Goal: Task Accomplishment & Management: Manage account settings

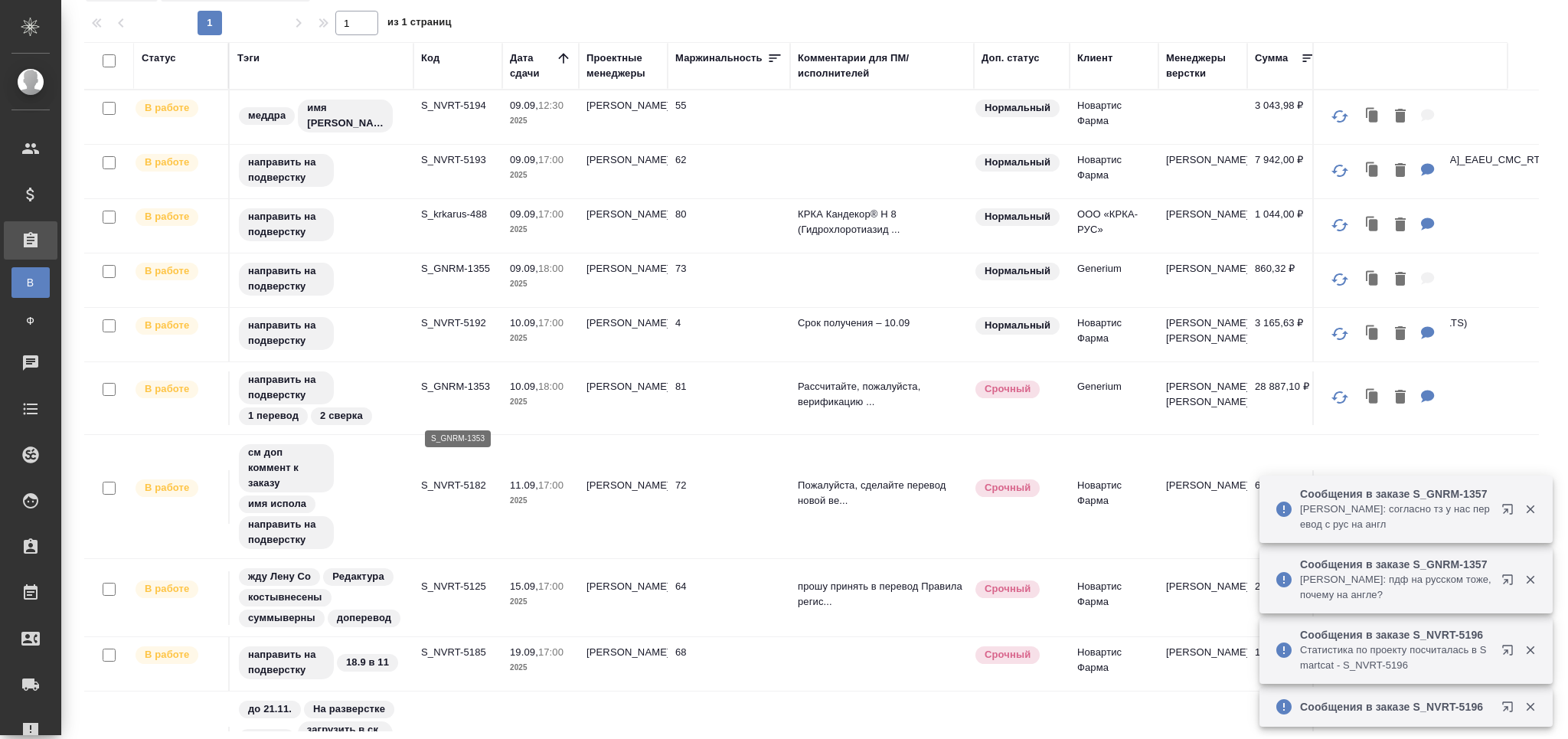
click at [470, 395] on p "S_GNRM-1353" at bounding box center [458, 387] width 74 height 15
click at [461, 594] on p "S_NVRT-5125" at bounding box center [458, 586] width 74 height 15
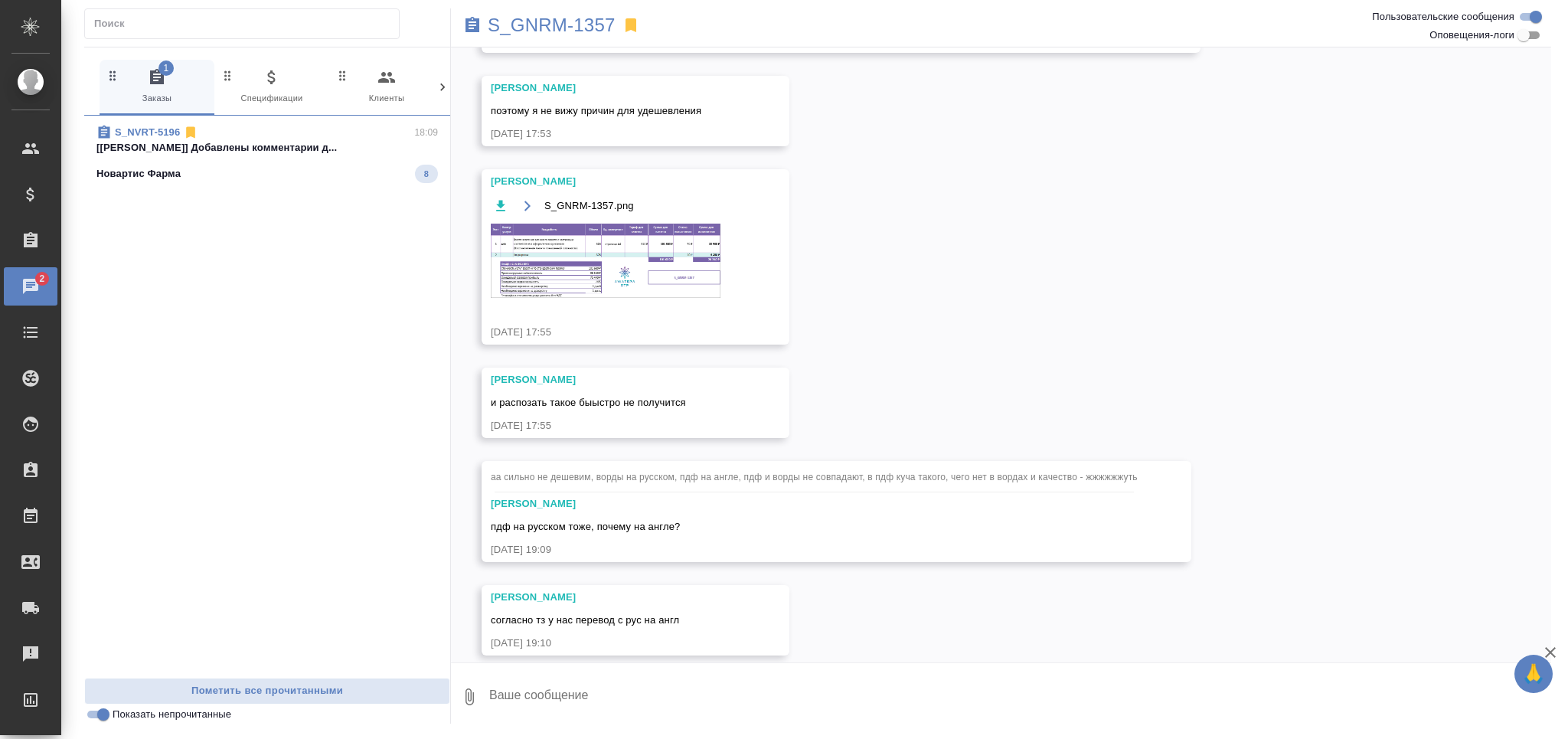
scroll to position [1069, 0]
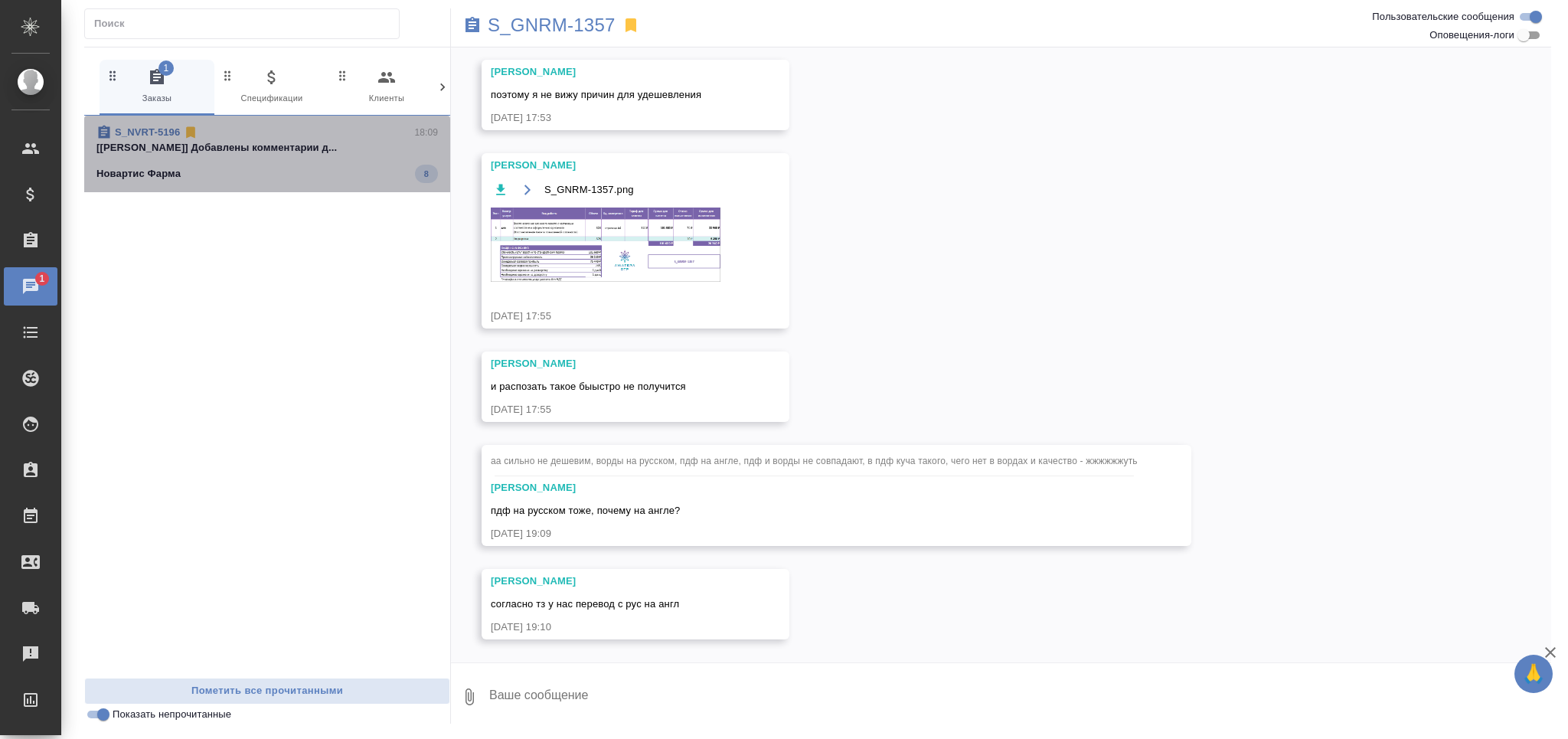
click at [328, 155] on span "S_NVRT-5196 18:09 [[PERSON_NAME]] Добавлены комментарии д... Новартис Фарма 8" at bounding box center [267, 153] width 342 height 59
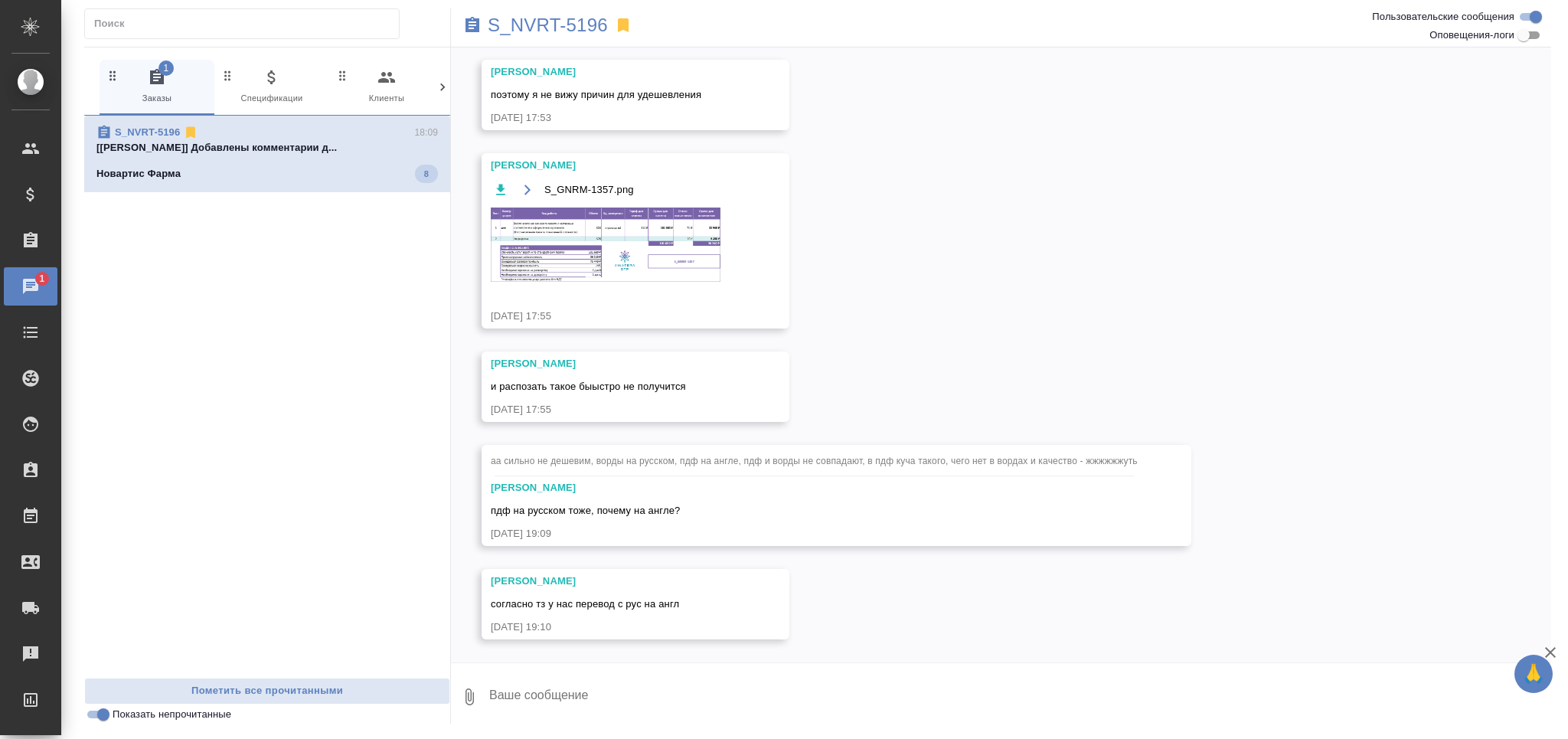
scroll to position [0, 0]
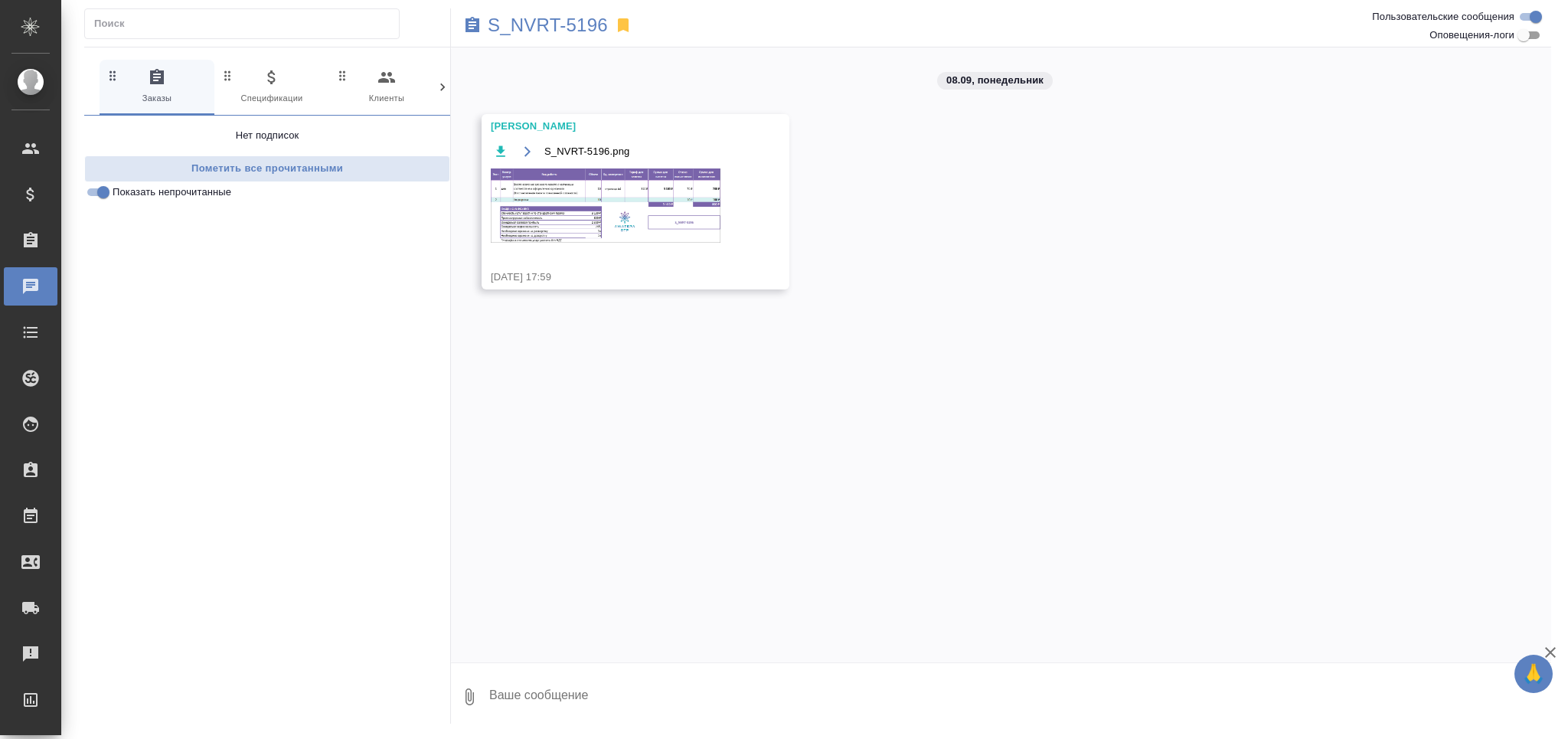
click at [516, 194] on img at bounding box center [606, 205] width 230 height 74
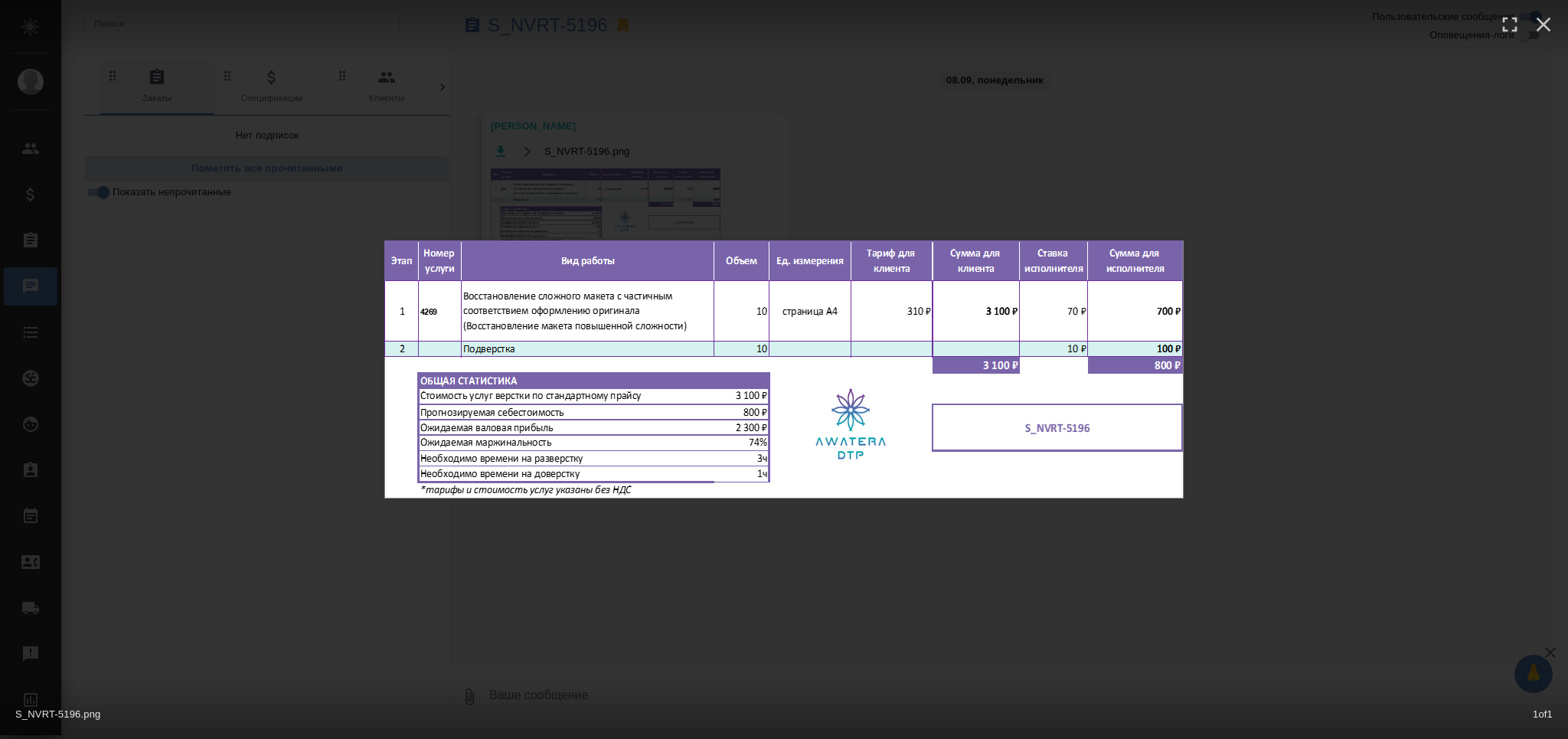
click at [657, 613] on div "S_NVRT-5196.png 1 of 1" at bounding box center [784, 370] width 1568 height 739
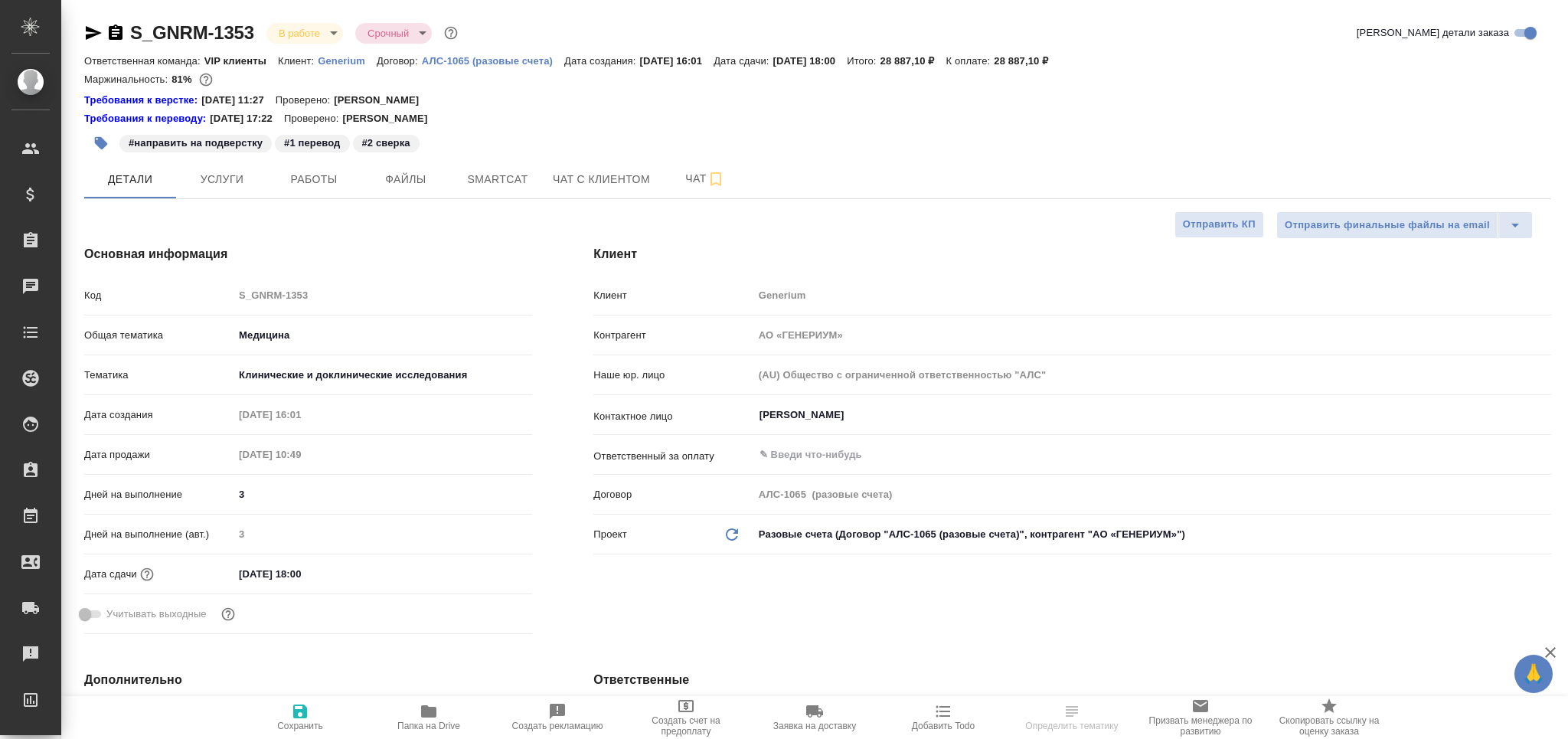
select select "RU"
type input "[PERSON_NAME]"
type input "Комаров Роман"
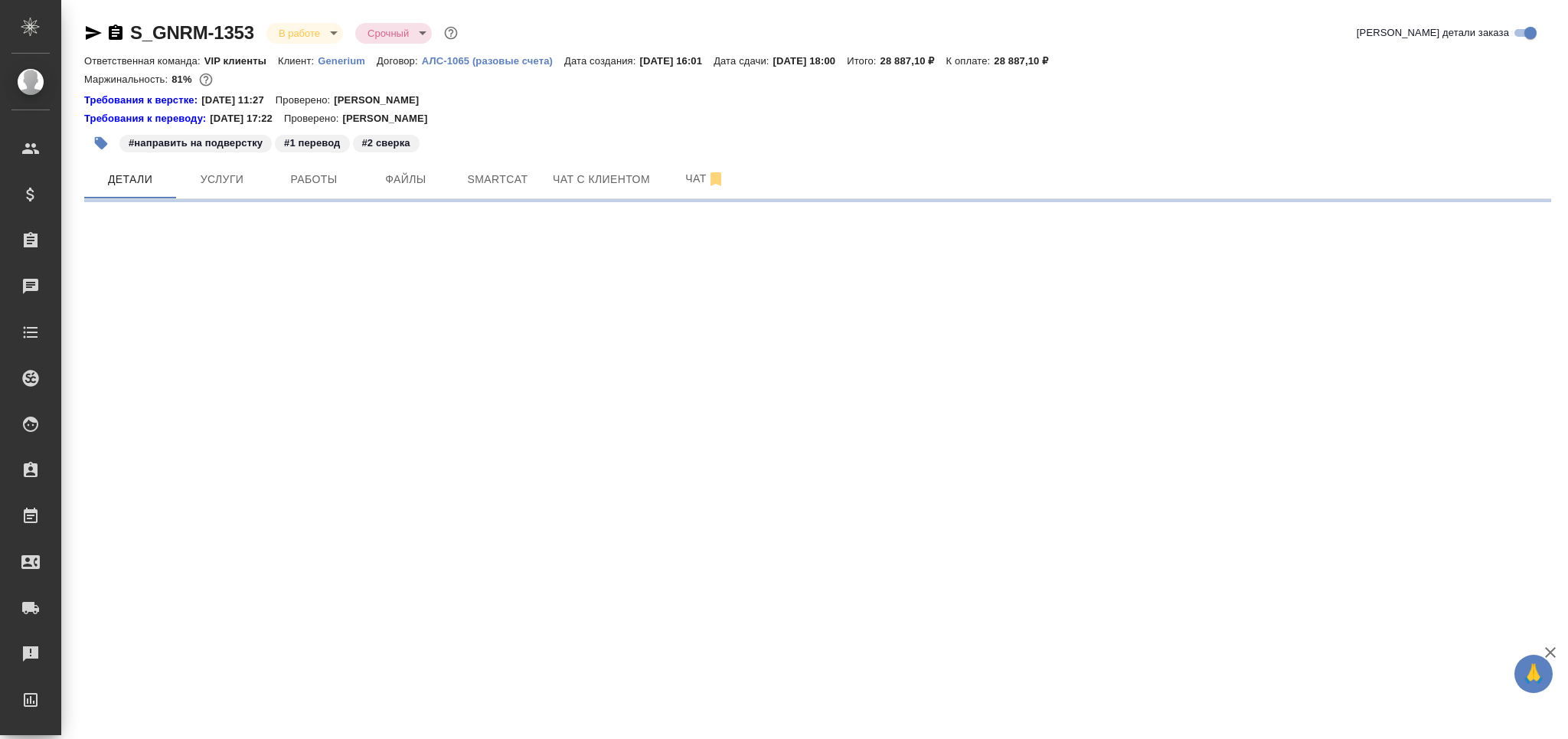
select select "RU"
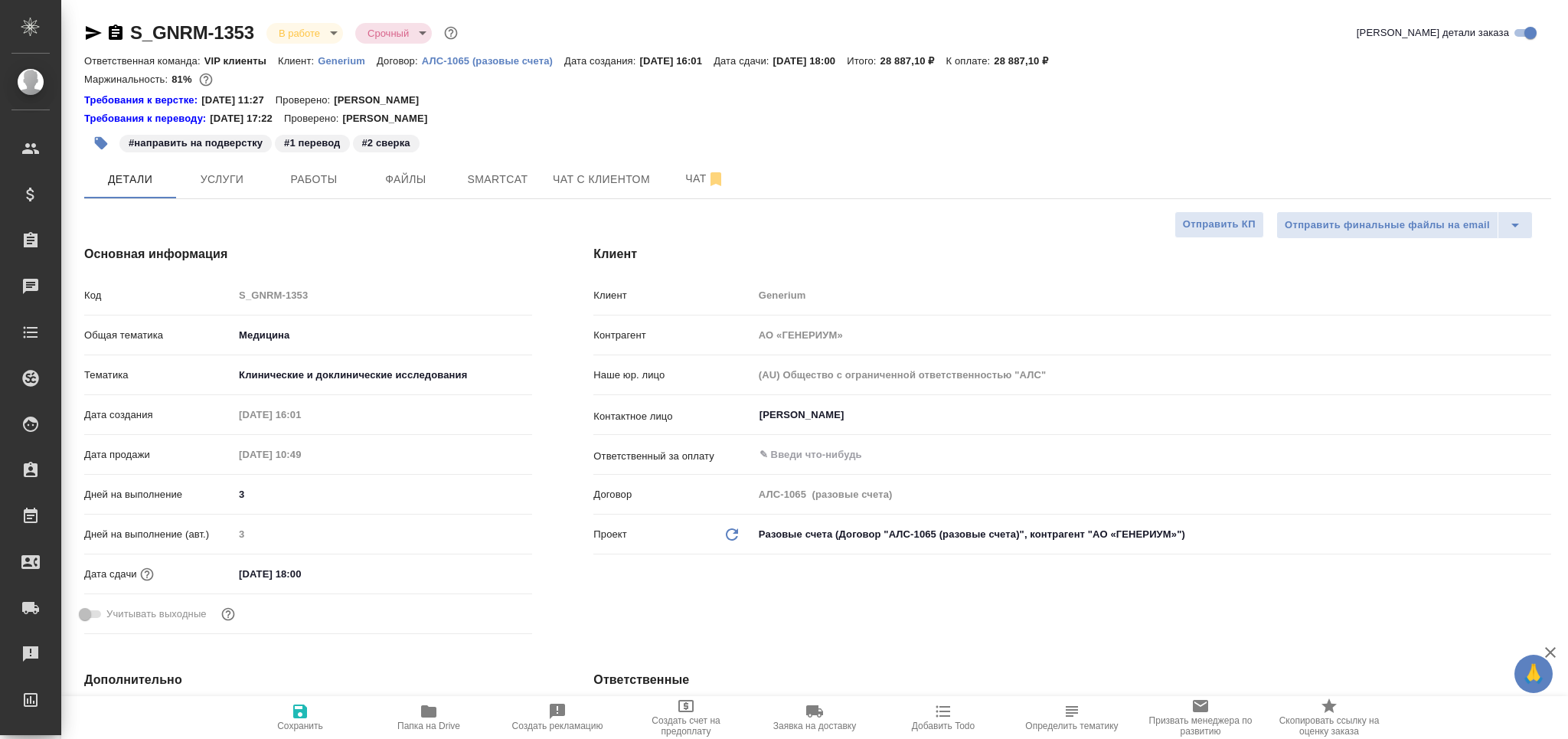
type textarea "x"
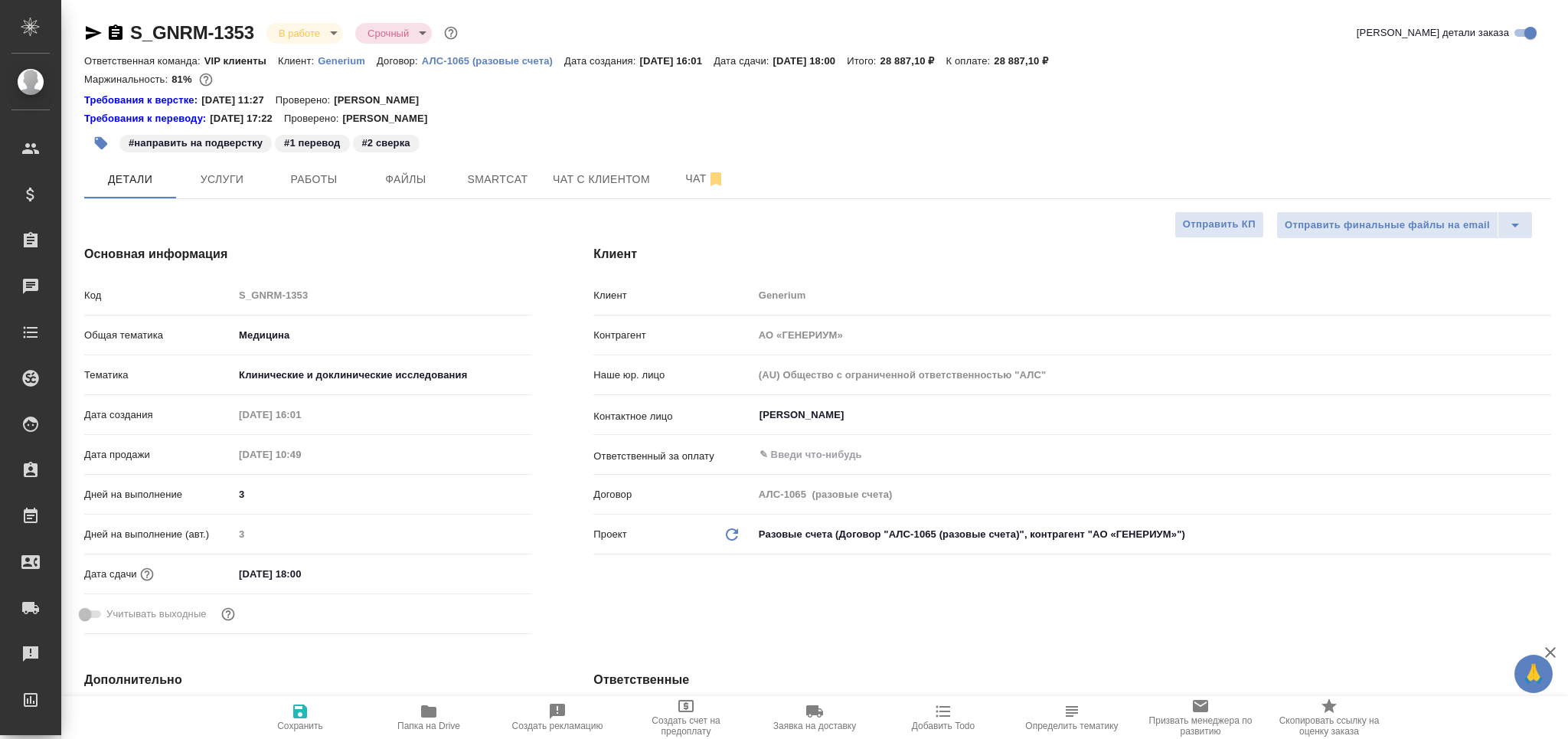
type textarea "x"
click at [312, 165] on button "Работы" at bounding box center [314, 179] width 92 height 38
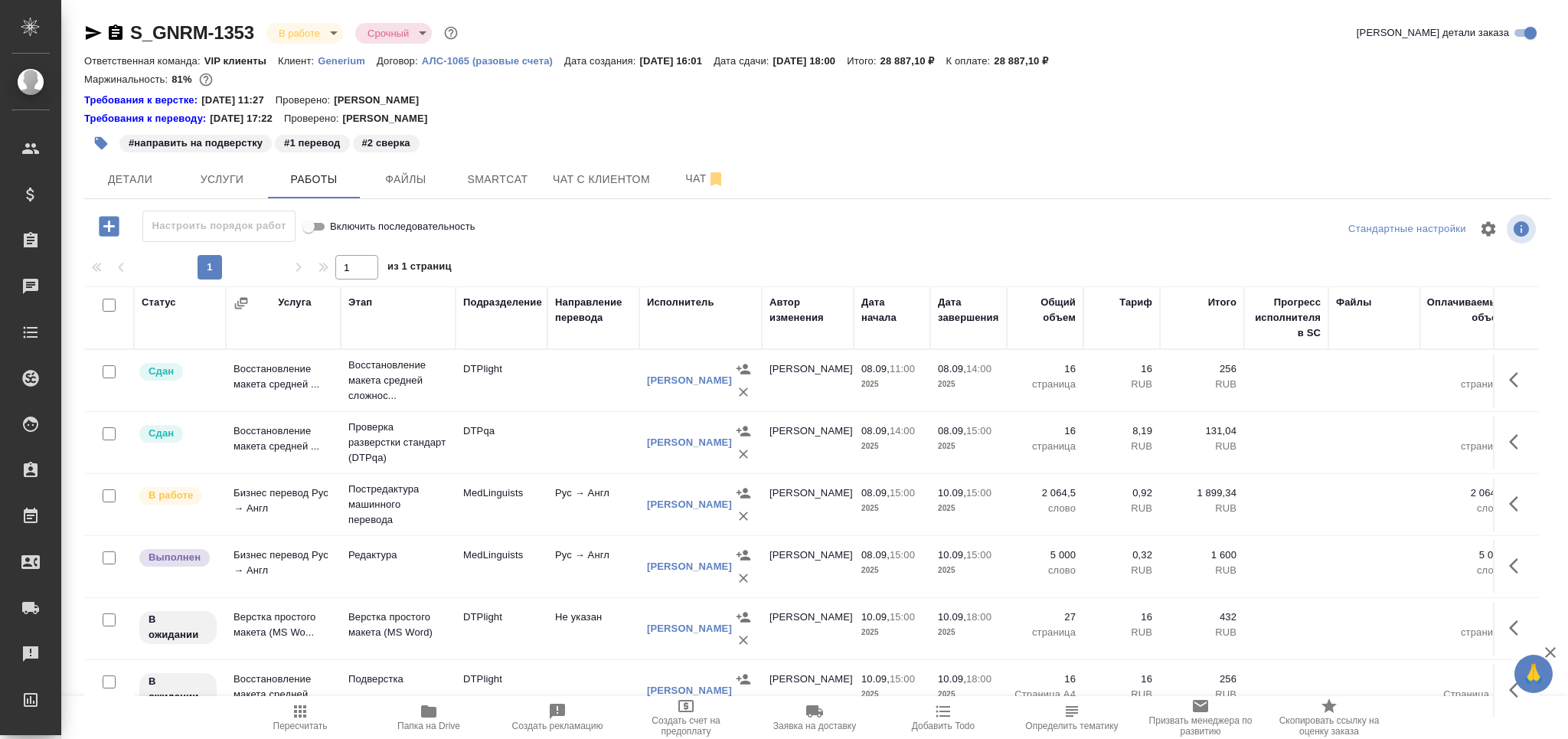
click at [455, 567] on td "MedLinguists" at bounding box center [501, 566] width 92 height 53
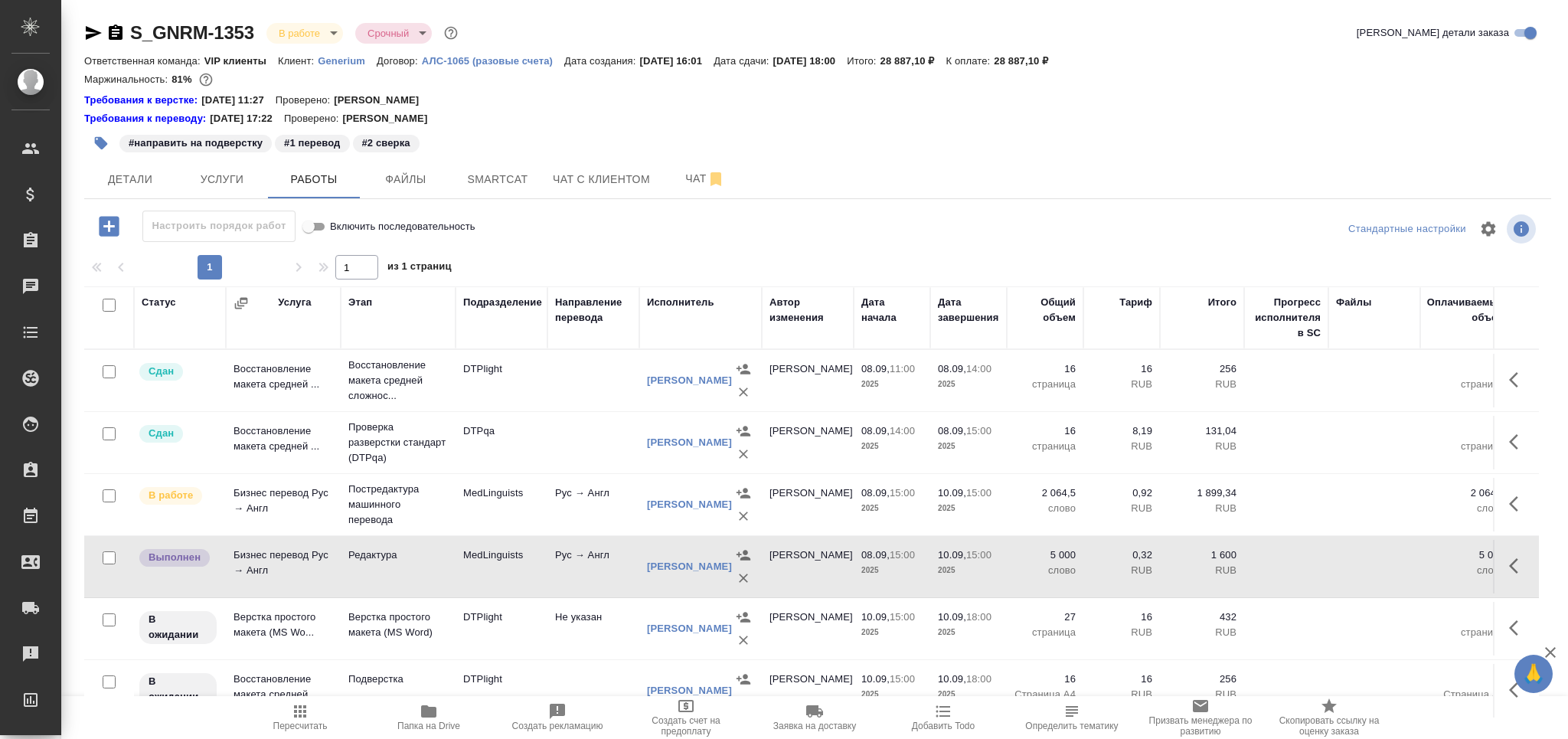
click at [455, 567] on td "MedLinguists" at bounding box center [501, 566] width 92 height 53
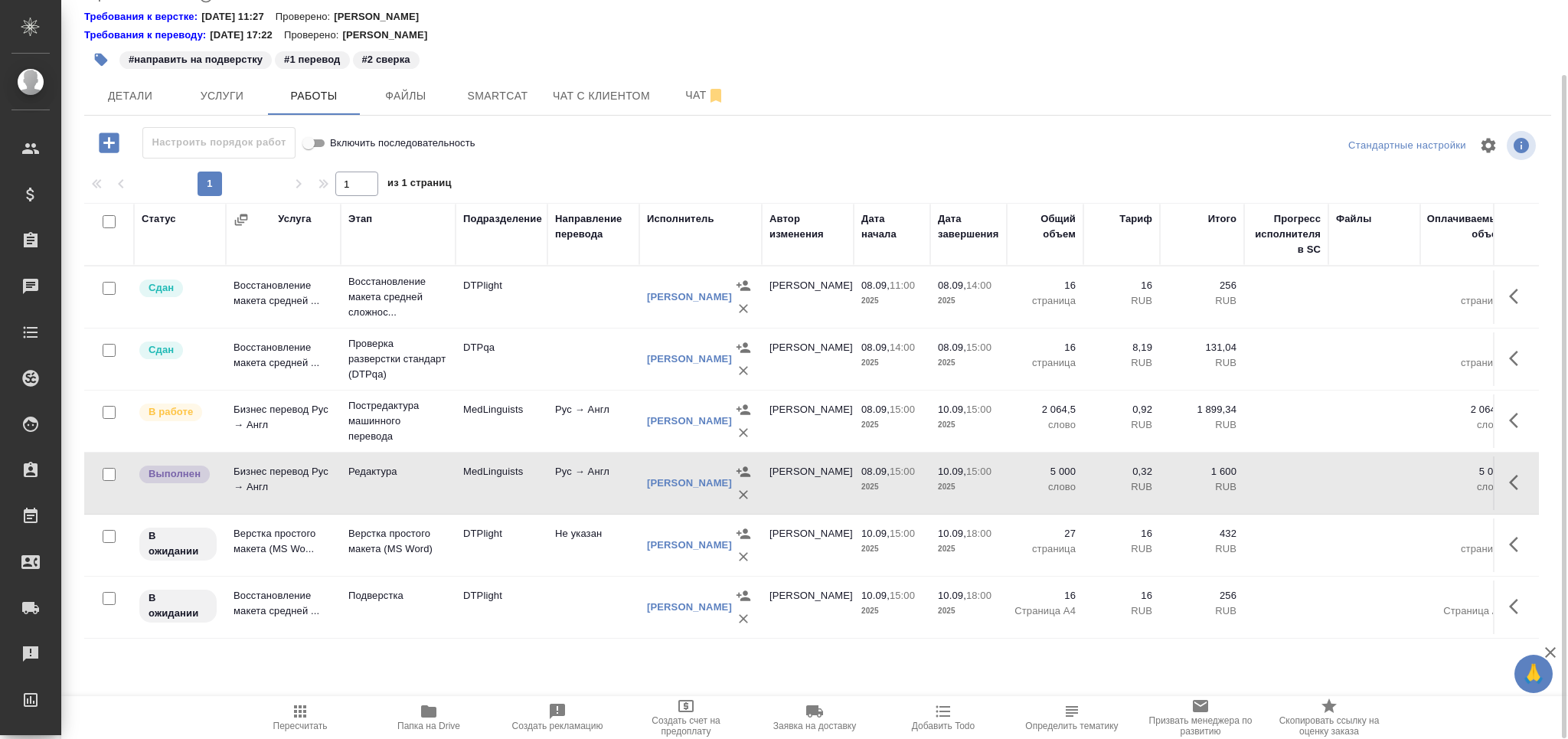
click at [389, 484] on td "Редактура" at bounding box center [397, 482] width 114 height 53
click at [467, 541] on td "DTPlight" at bounding box center [501, 544] width 92 height 53
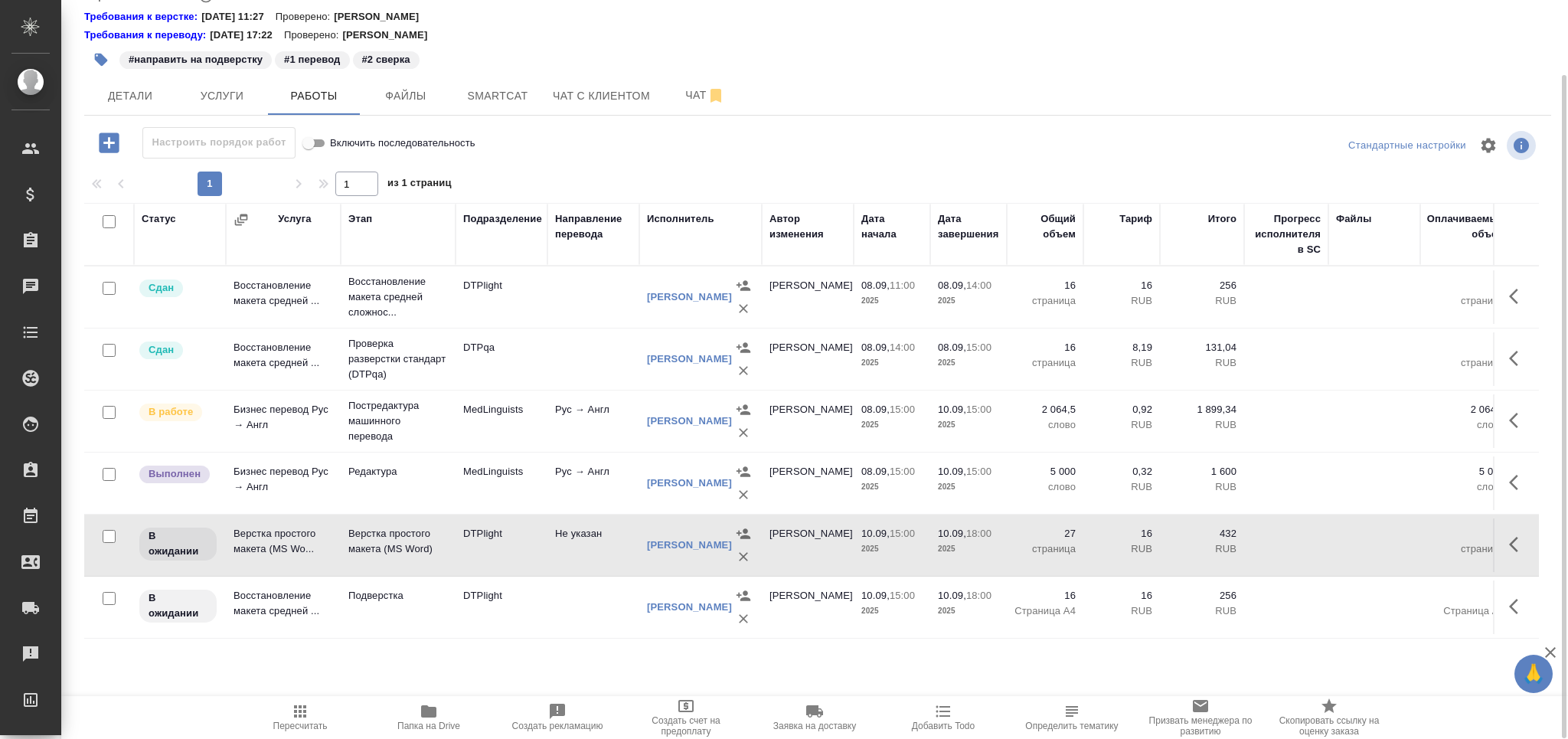
click at [467, 541] on td "DTPlight" at bounding box center [501, 544] width 92 height 53
click at [297, 705] on icon "button" at bounding box center [300, 711] width 18 height 18
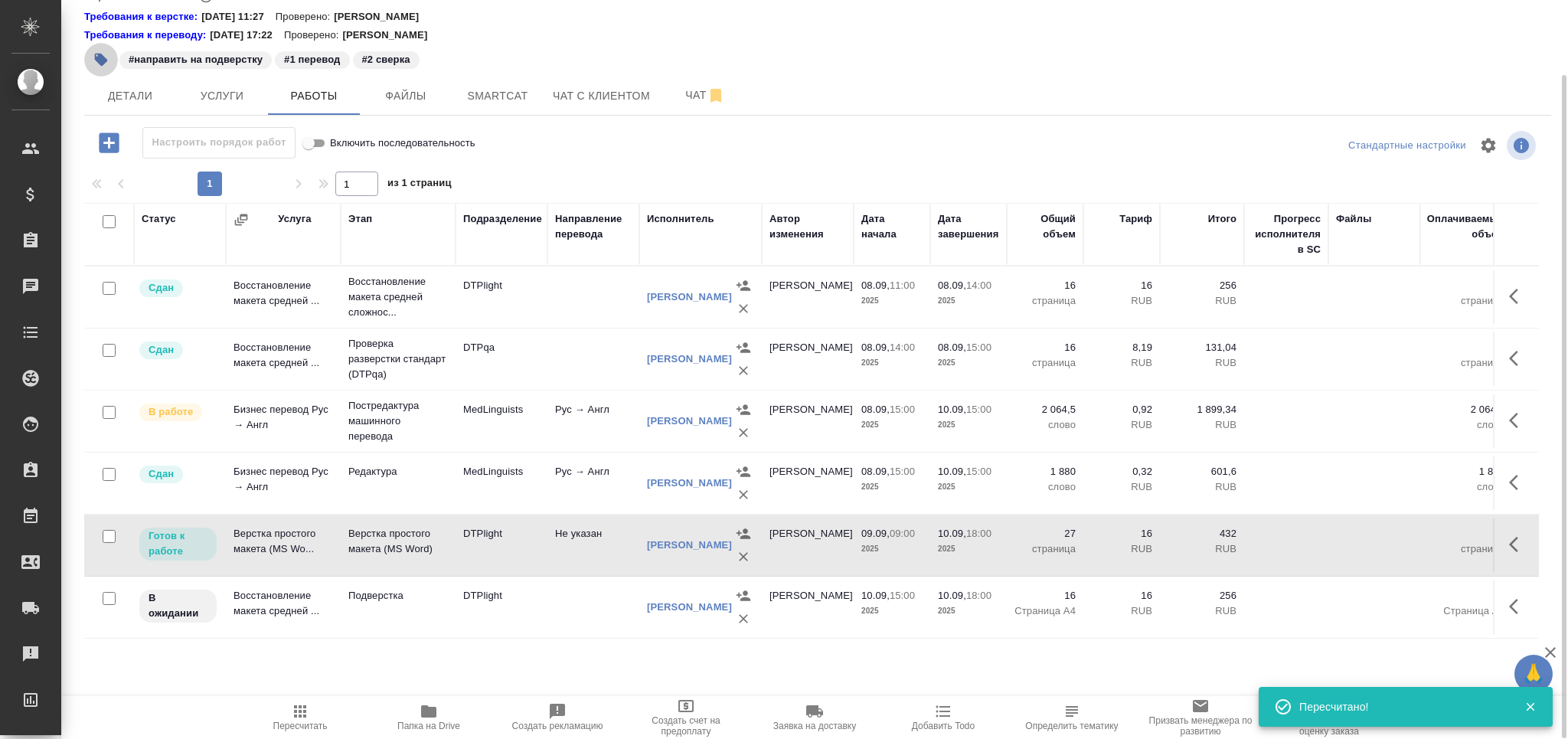
click at [102, 64] on icon "button" at bounding box center [101, 59] width 13 height 13
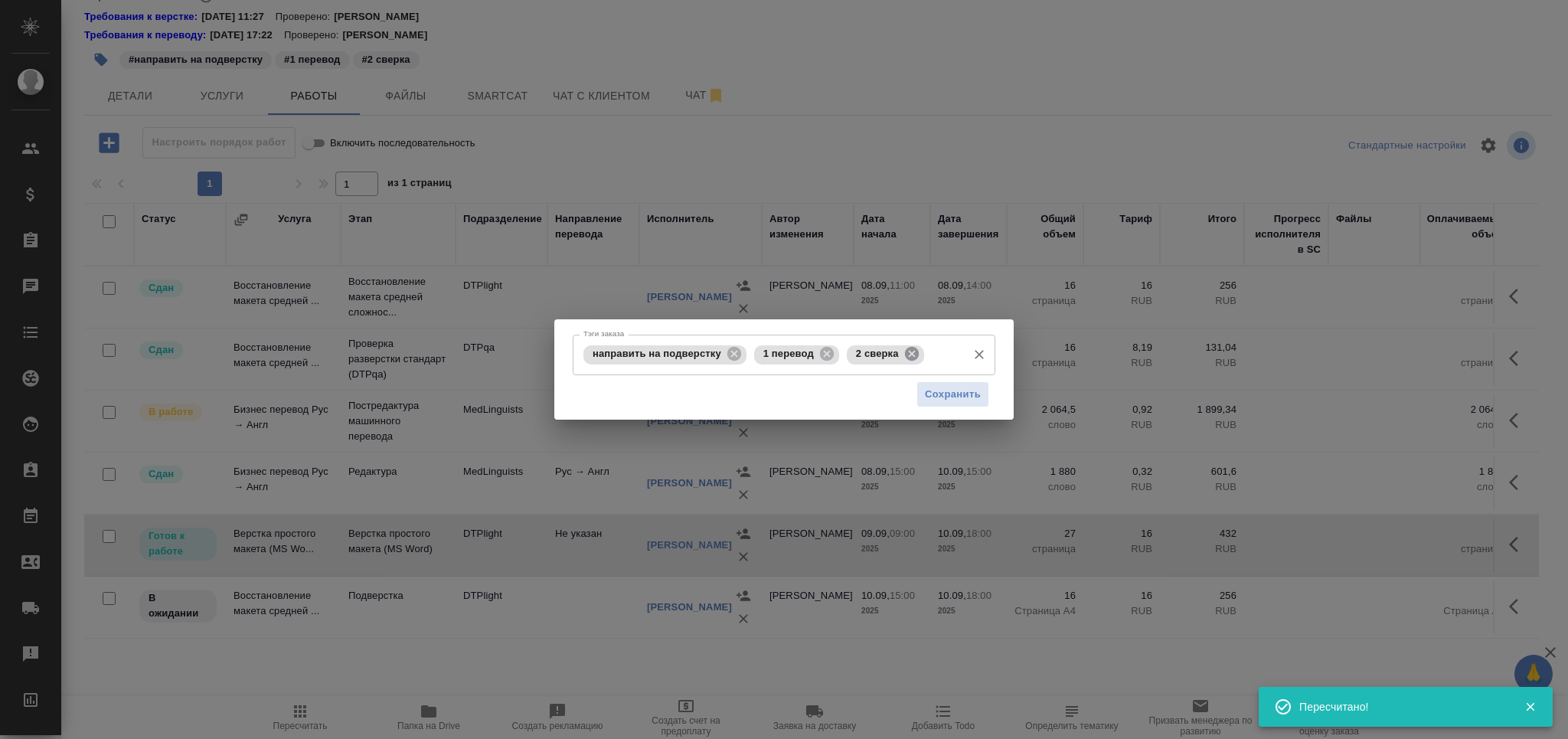
click at [908, 355] on icon at bounding box center [910, 353] width 14 height 14
click at [928, 355] on input "Тэги заказа" at bounding box center [944, 354] width 32 height 26
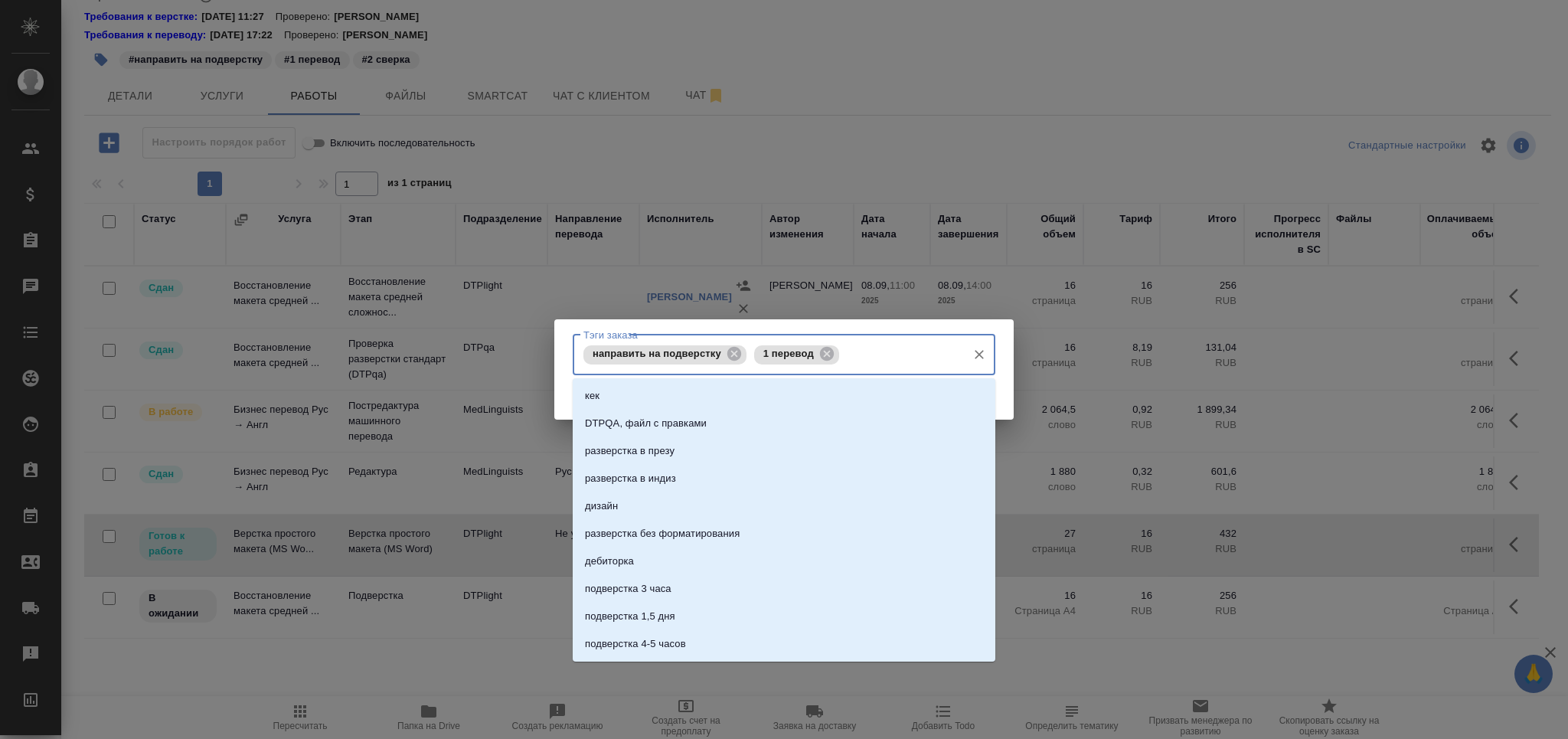
click at [729, 355] on icon at bounding box center [734, 353] width 14 height 14
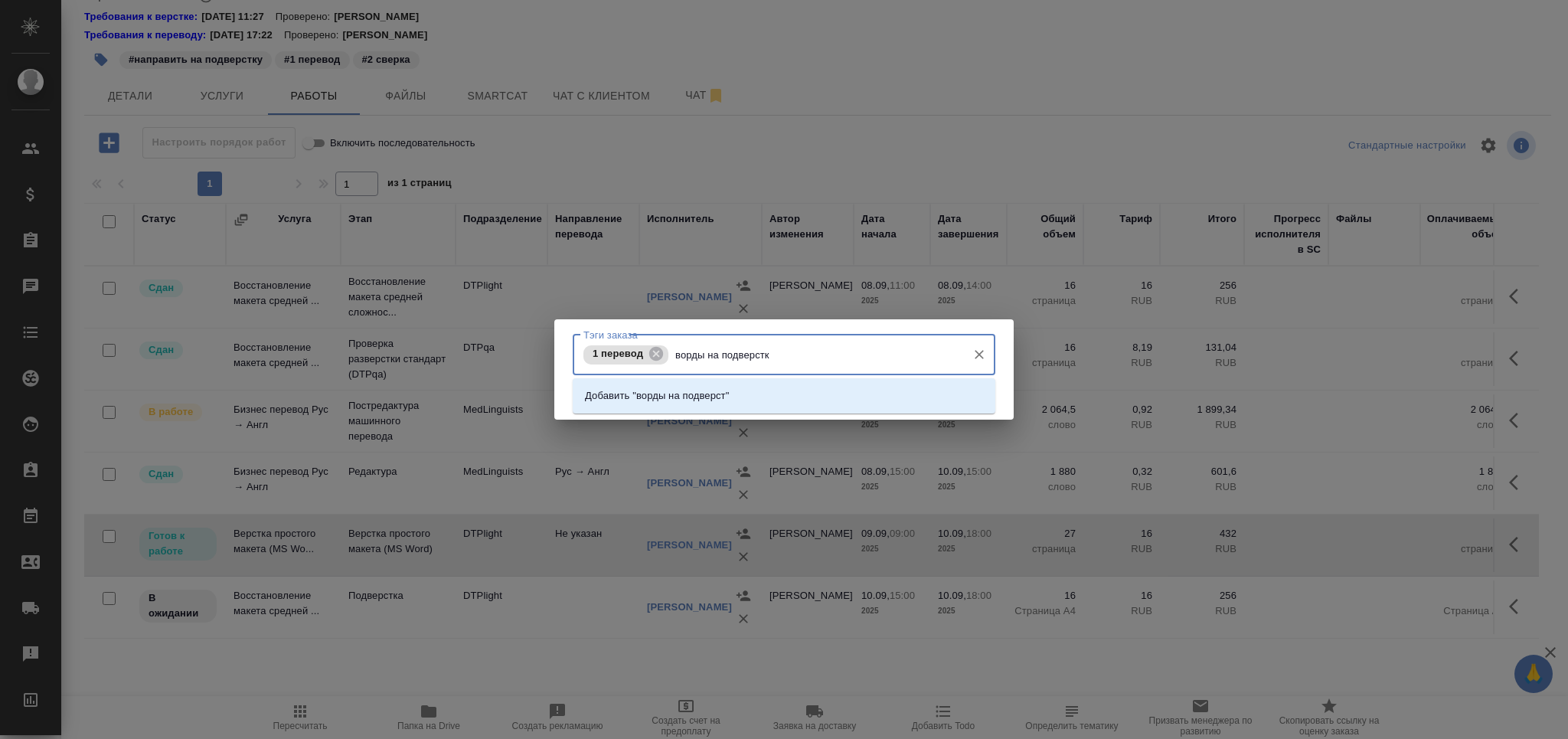
type input "ворды на подверстке"
click at [776, 386] on li "Добавить "ворды на подверстке"" at bounding box center [783, 396] width 423 height 28
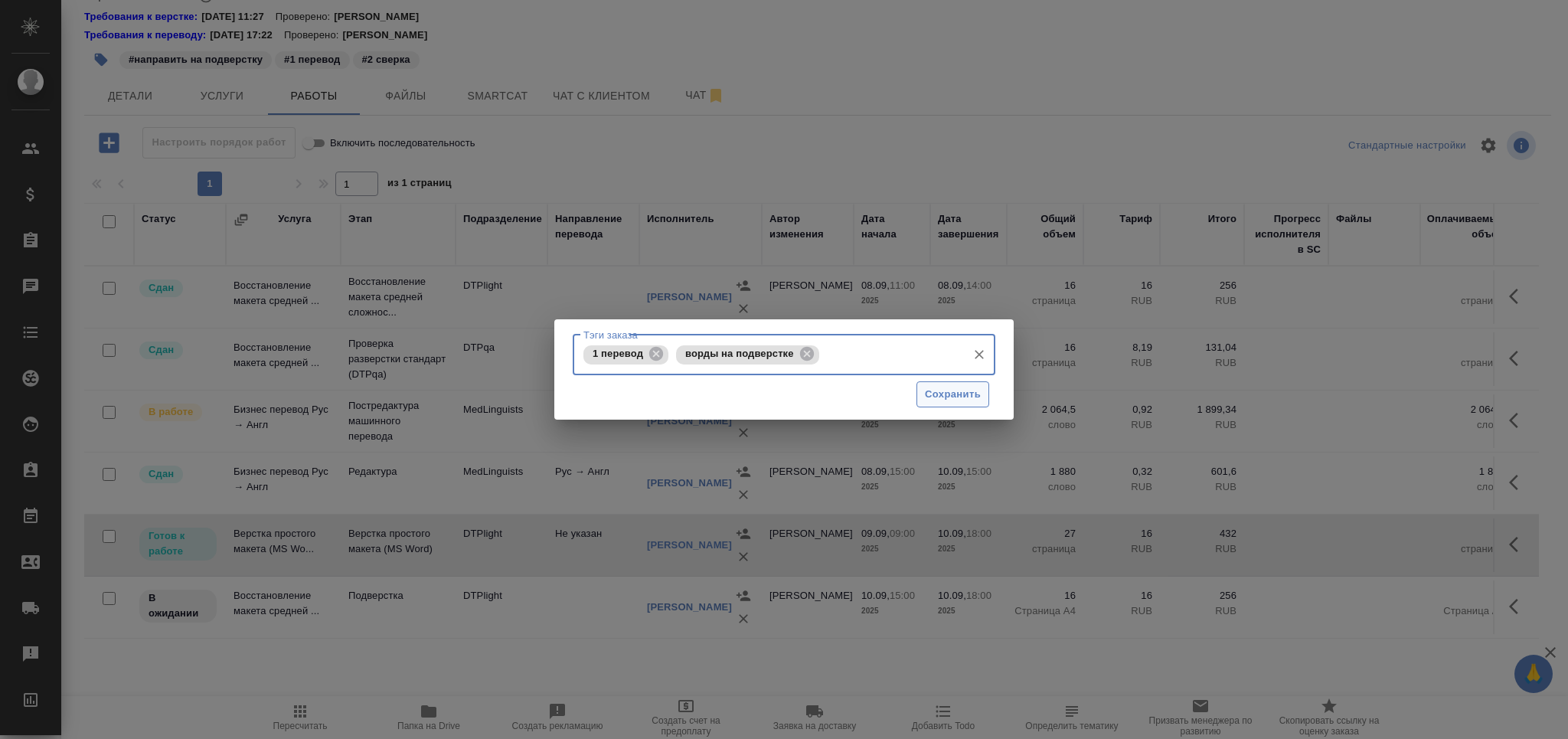
click at [923, 393] on button "Сохранить" at bounding box center [953, 395] width 73 height 27
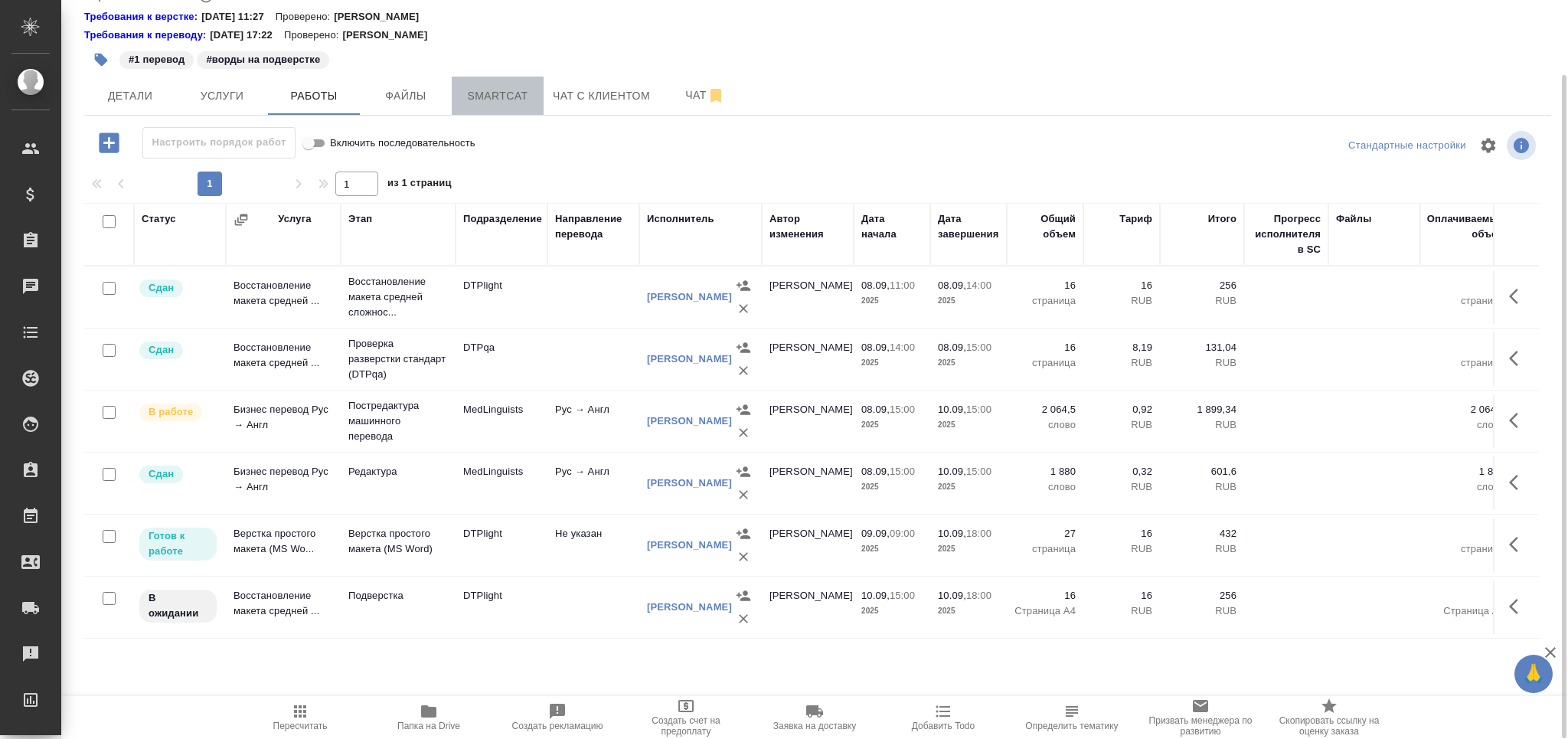
click at [499, 87] on span "Smartcat" at bounding box center [497, 96] width 74 height 19
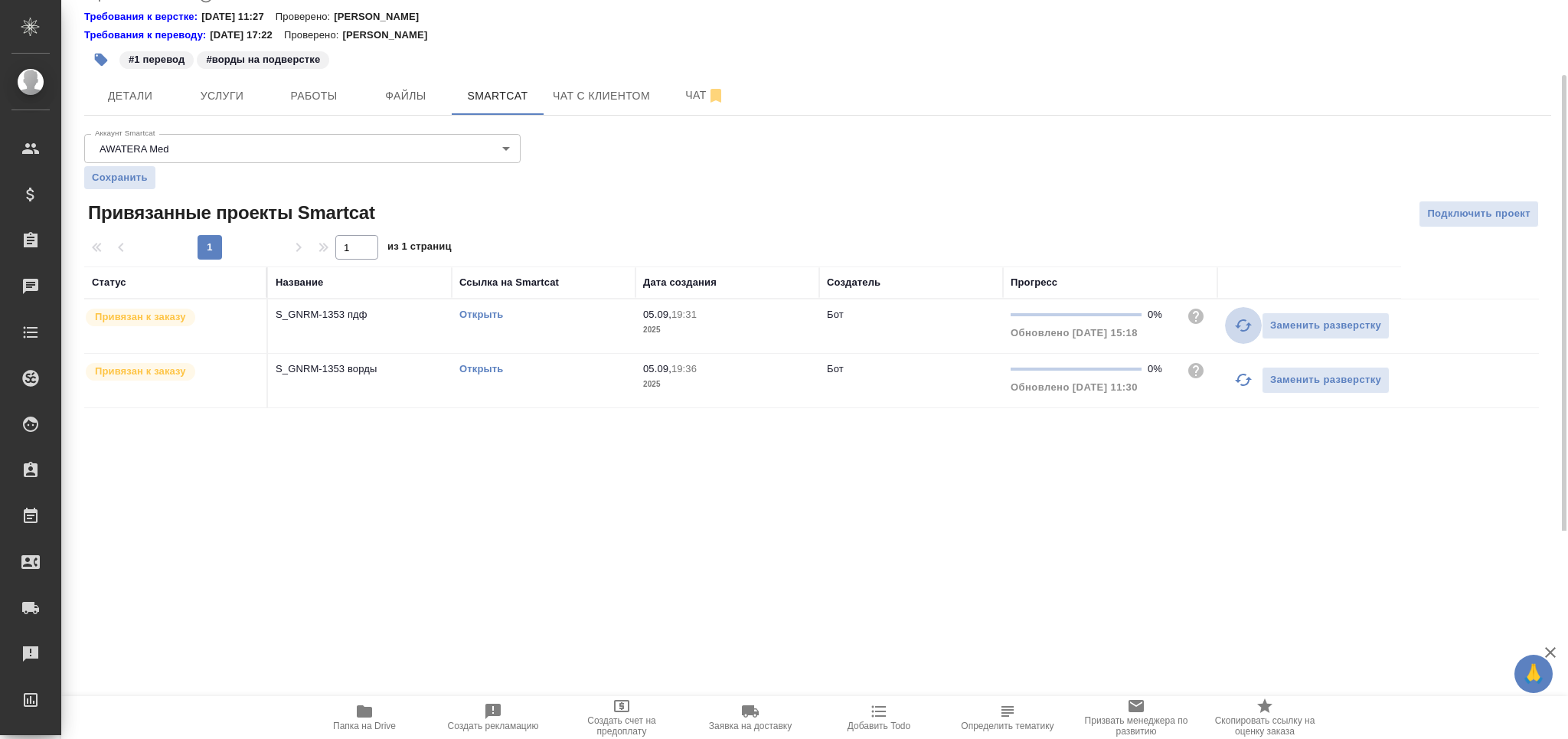
click at [1239, 320] on icon "button" at bounding box center [1243, 325] width 18 height 18
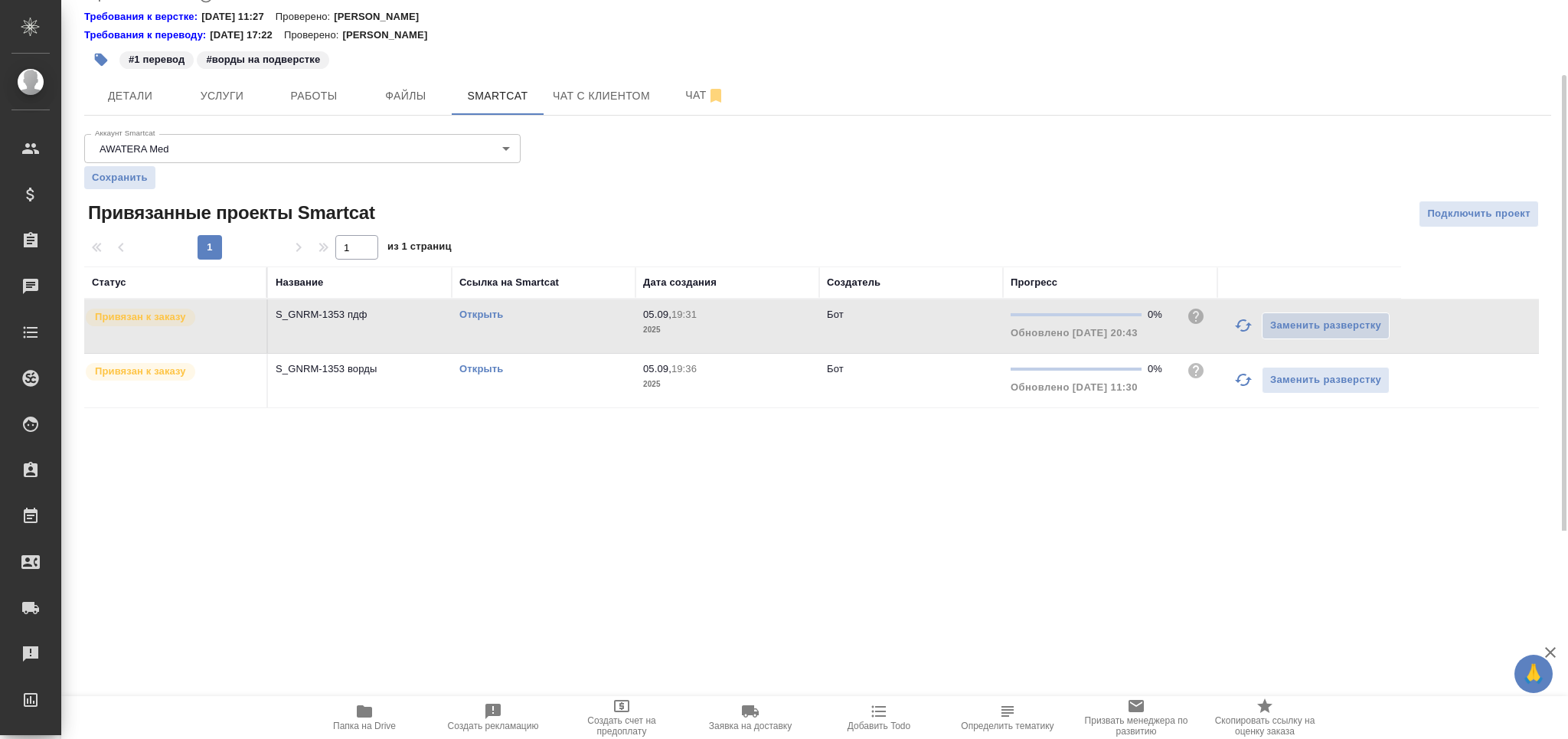
click at [1228, 375] on button "button" at bounding box center [1243, 379] width 37 height 37
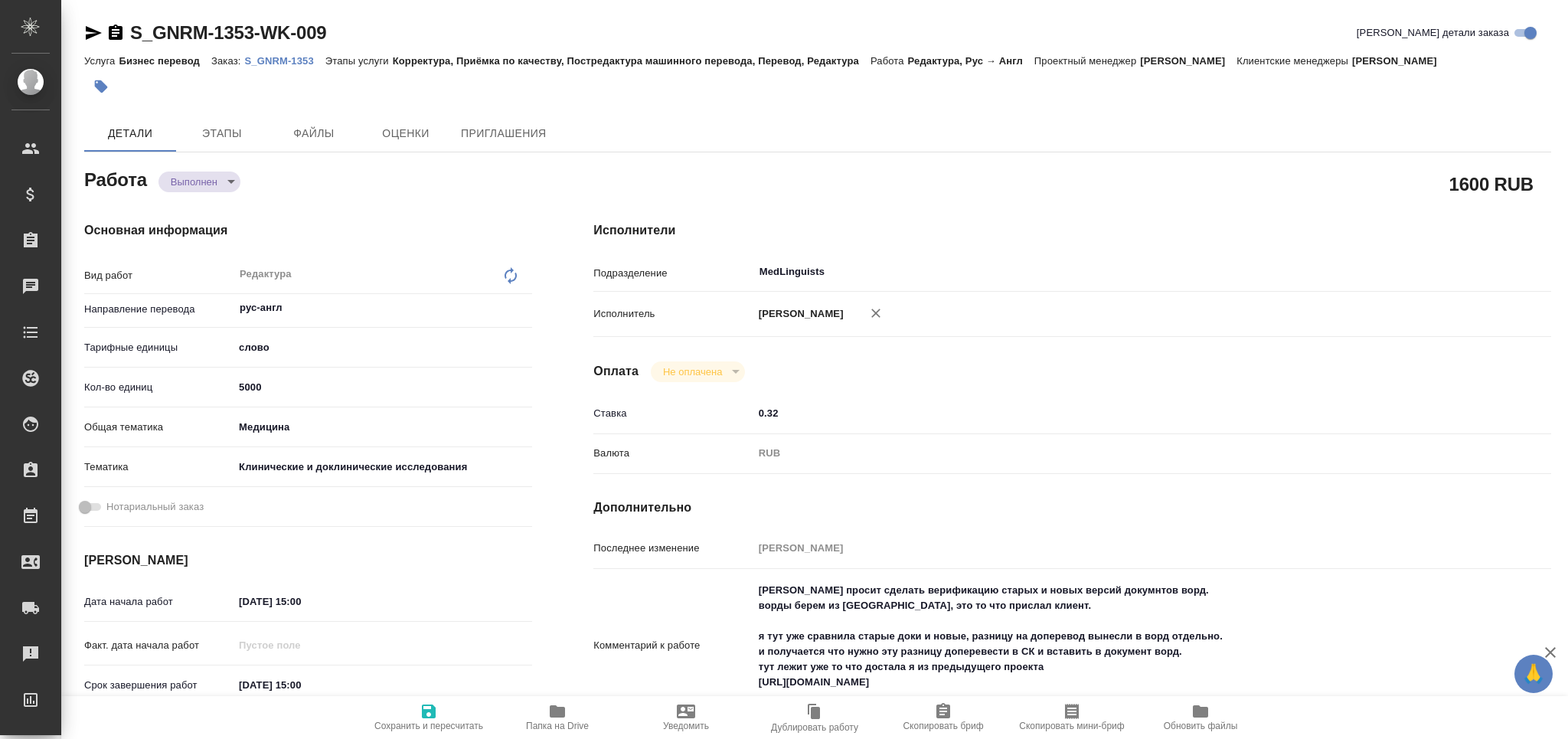
type textarea "x"
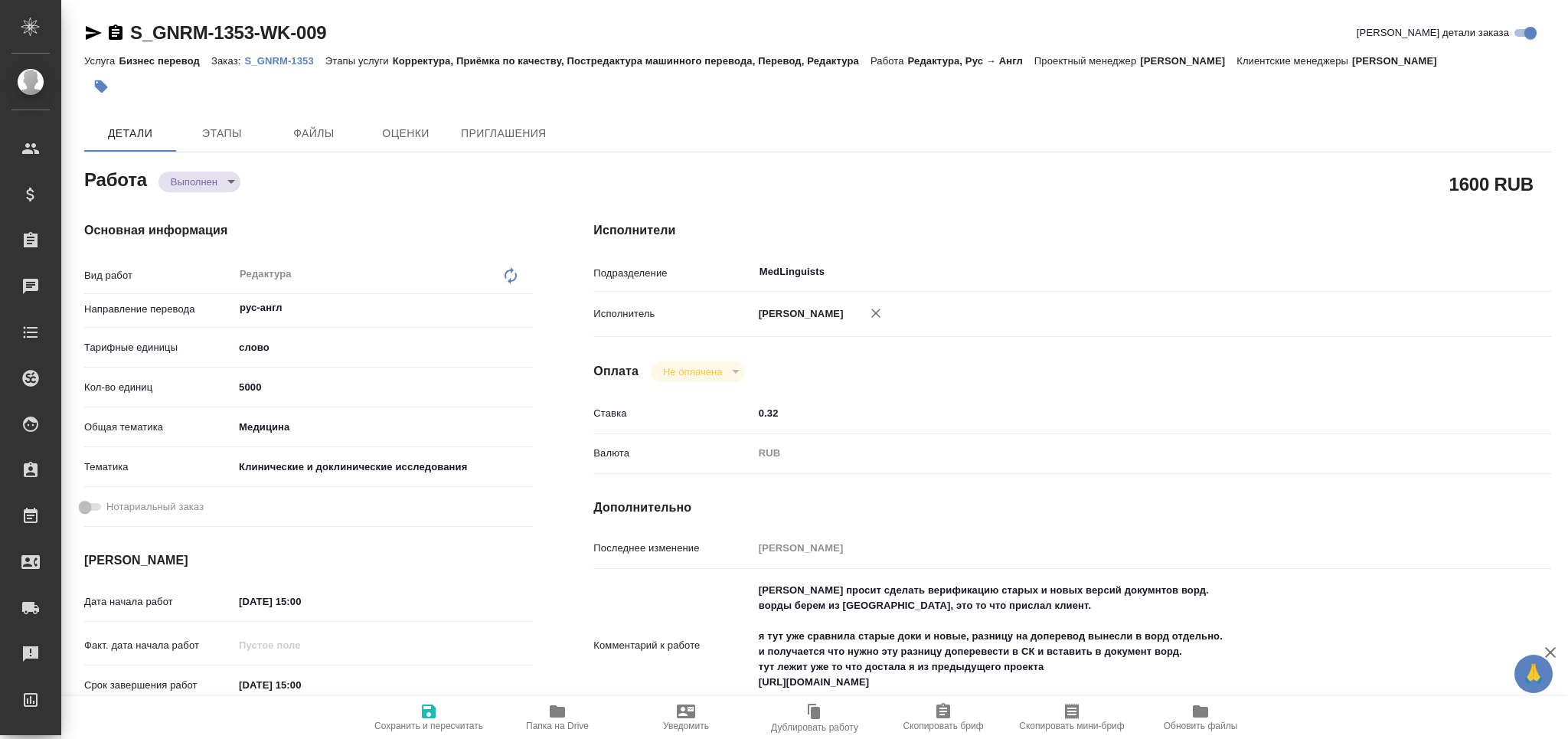
type textarea "x"
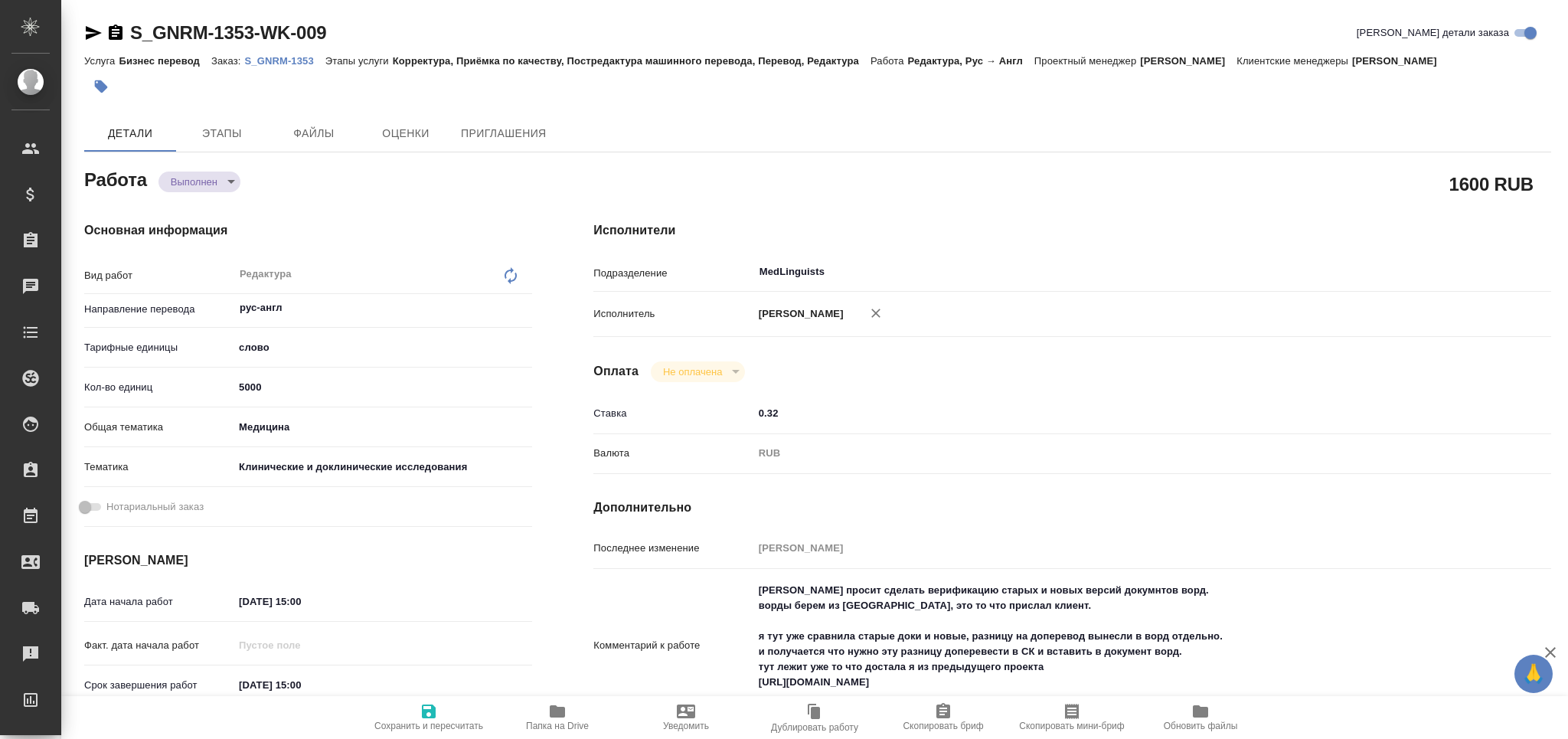
type textarea "x"
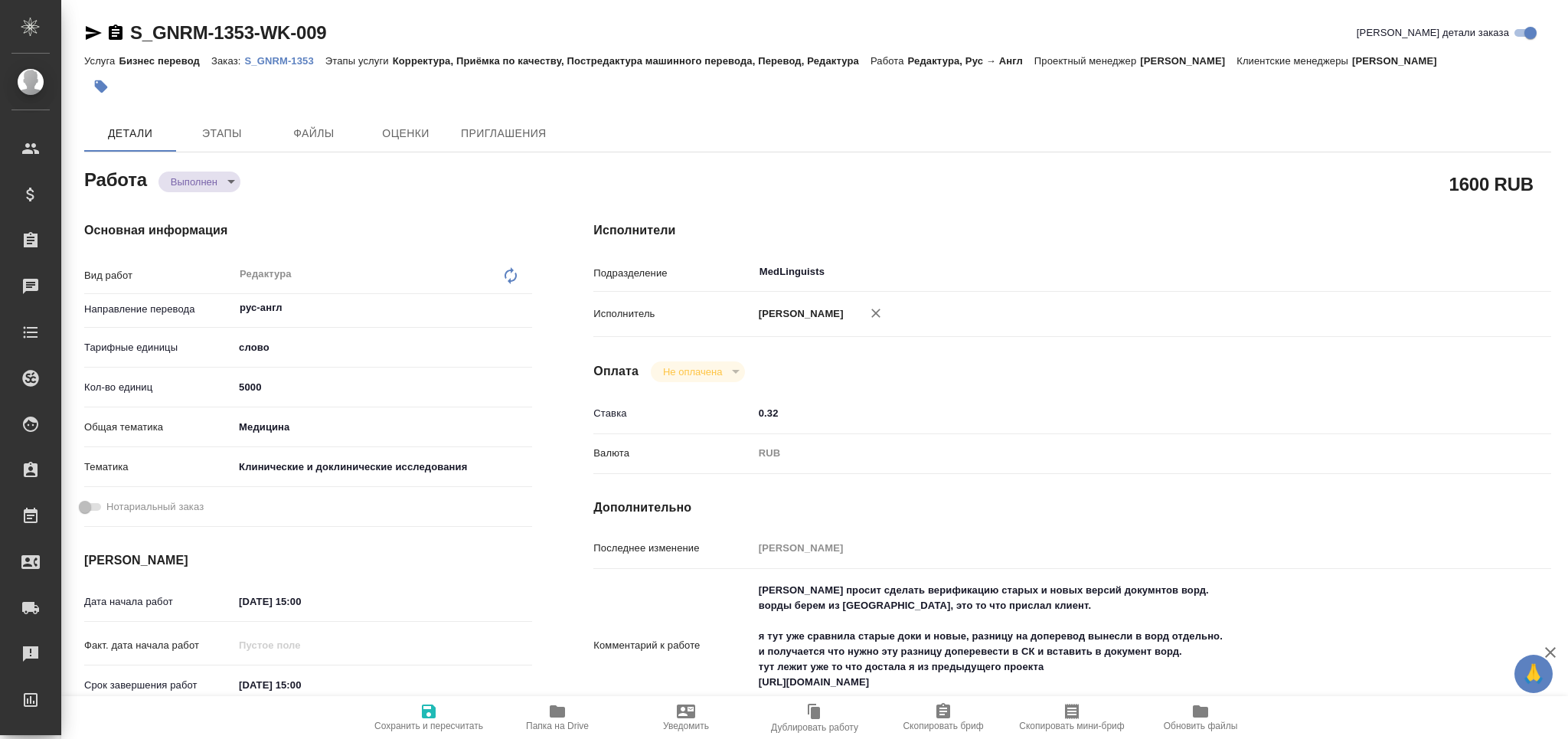
type textarea "x"
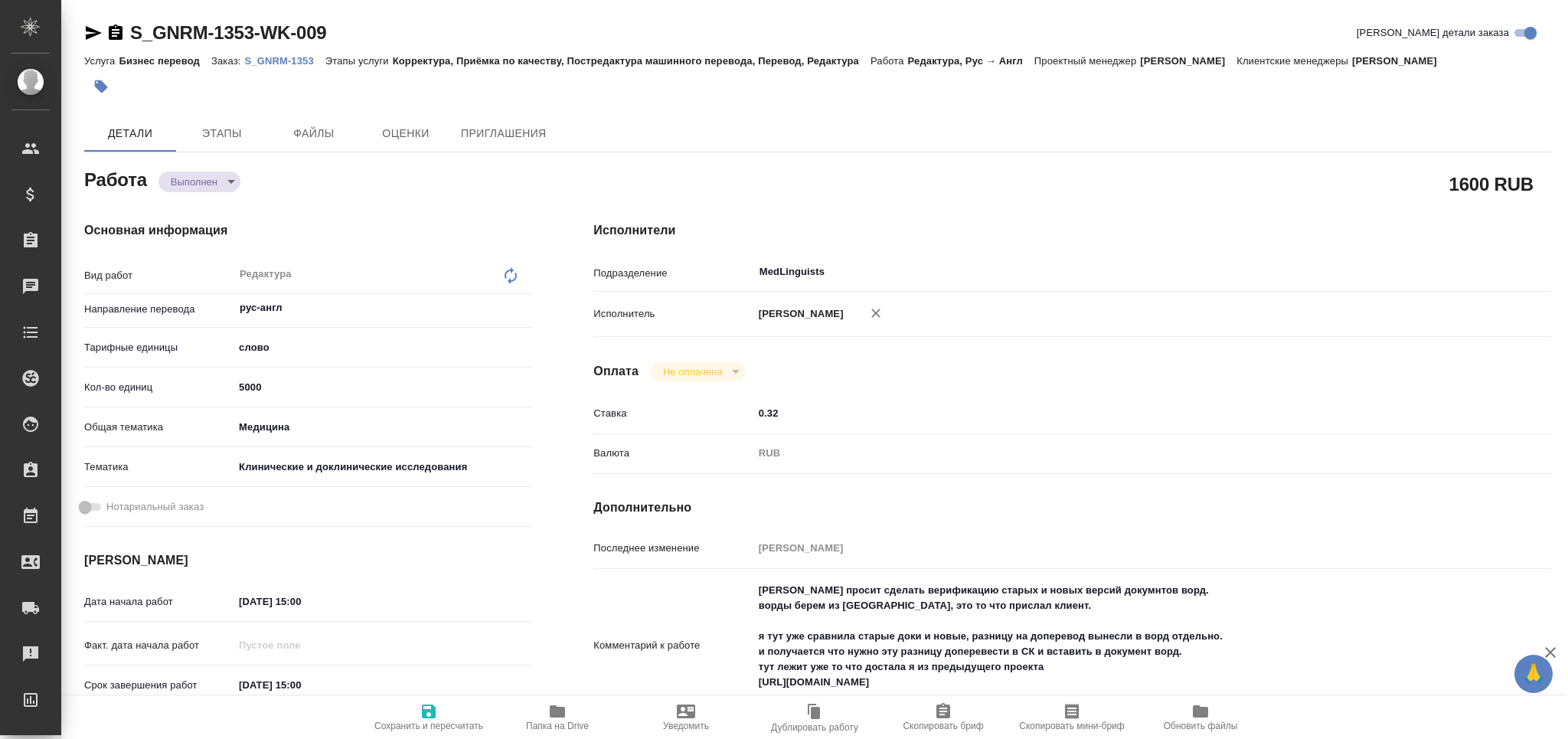
type textarea "x"
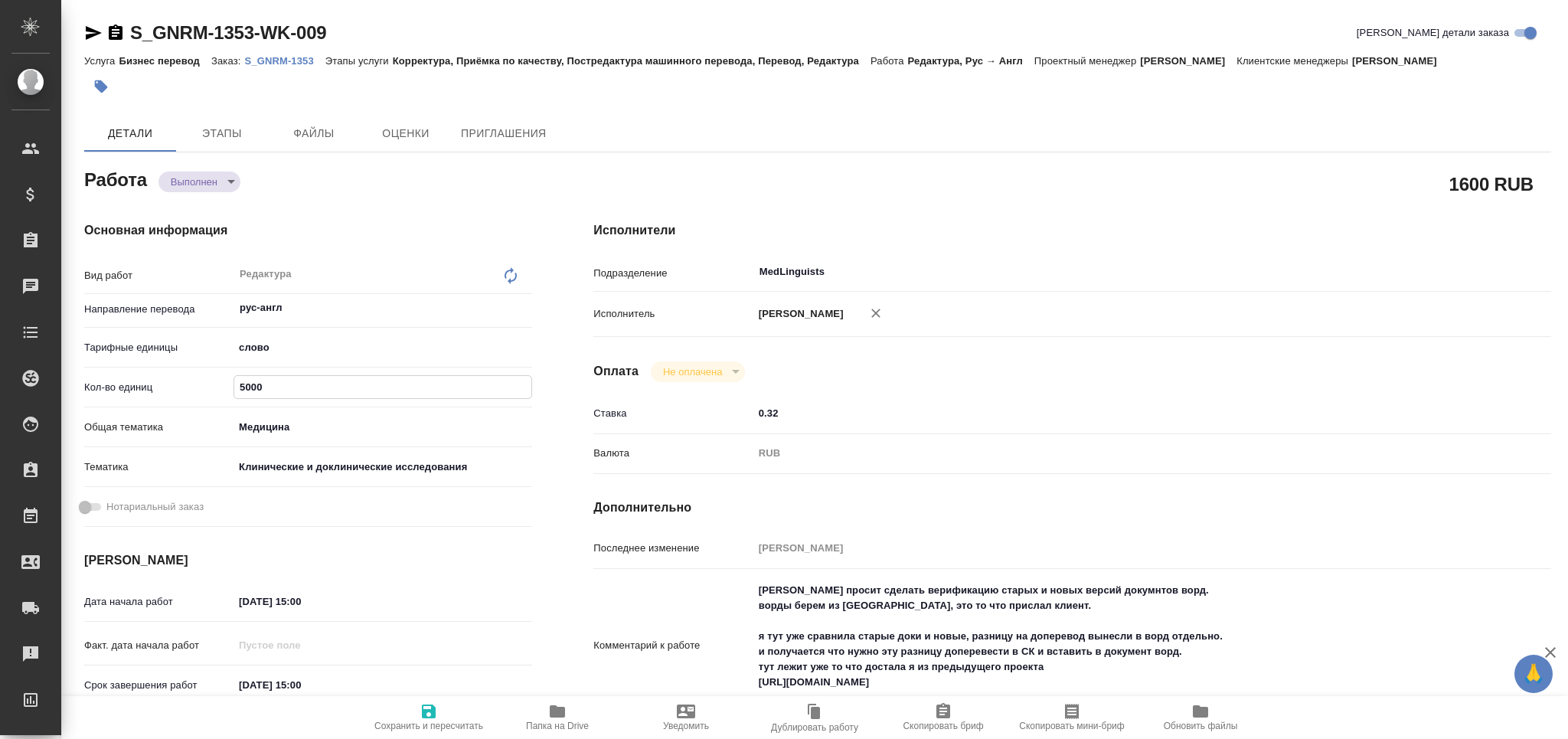
drag, startPoint x: 235, startPoint y: 388, endPoint x: 208, endPoint y: 388, distance: 27.0
click at [208, 388] on div "Кол-во единиц 5000" at bounding box center [307, 388] width 448 height 27
type textarea "x"
type input "1"
type textarea "x"
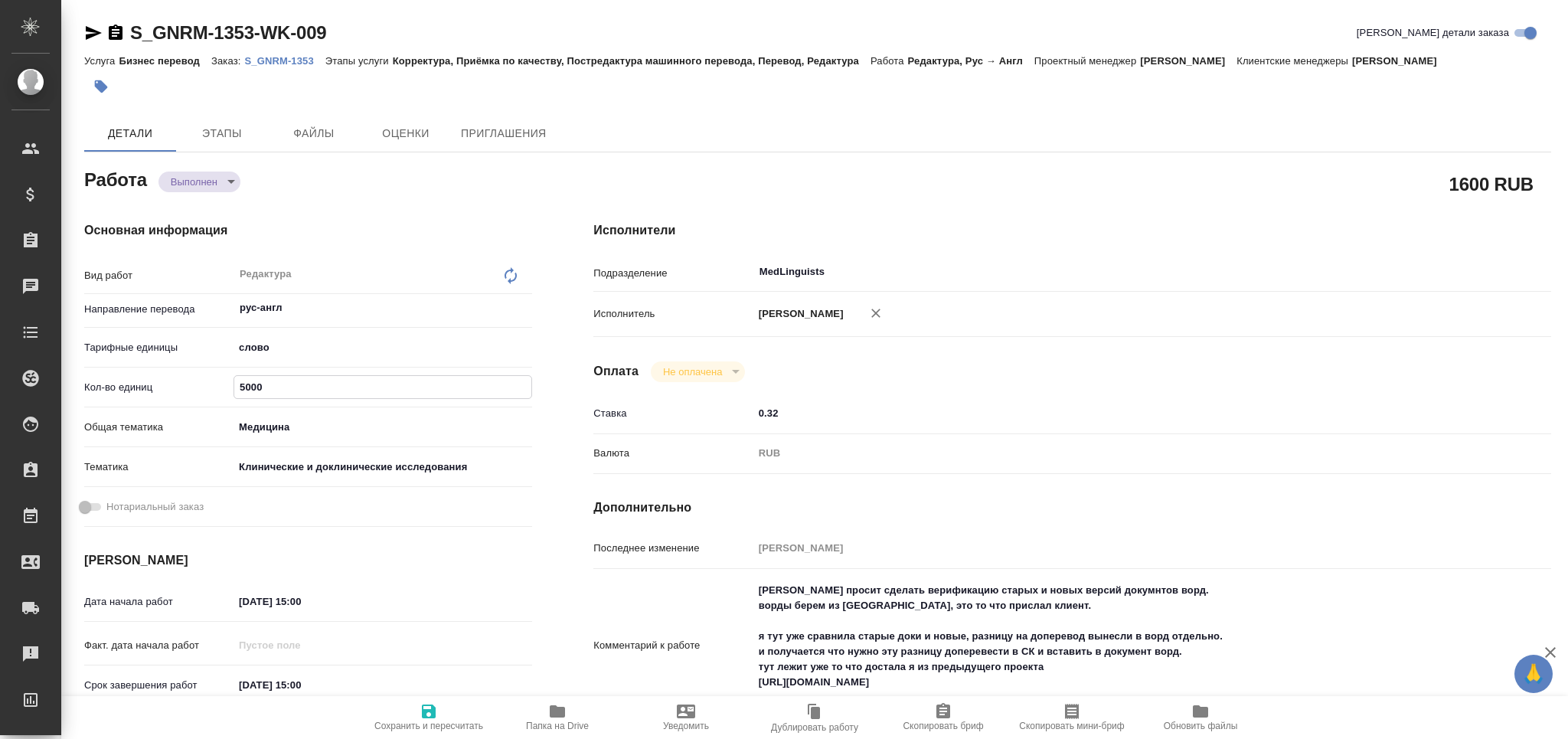
type textarea "x"
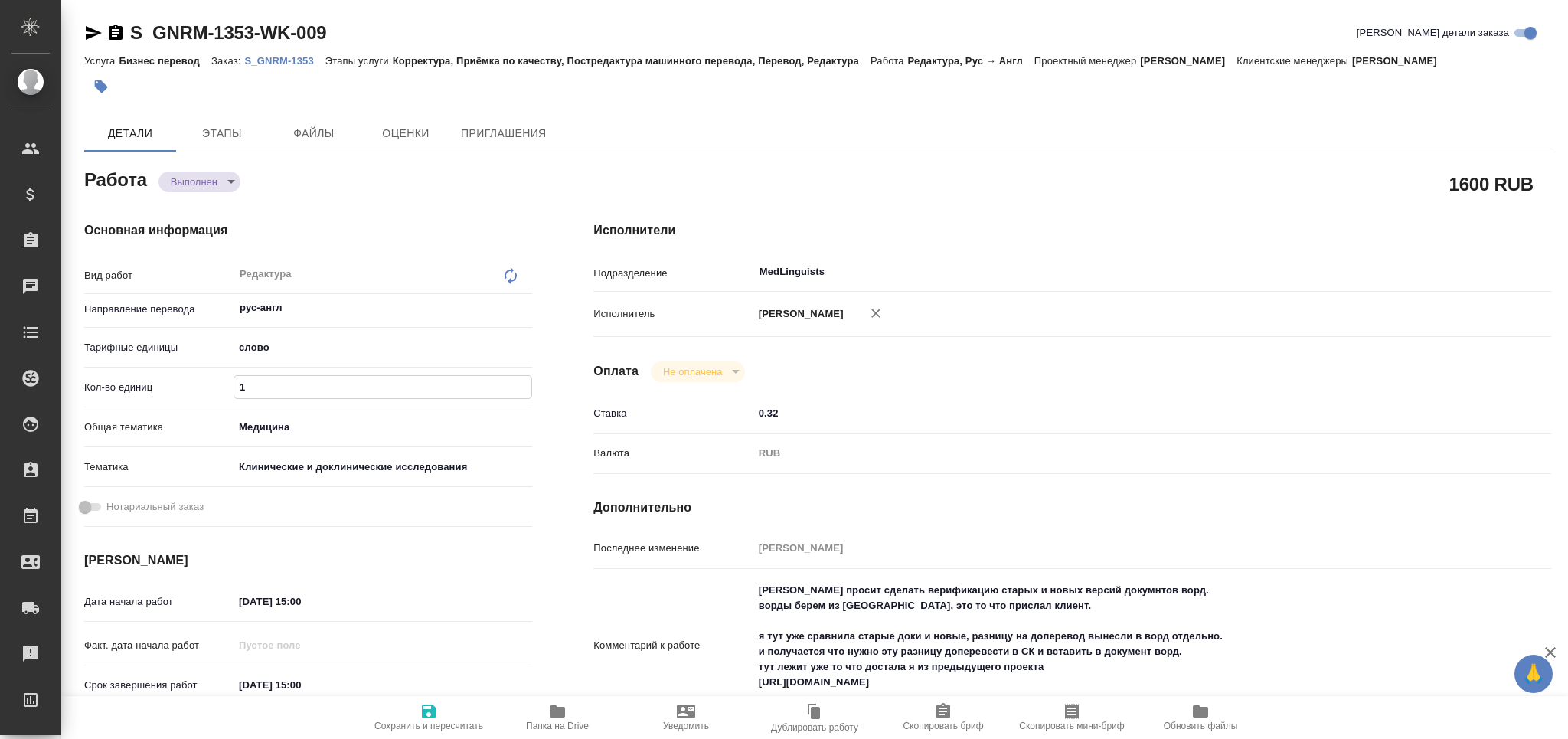
type textarea "x"
type input "18"
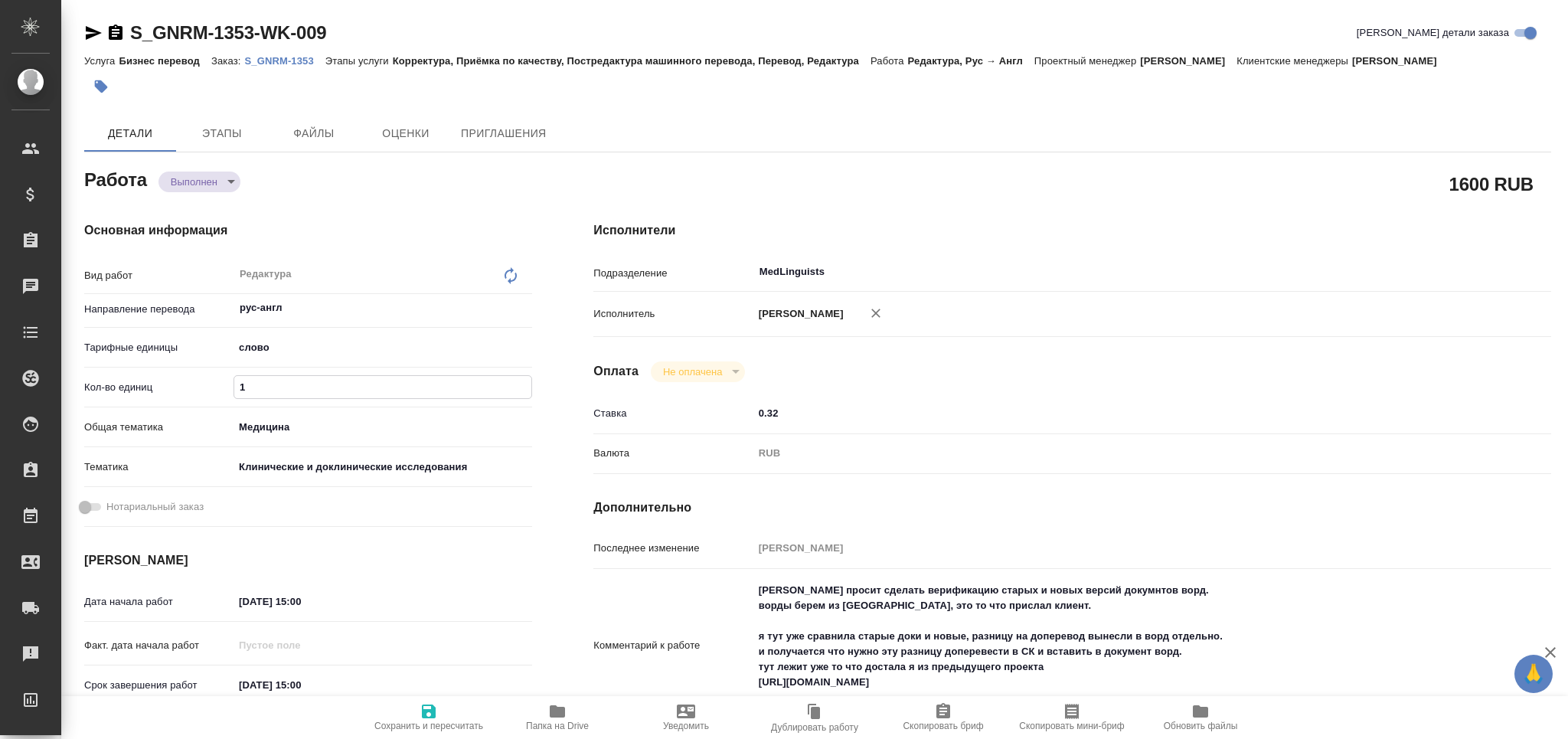
type textarea "x"
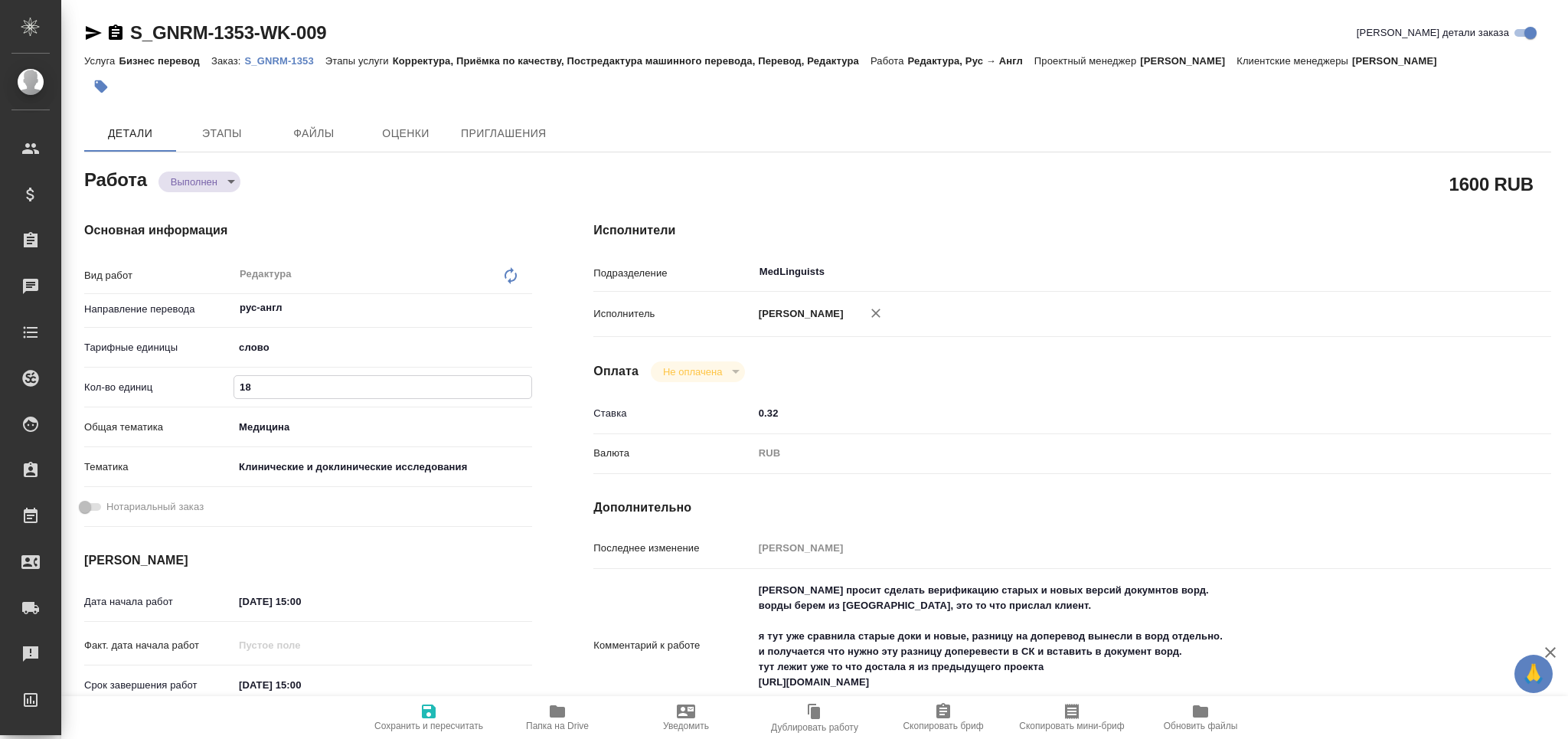
type input "188"
type textarea "x"
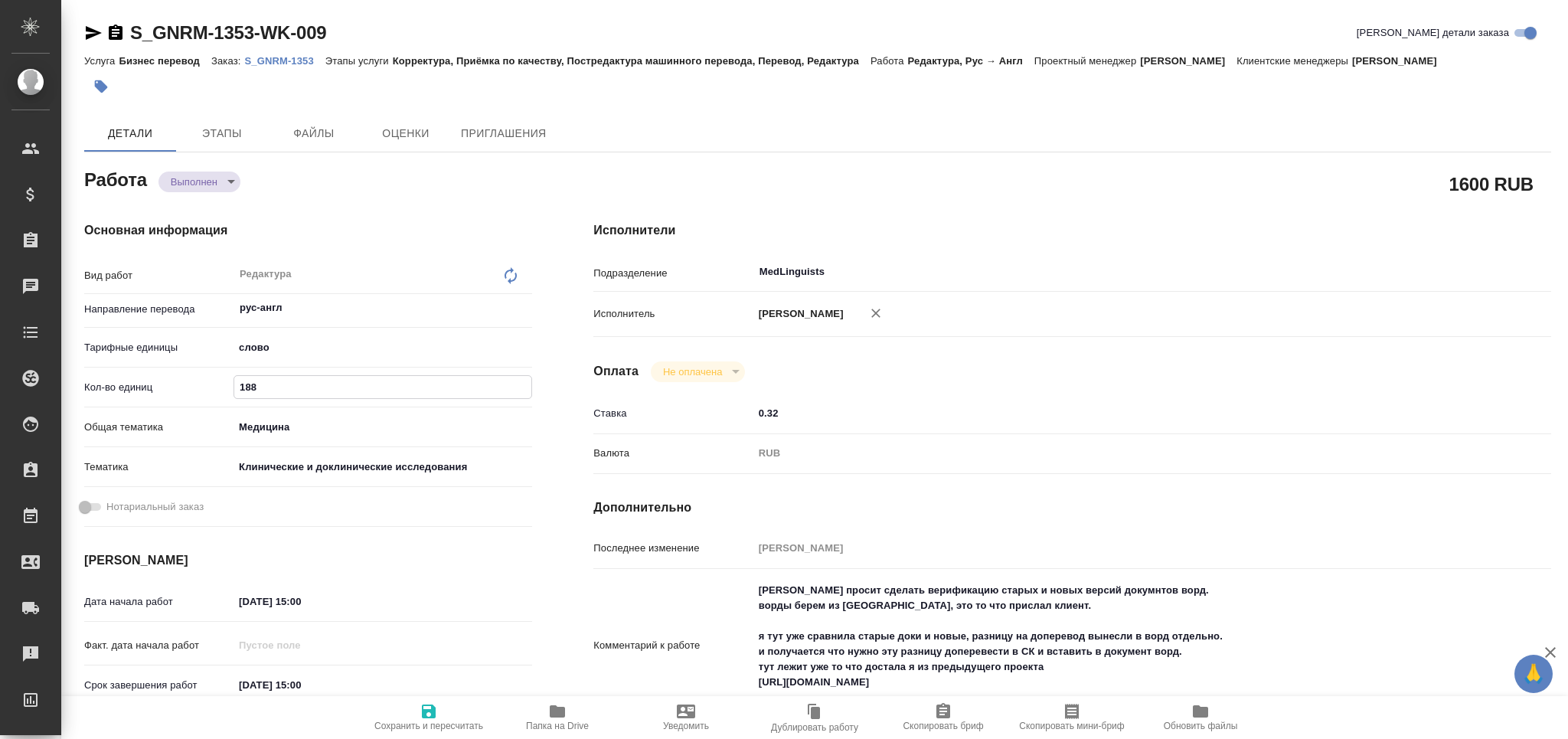
type textarea "x"
type input "1880"
type textarea "x"
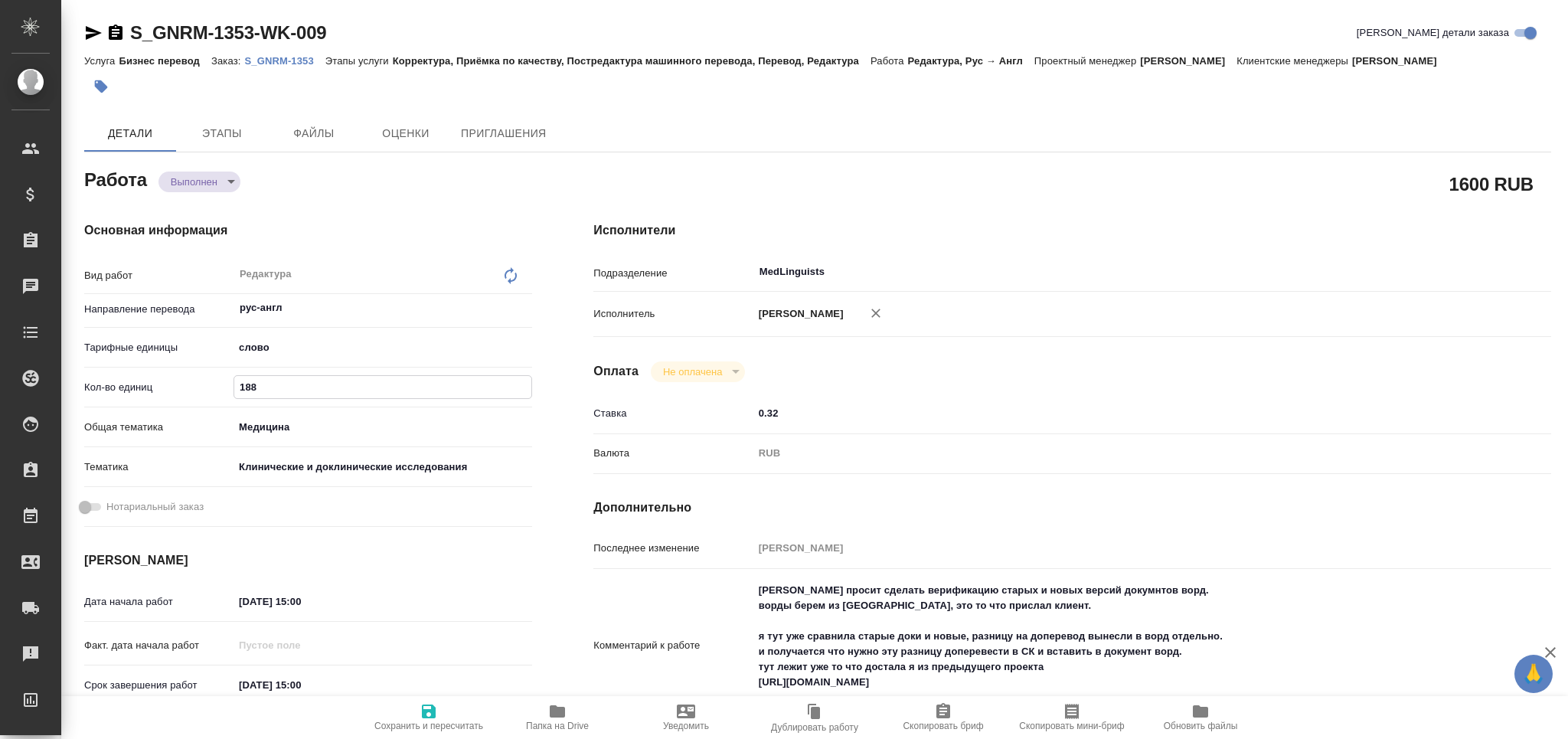
type textarea "x"
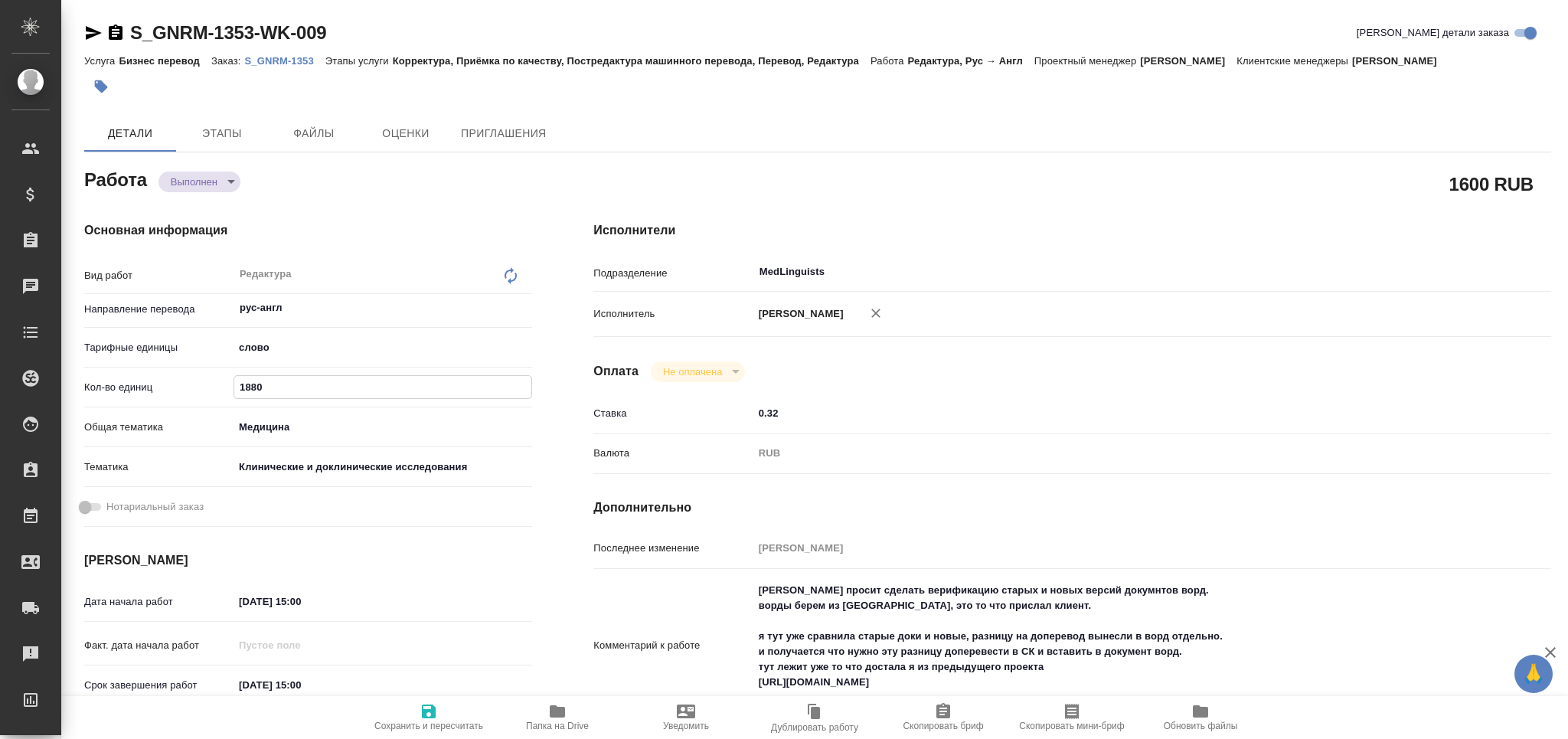
type textarea "x"
type input "1880"
click at [423, 720] on icon "button" at bounding box center [429, 711] width 18 height 18
type textarea "x"
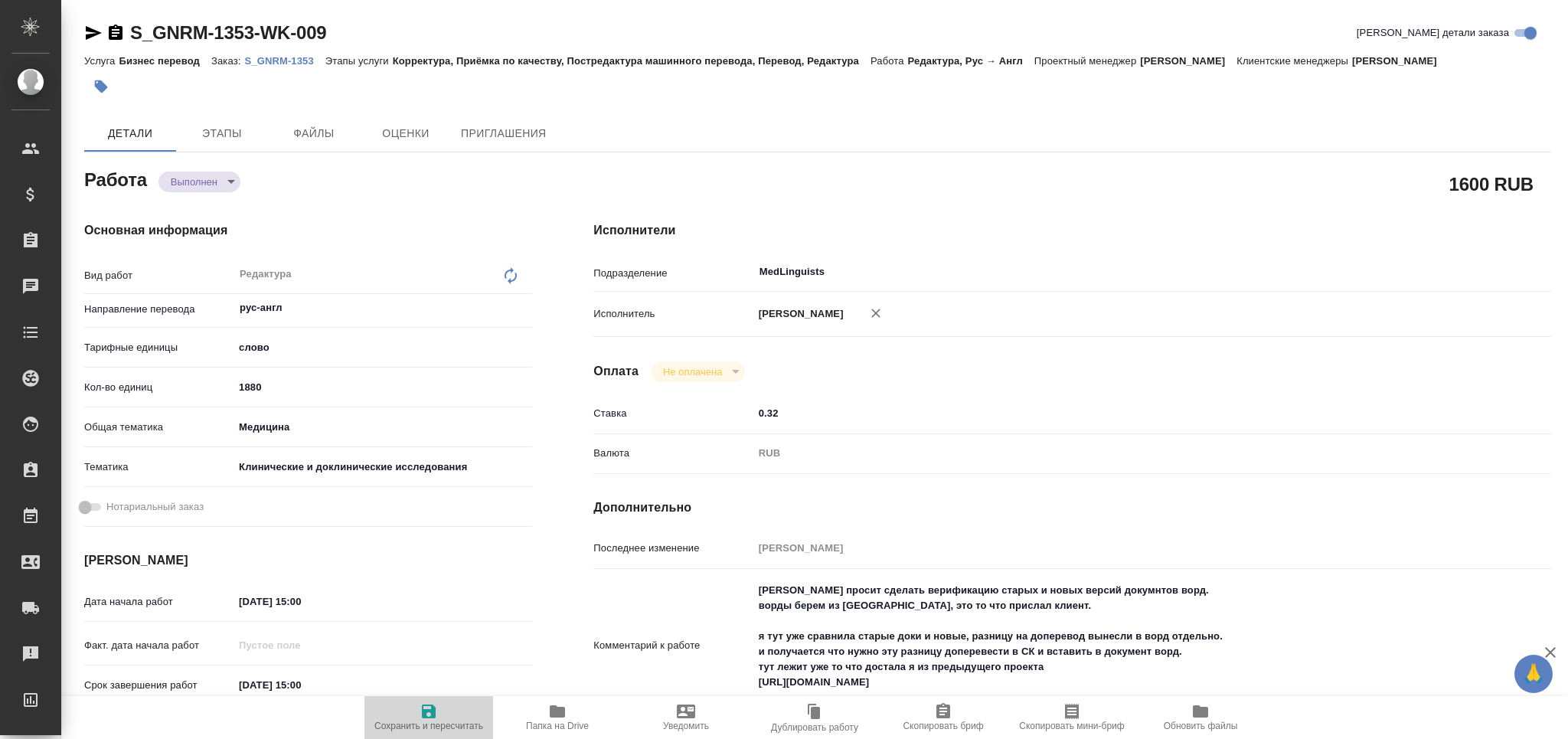
type textarea "x"
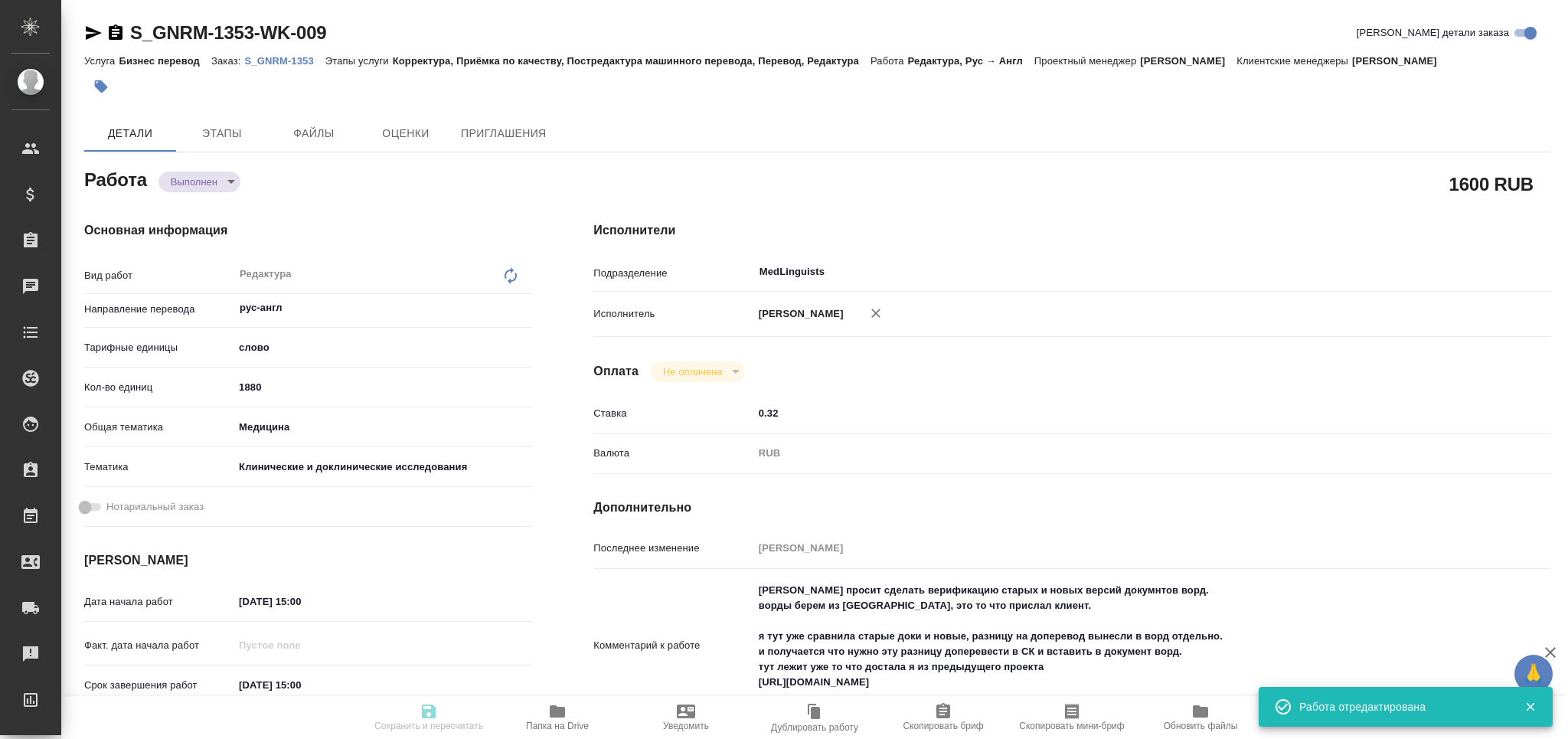
type input "completed"
type textarea "Редактура"
type textarea "x"
type input "рус-англ"
type input "5a8b1489cc6b4906c91bfd90"
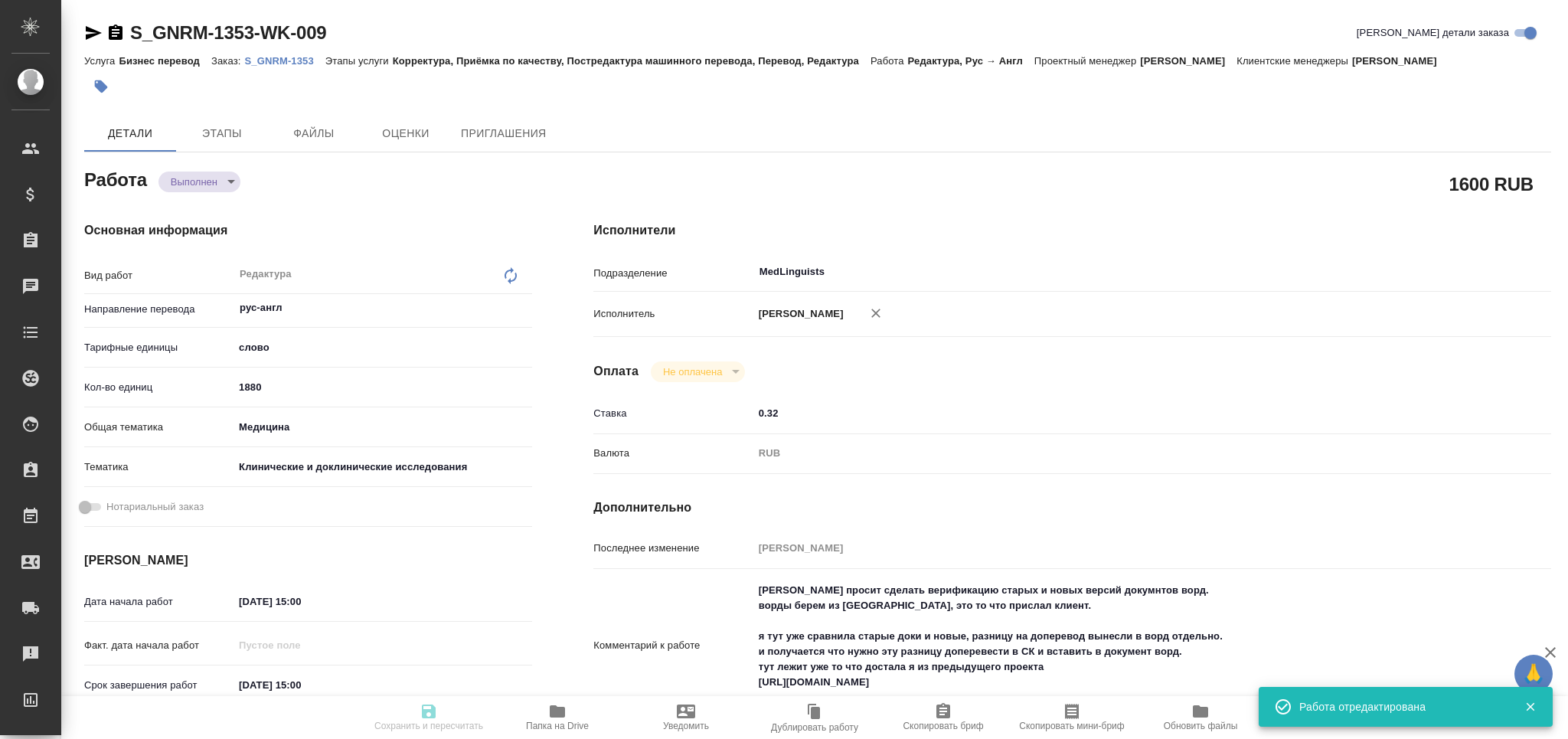
type input "1880"
type input "med"
type input "5a8b8b956a9677013d343d9e"
type input "08.09.2025 15:00"
type input "10.09.2025 15:00"
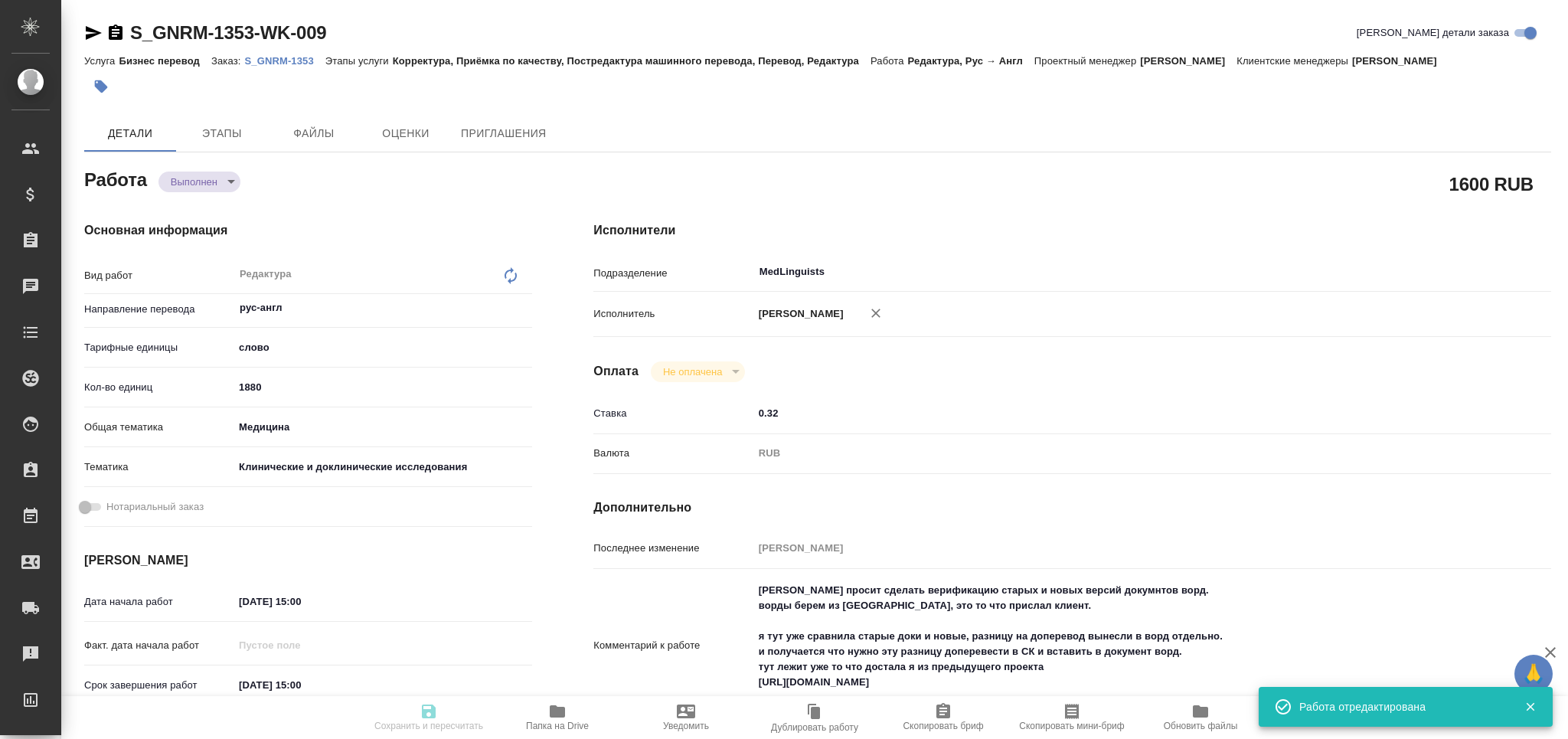
type input "08.09.2025 19:59"
type input "10.09.2025 18:00"
type input "MedLinguists"
type input "notPayed"
type input "0.32"
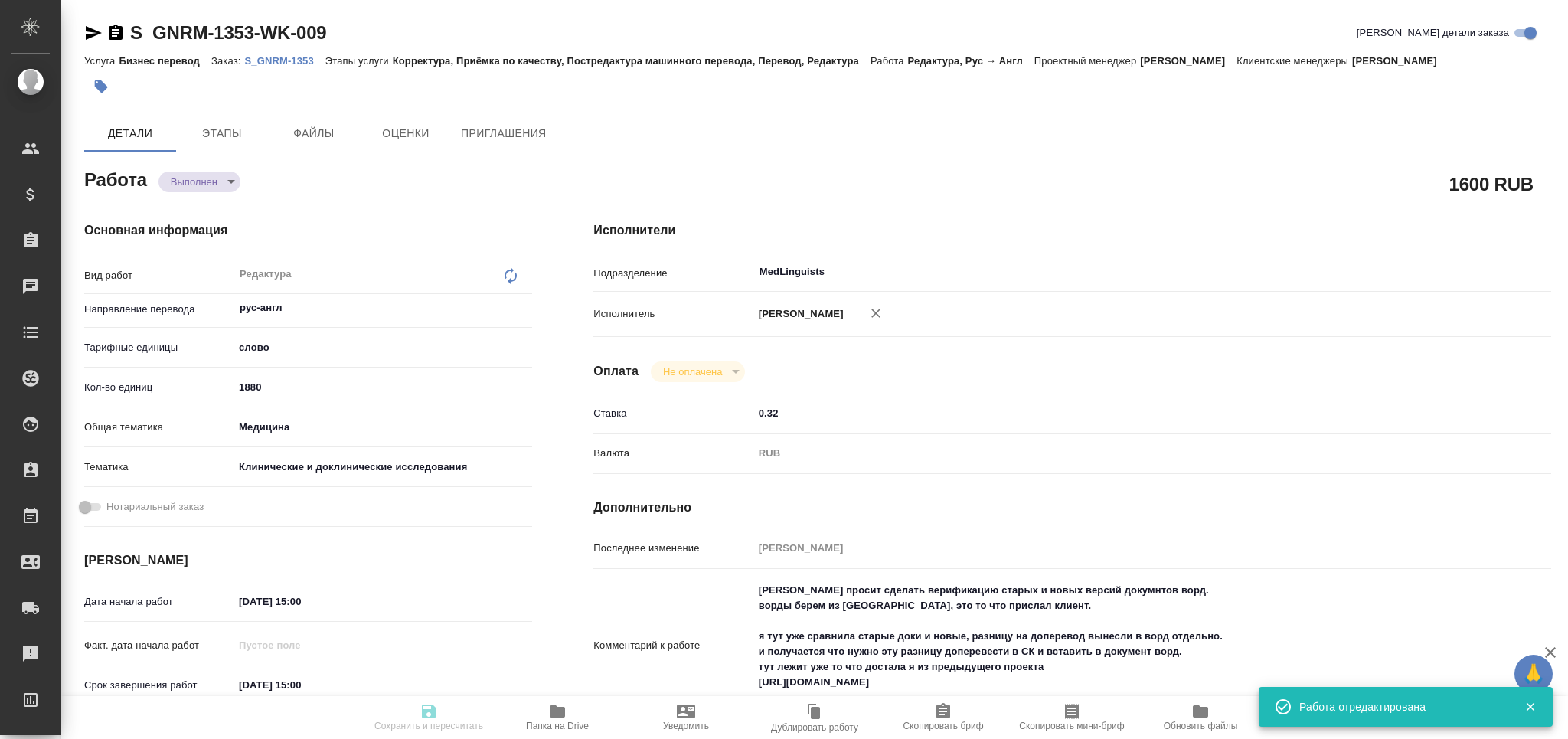
type input "RUB"
type input "[PERSON_NAME]"
type textarea "Клиент просит сделать верификацию старых и новых версий докумнтов ворд. ворды б…"
type textarea "x"
type textarea "/Clients/Generium/Orders/S_GNRM-1353/Edited/S_GNRM-1353-WK-009"
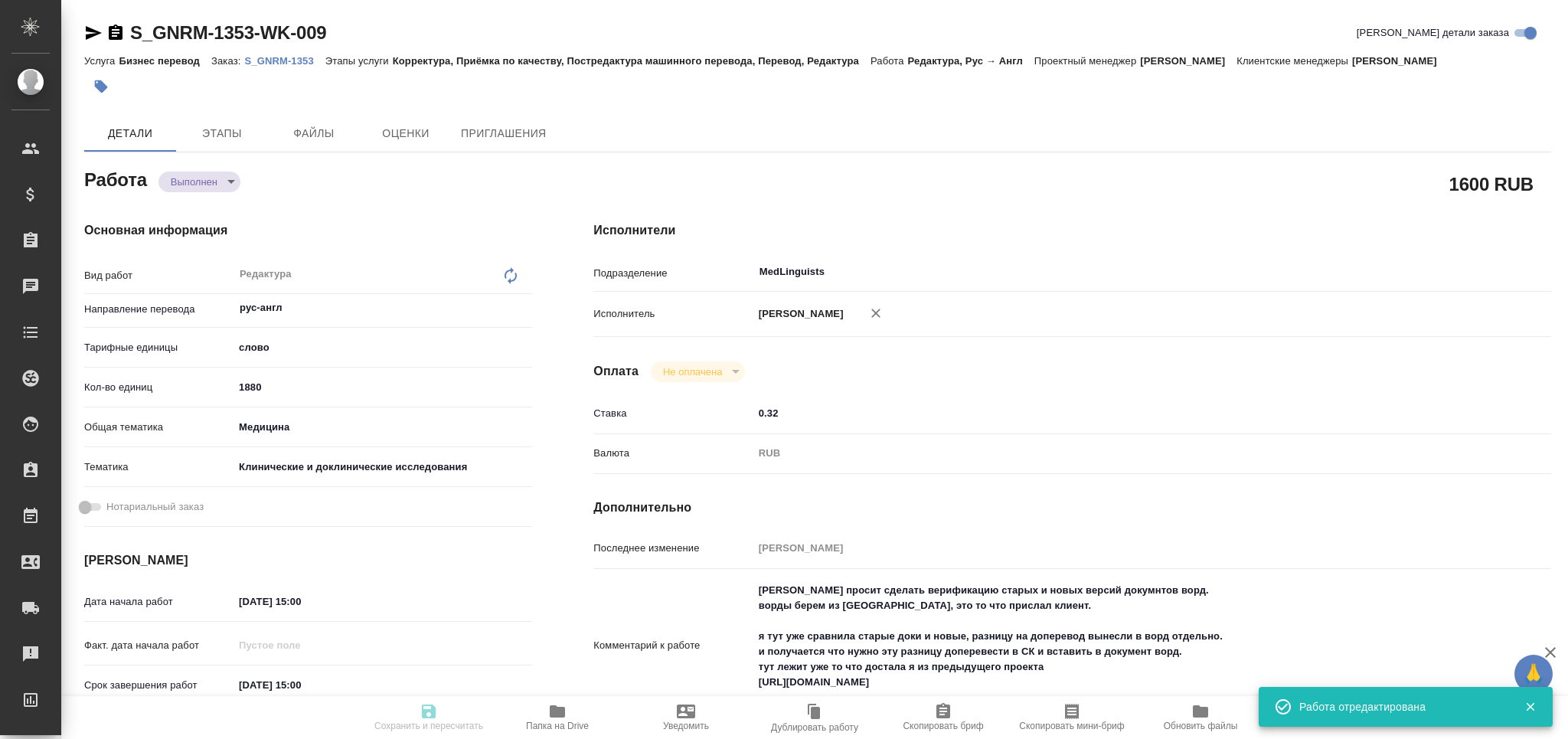
type textarea "x"
type input "S_GNRM-1353"
type input "Бизнес перевод"
type input "Корректура, Приёмка по качеству, Постредактура машинного перевода, Перевод, Ред…"
type input "[PERSON_NAME]"
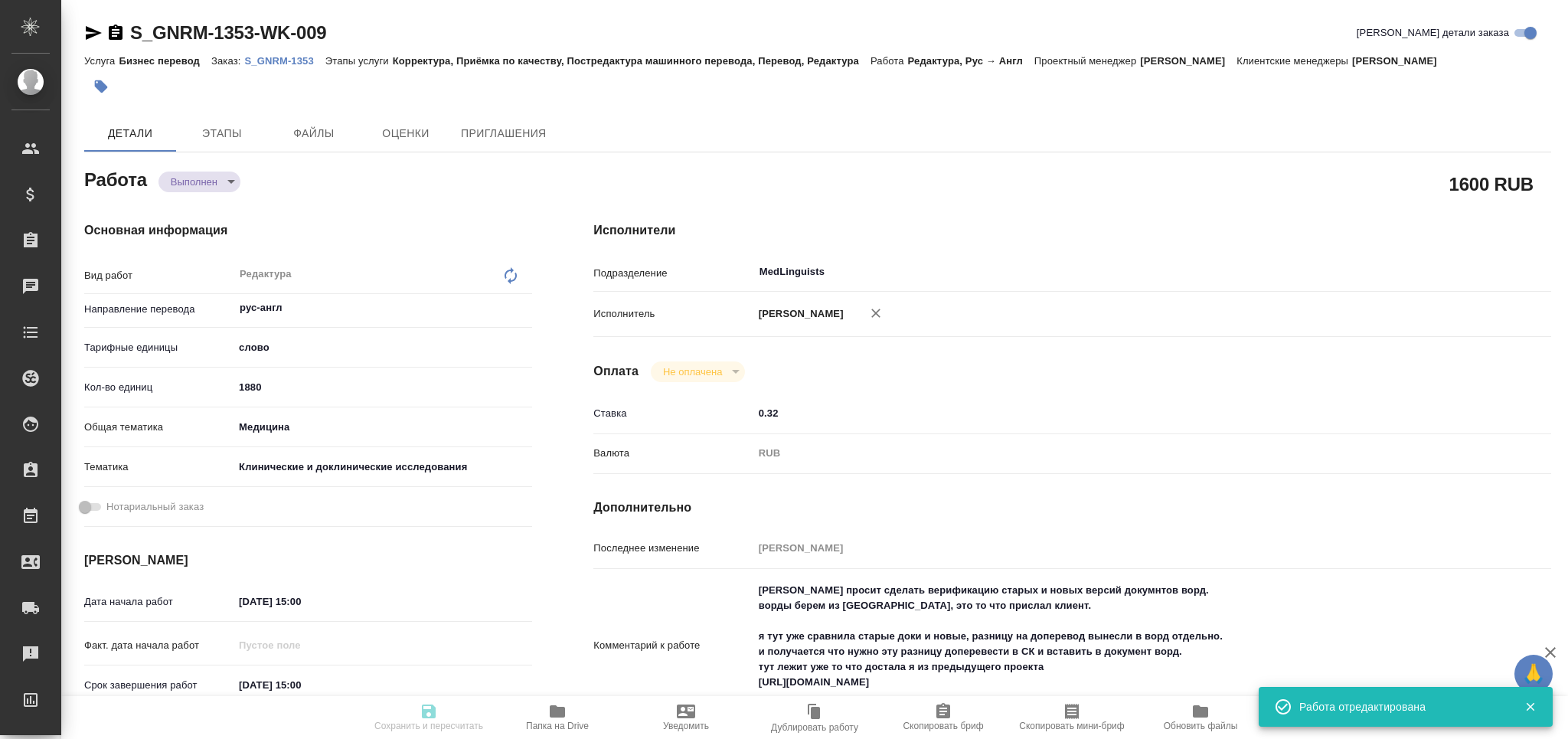
type input "Петрова Валерия, Оксютович Ирина"
type input "/Clients/Generium/Orders/S_GNRM-1353"
type textarea "x"
type textarea "Рассчитайте, пожалуйста, верификацию перевода файлов word относительно ранее ва…"
type textarea "x"
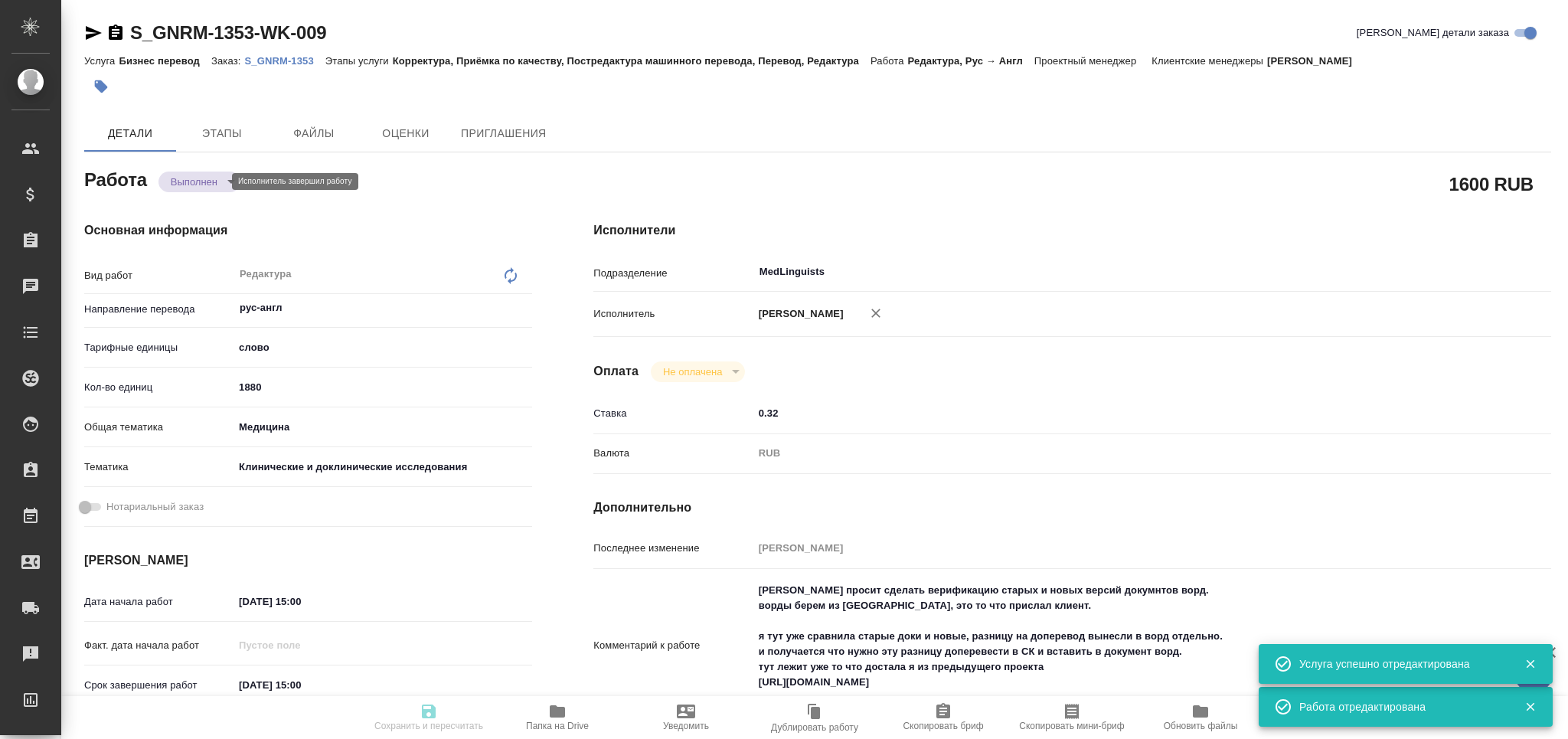
type textarea "x"
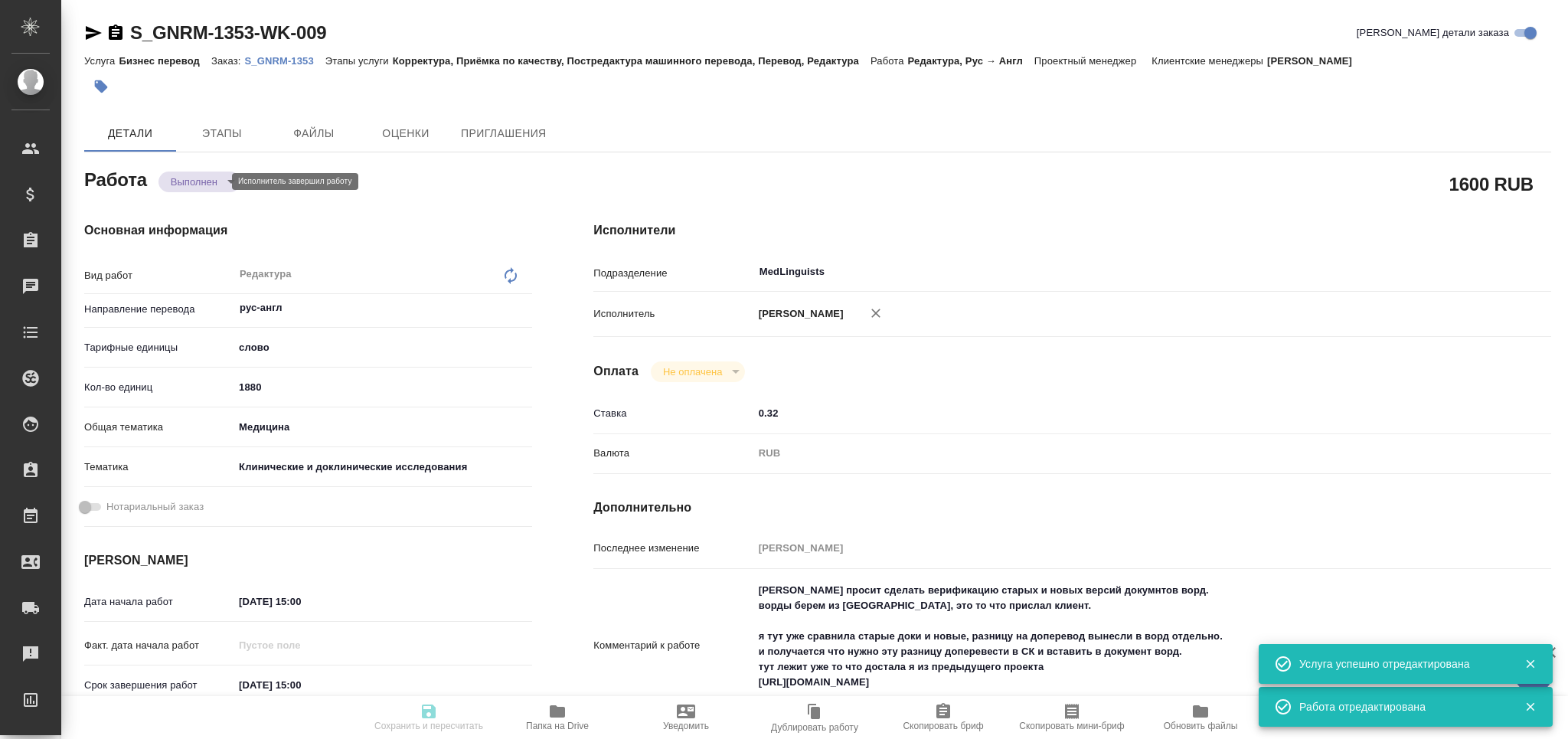
type textarea "x"
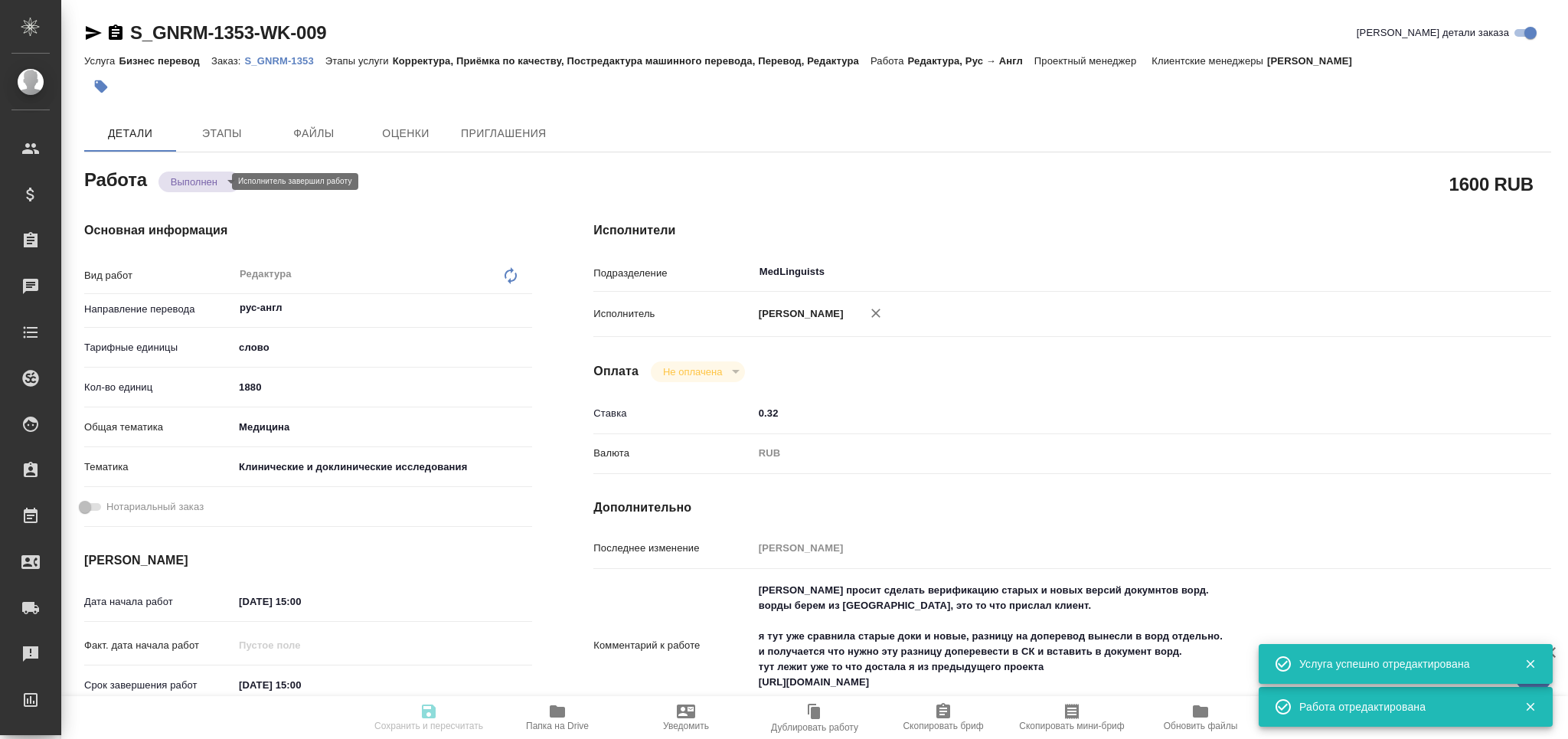
type textarea "x"
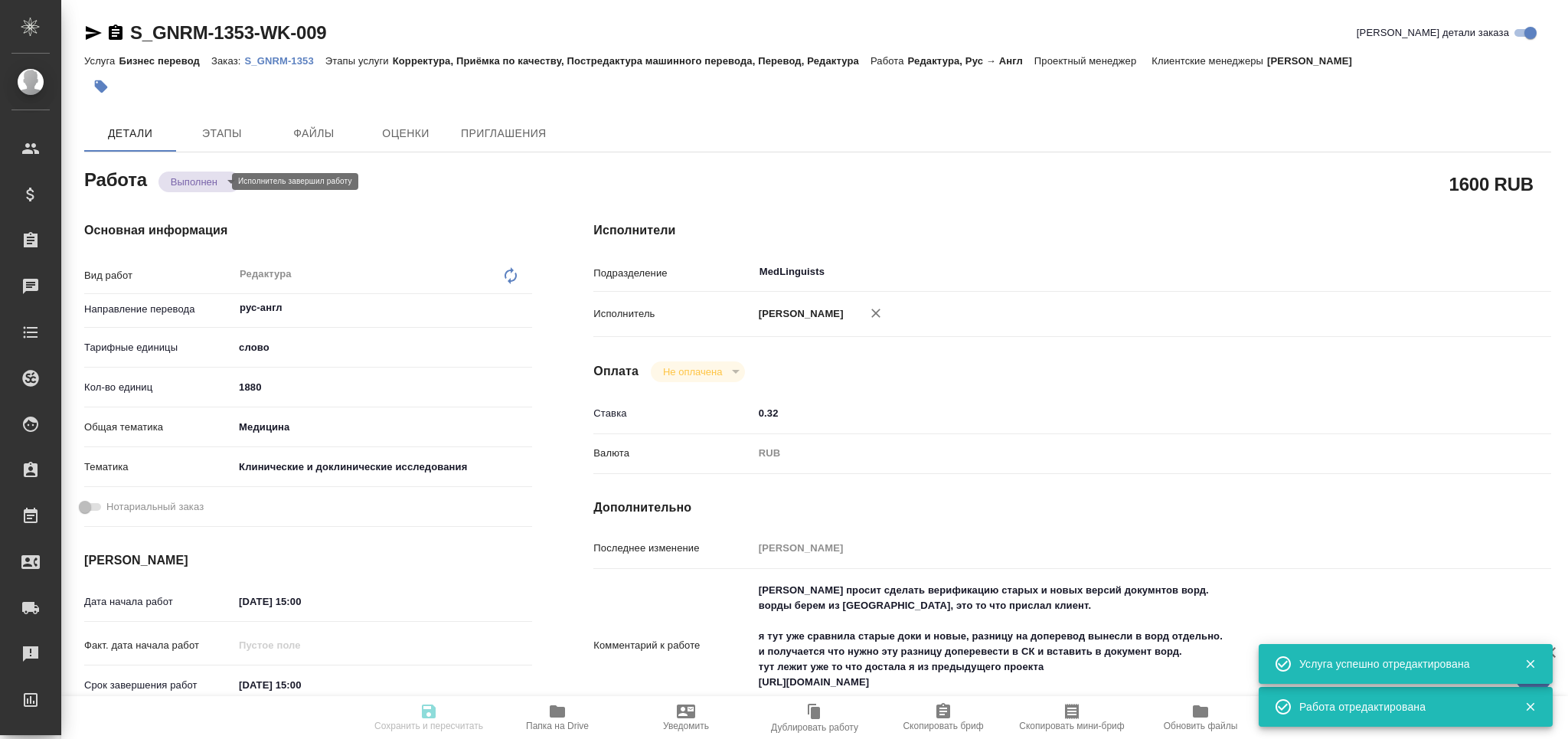
type textarea "x"
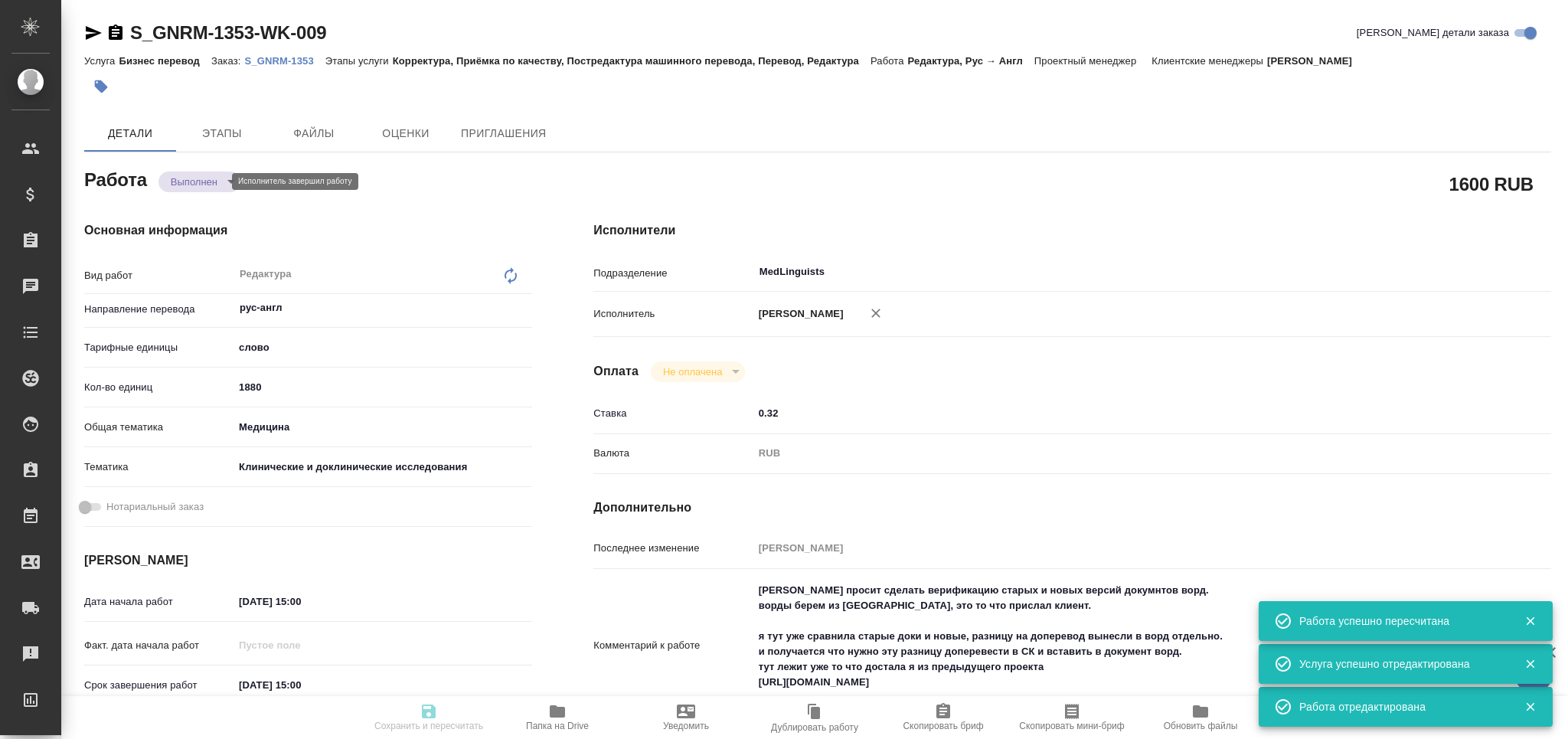
click at [182, 180] on body "🙏 .cls-1 fill:#fff; AWATERA Grabko Mariya Клиенты Спецификации Заказы 0 Чаты To…" at bounding box center [784, 370] width 1568 height 739
type input "completed"
type textarea "Редактура"
type textarea "x"
type input "рус-англ"
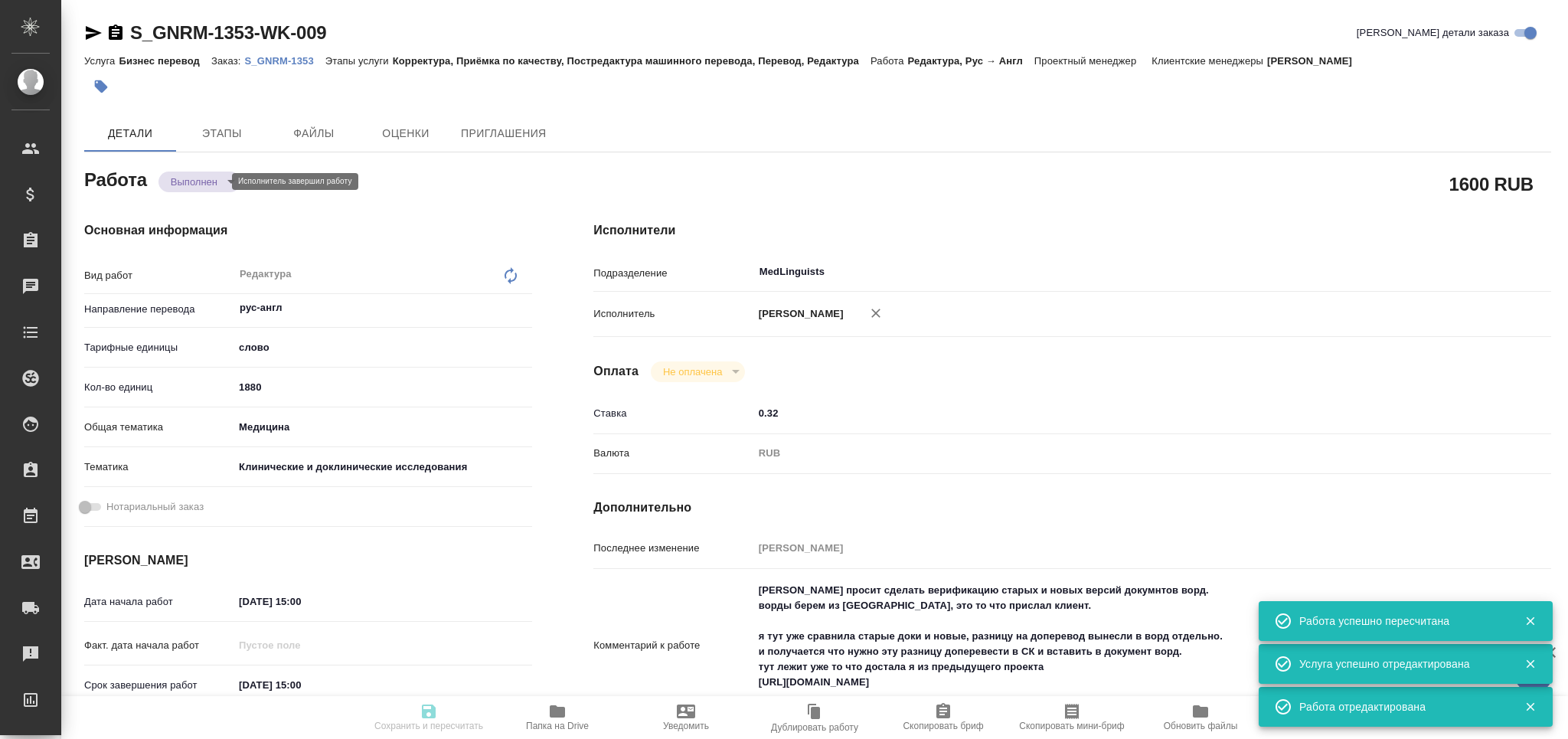
type input "5a8b1489cc6b4906c91bfd90"
type input "1880"
type input "med"
type input "5a8b8b956a9677013d343d9e"
type input "08.09.2025 15:00"
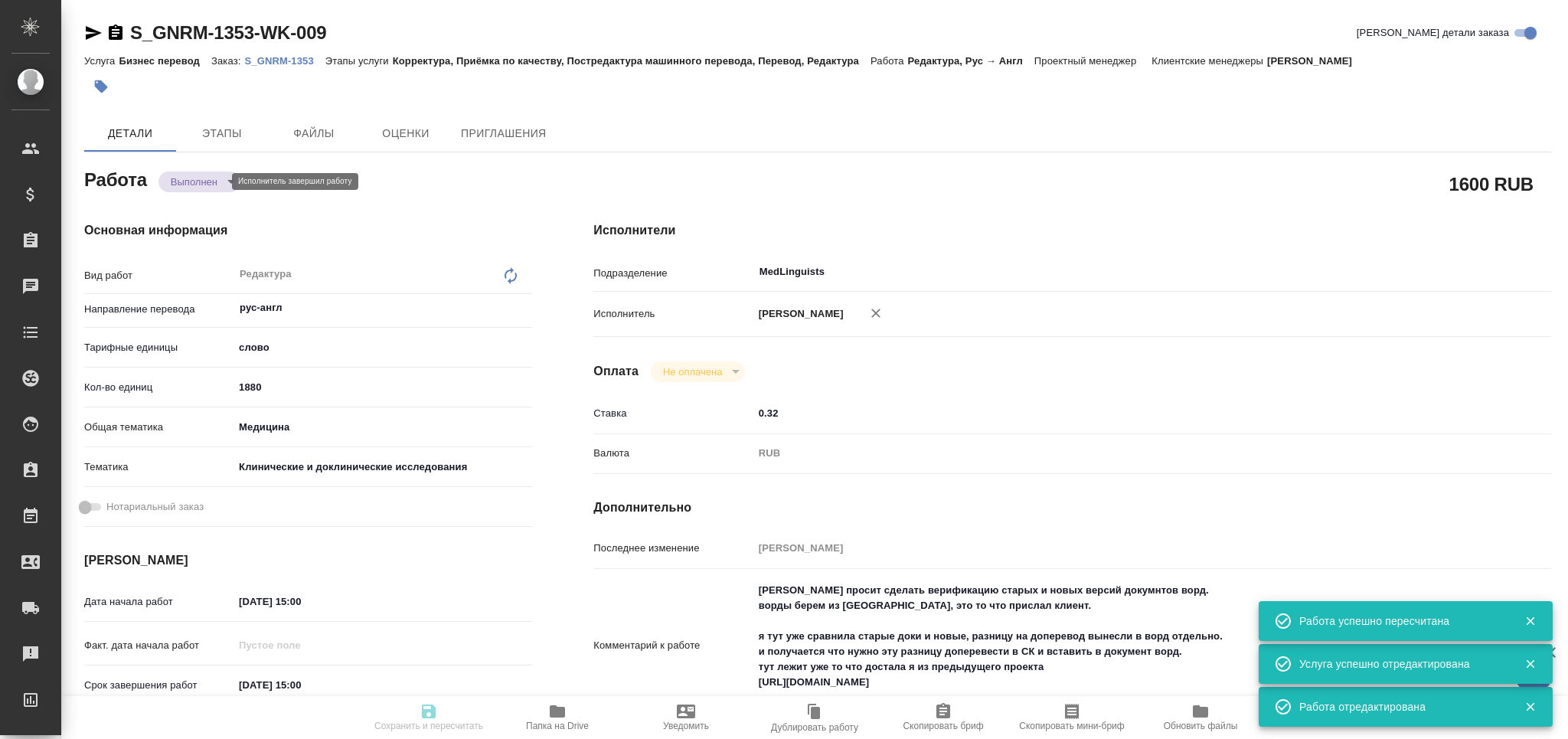
type input "10.09.2025 15:00"
type input "08.09.2025 19:59"
type input "10.09.2025 18:00"
type input "MedLinguists"
type input "notPayed"
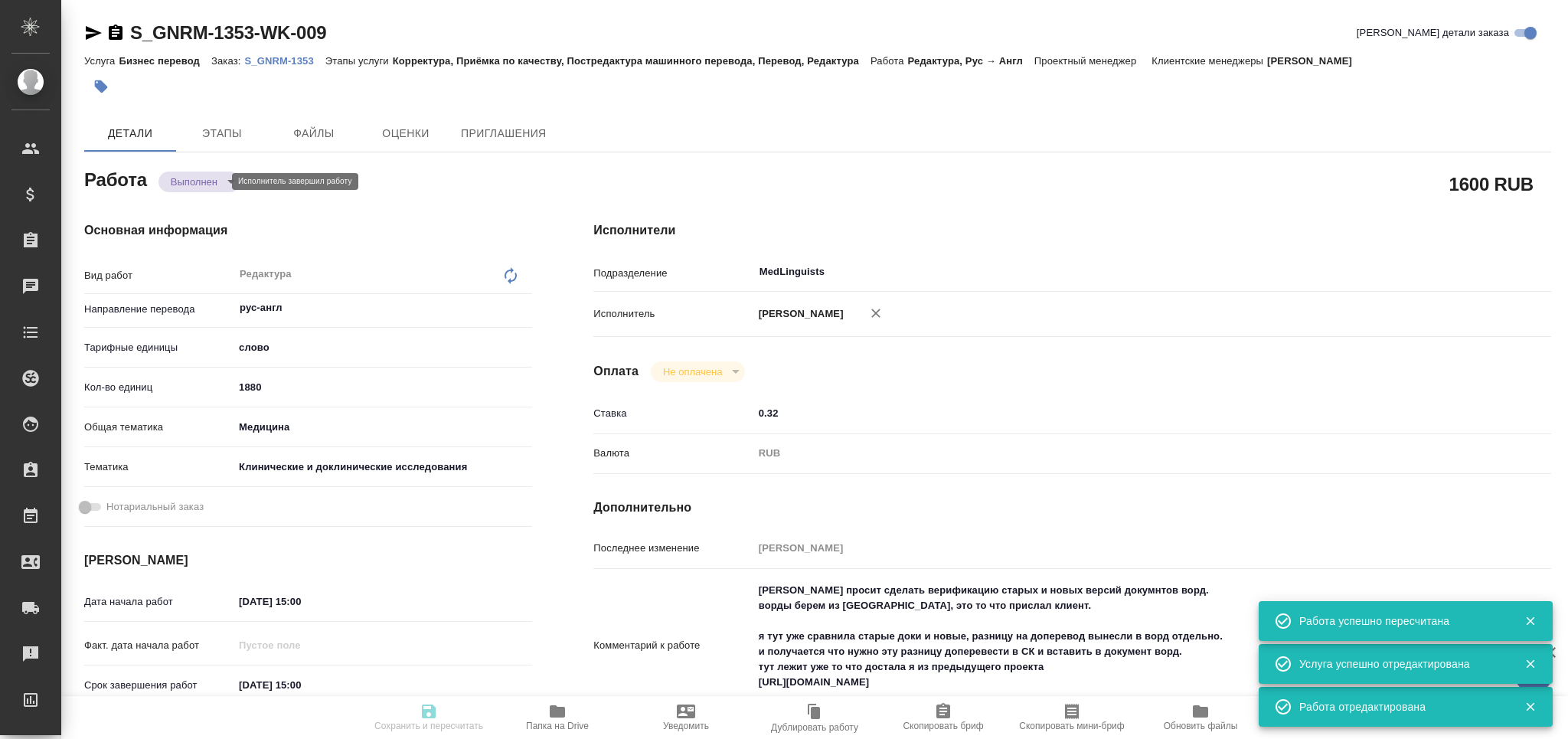
type input "0.32"
type input "RUB"
type input "[PERSON_NAME]"
type textarea "Клиент просит сделать верификацию старых и новых версий докумнтов ворд. ворды б…"
type textarea "x"
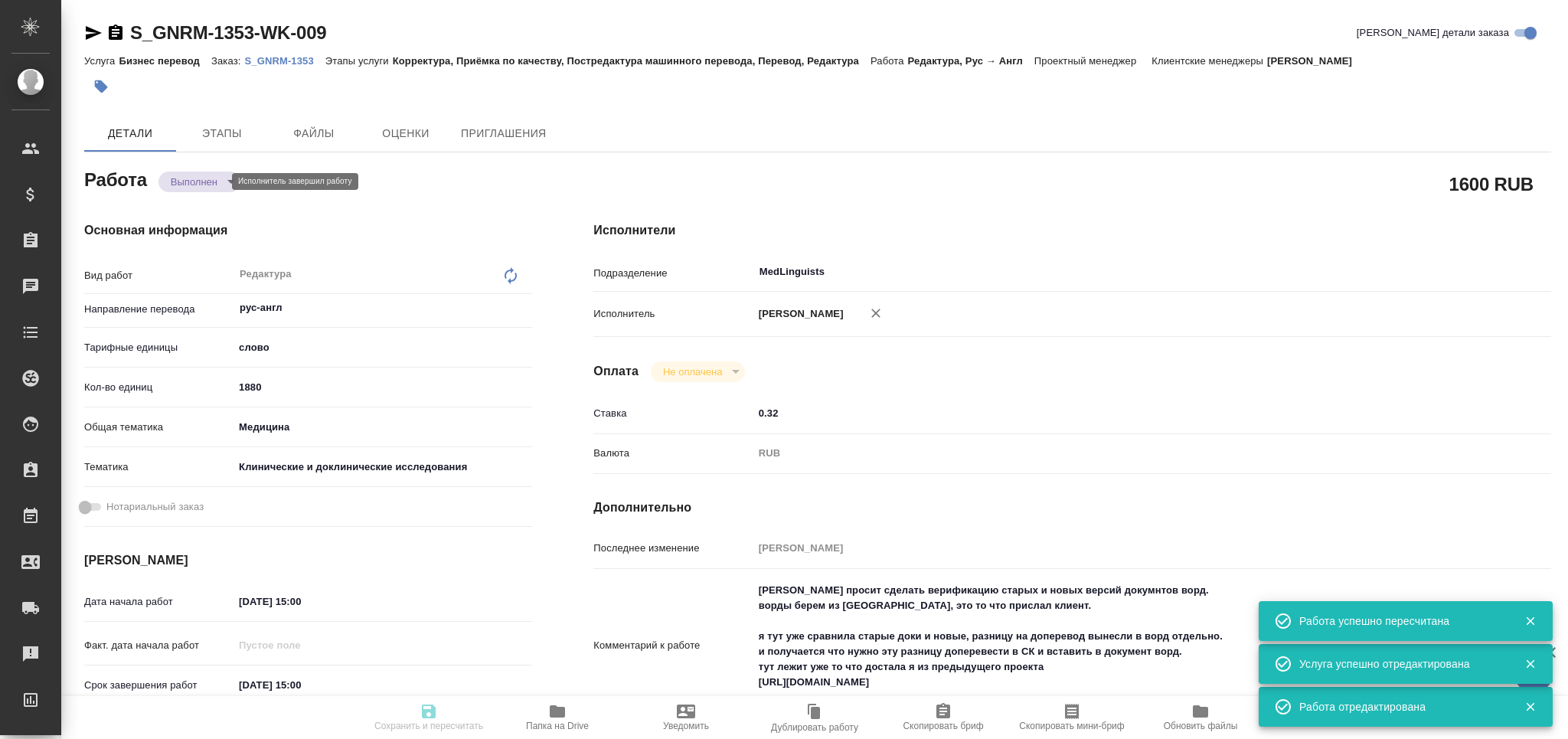
type textarea "/Clients/Generium/Orders/S_GNRM-1353/Edited/S_GNRM-1353-WK-009"
type textarea "x"
type input "S_GNRM-1353"
type input "Бизнес перевод"
type input "Корректура, Приёмка по качеству, Постредактура машинного перевода, Перевод, Ред…"
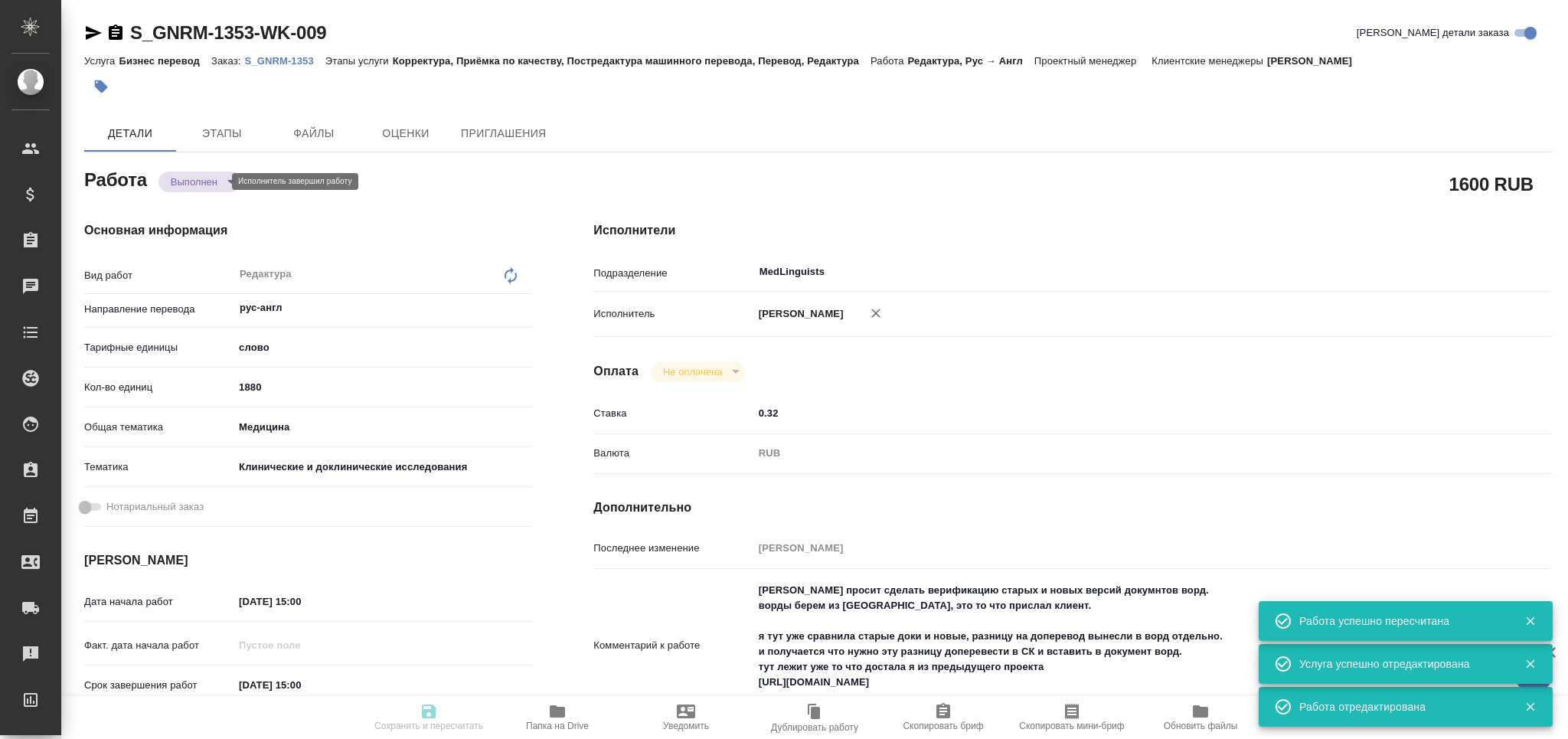
type input "[PERSON_NAME]"
type input "Петрова Валерия, Оксютович Ирина"
type input "/Clients/Generium/Orders/S_GNRM-1353"
type textarea "x"
type textarea "Рассчитайте, пожалуйста, верификацию перевода файлов word относительно ранее ва…"
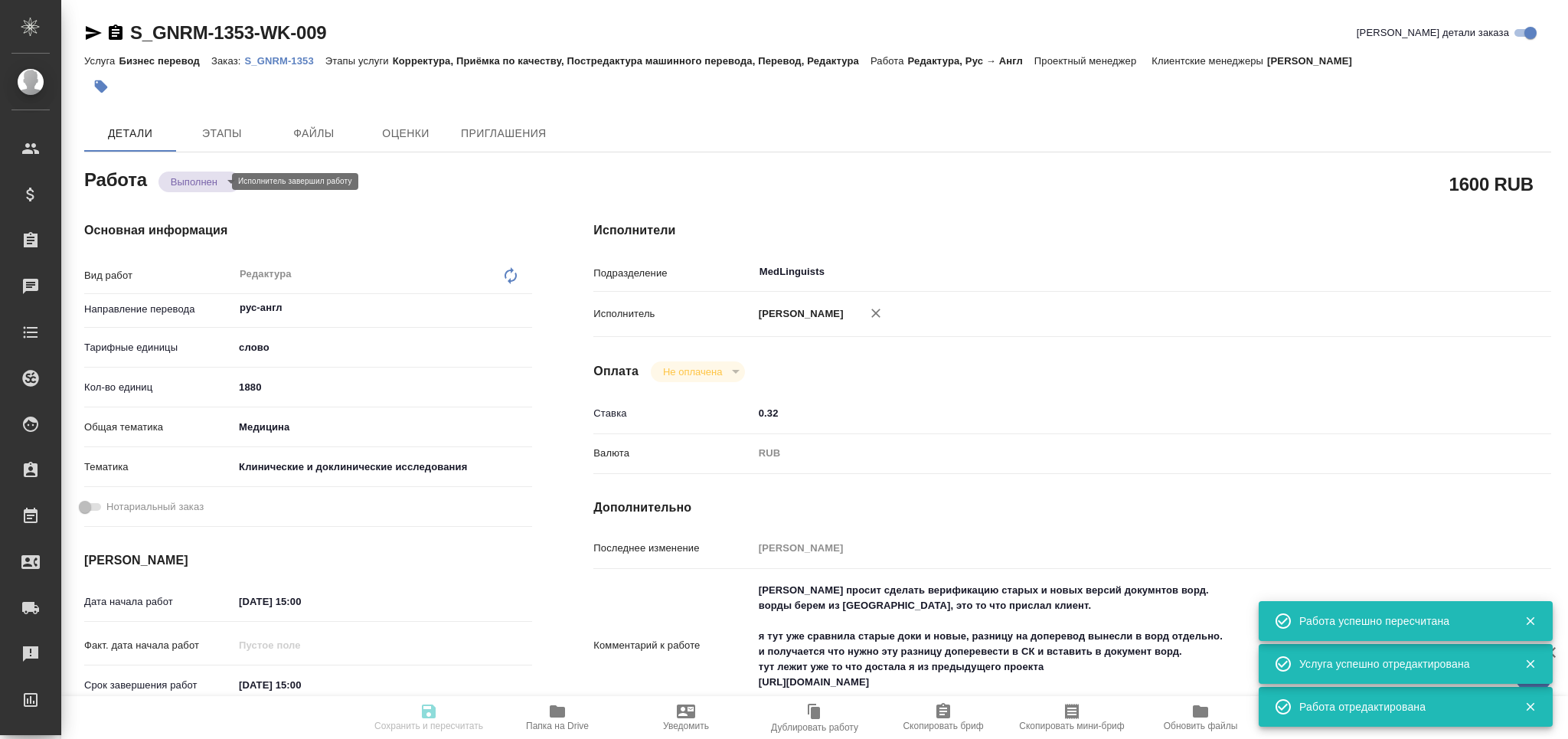
type textarea "x"
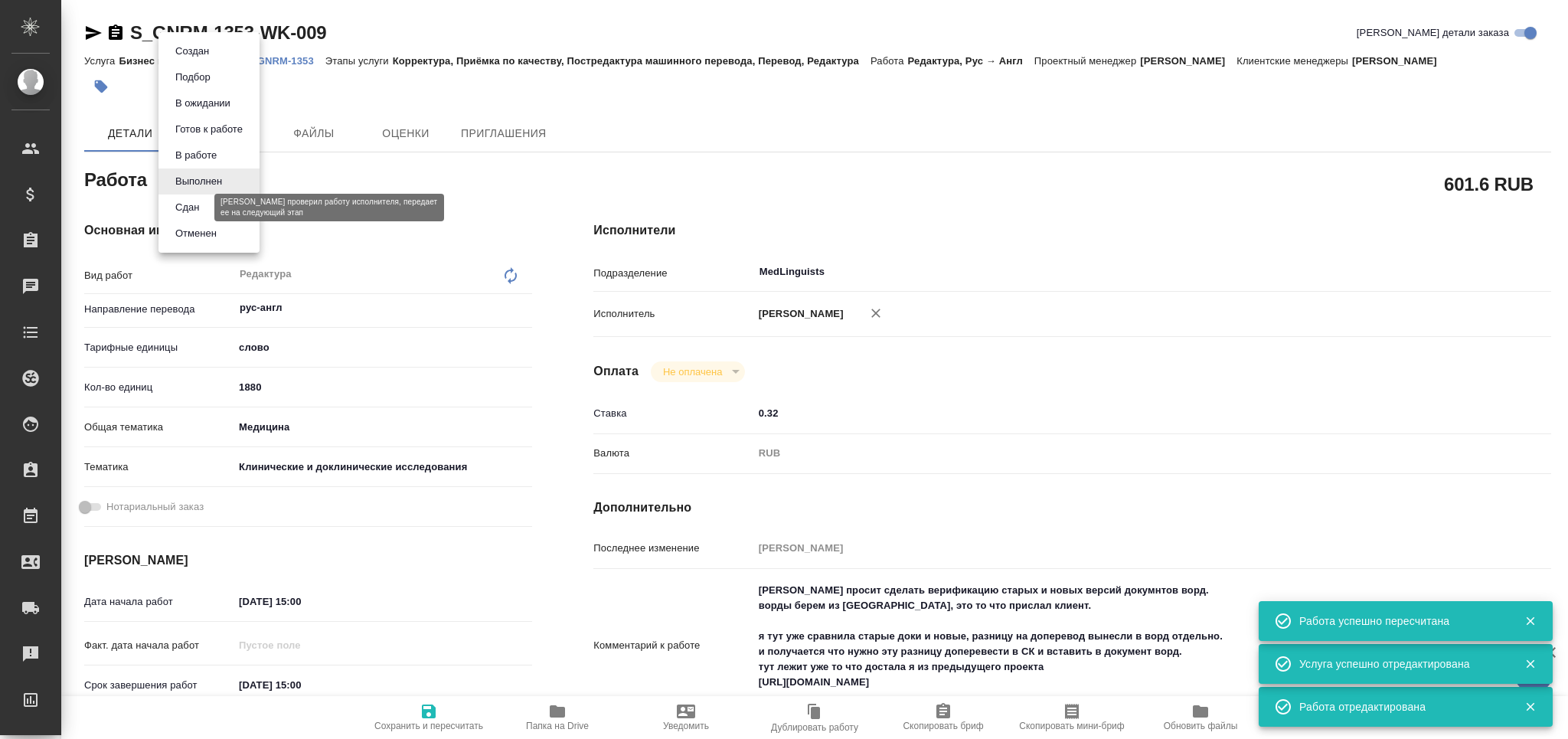
type textarea "x"
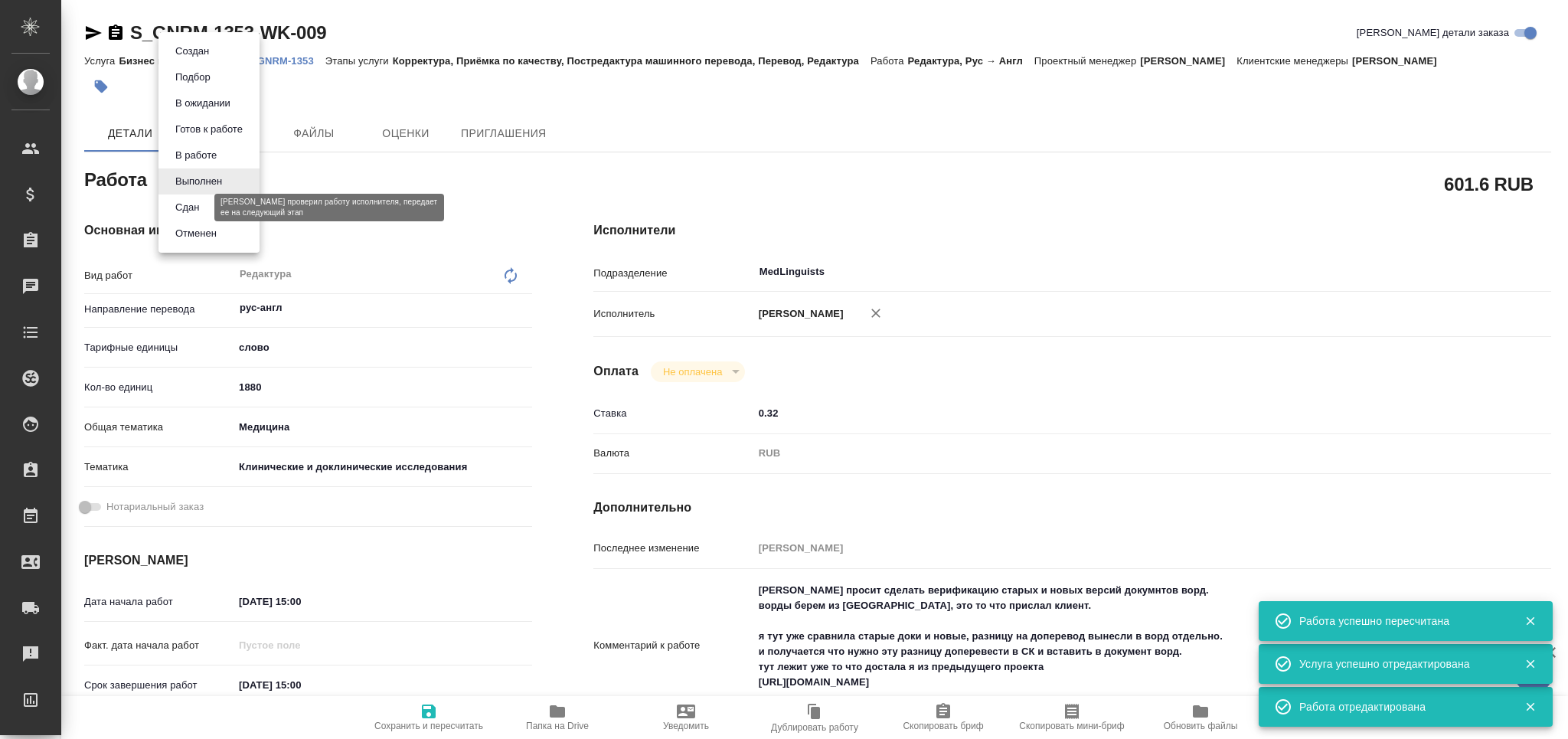
type textarea "x"
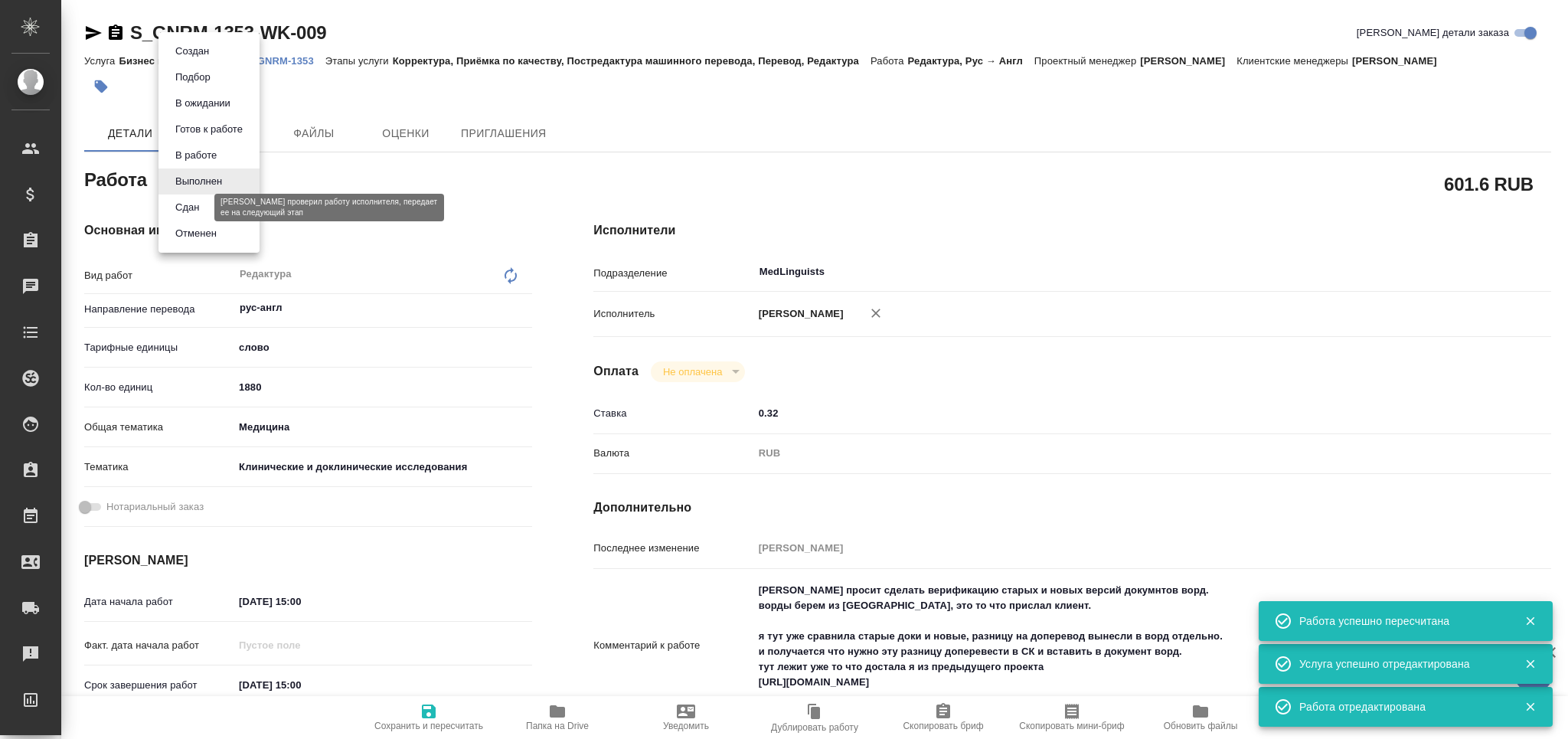
type textarea "x"
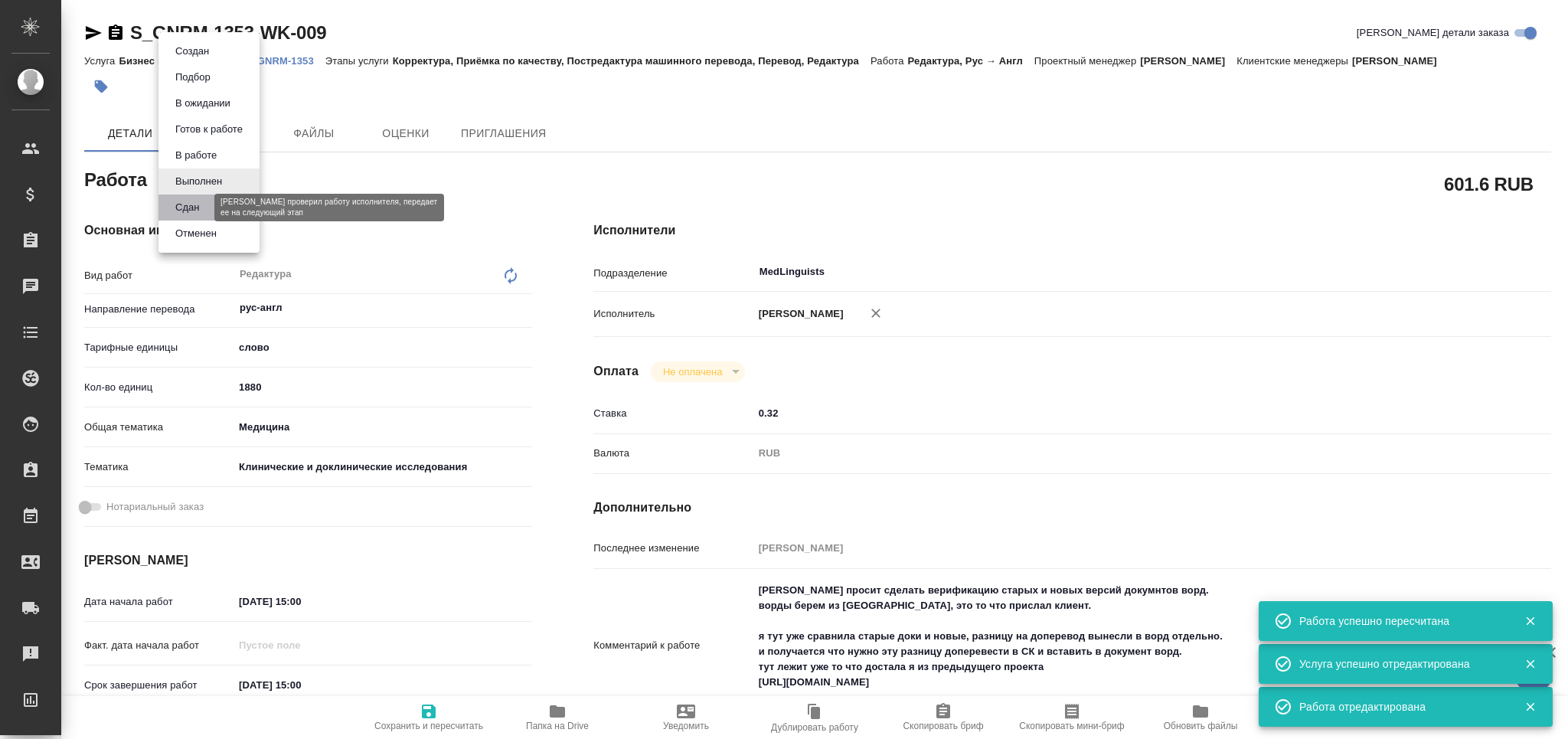
click at [202, 211] on button "Сдан" at bounding box center [187, 207] width 33 height 17
type textarea "x"
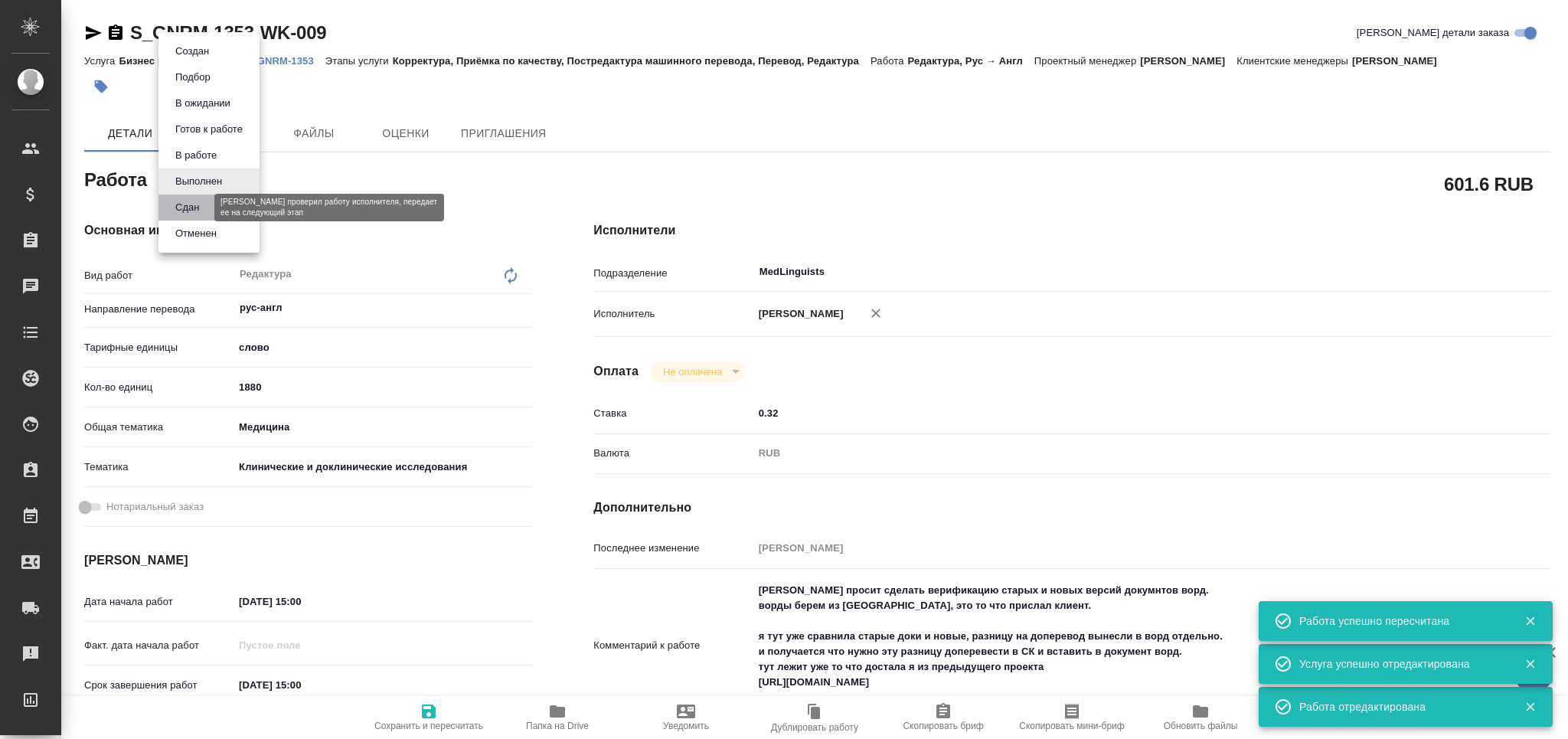
type textarea "x"
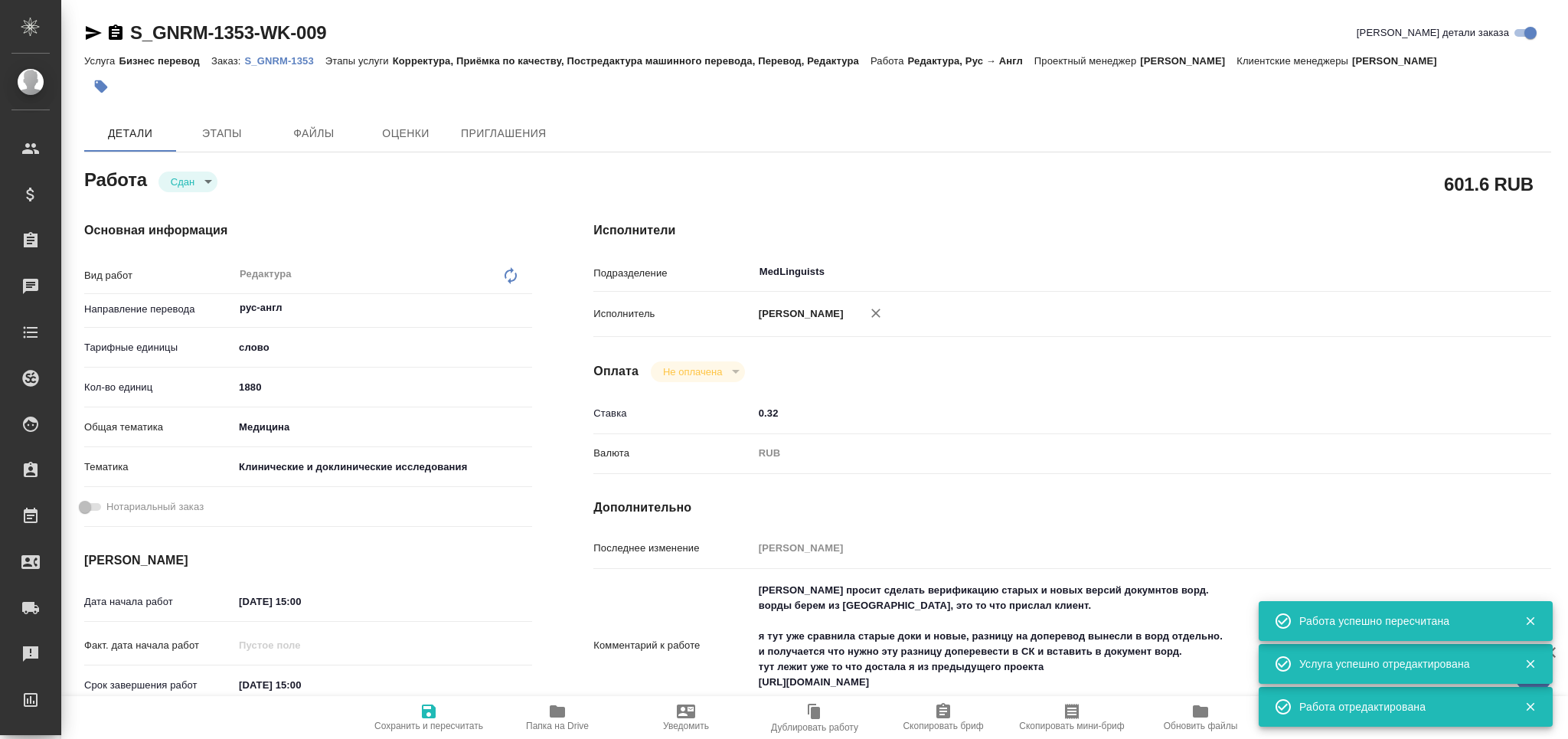
type textarea "x"
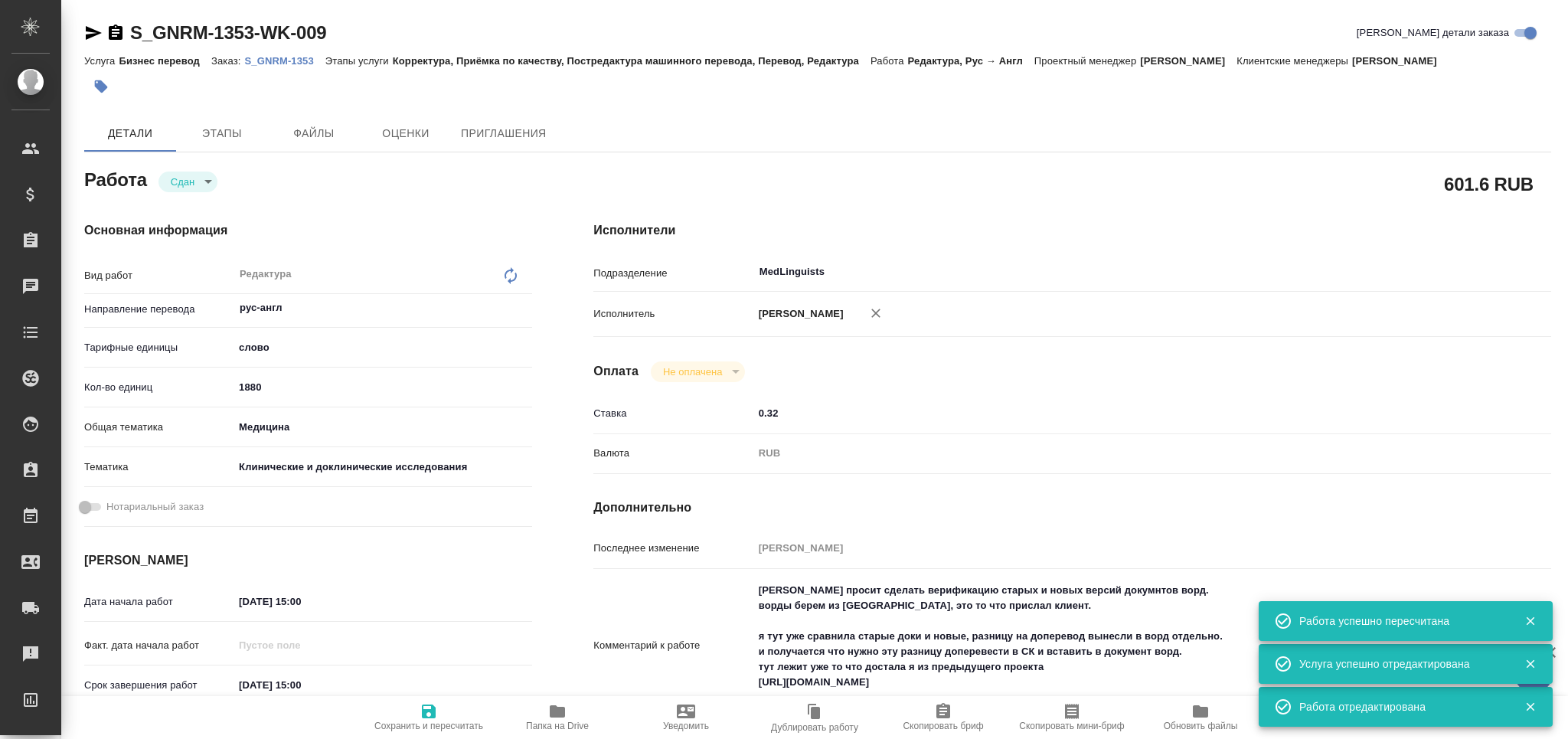
type textarea "x"
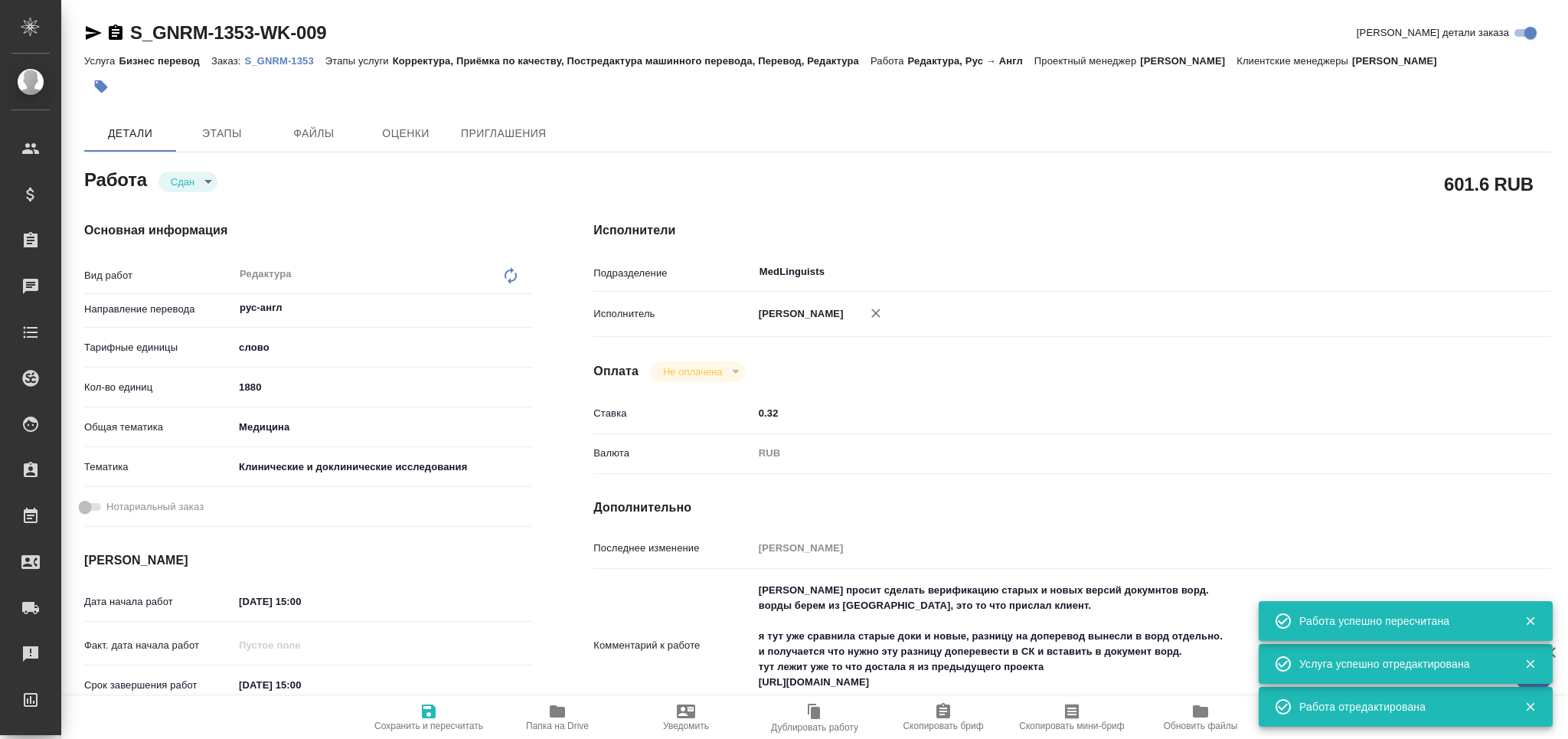
type textarea "x"
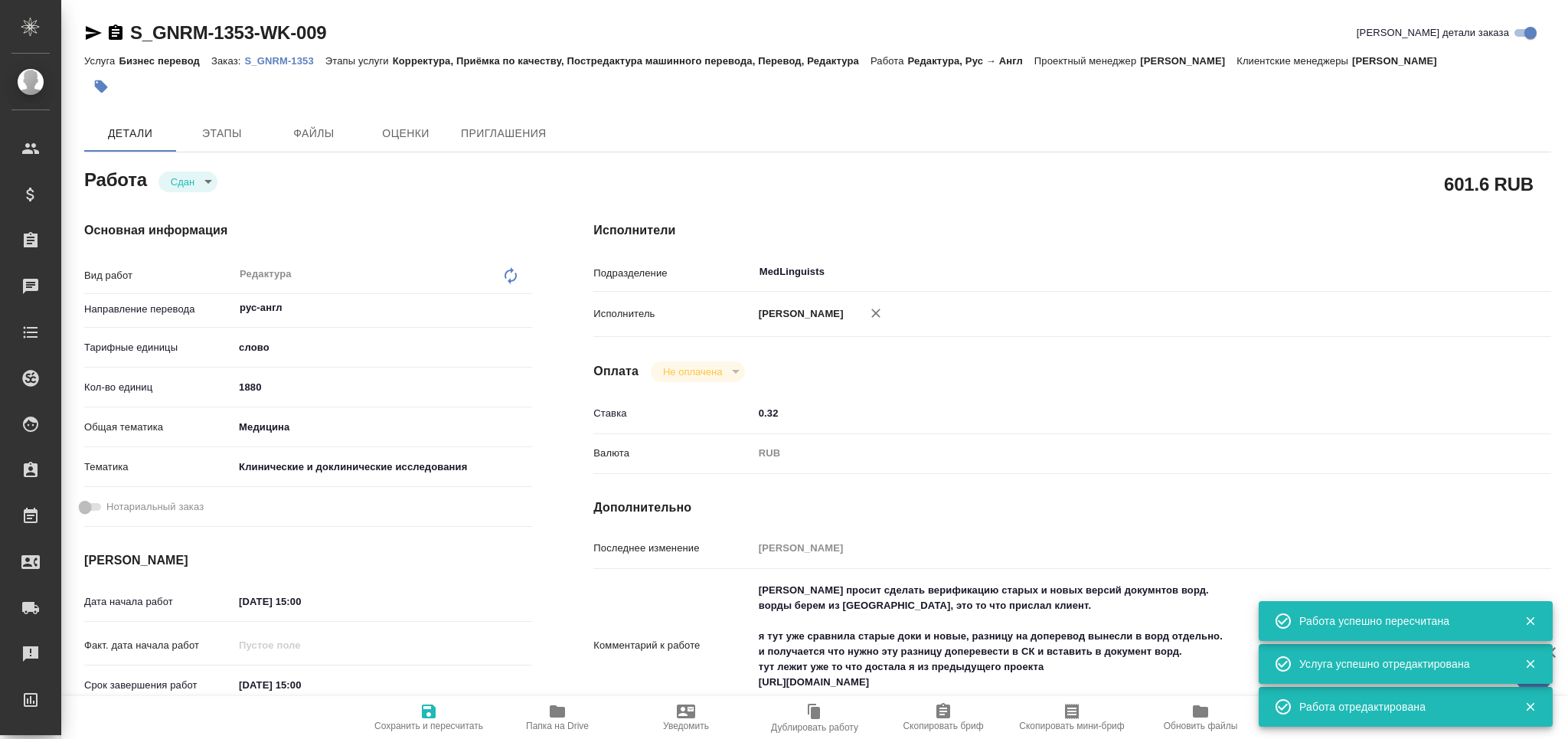
type textarea "x"
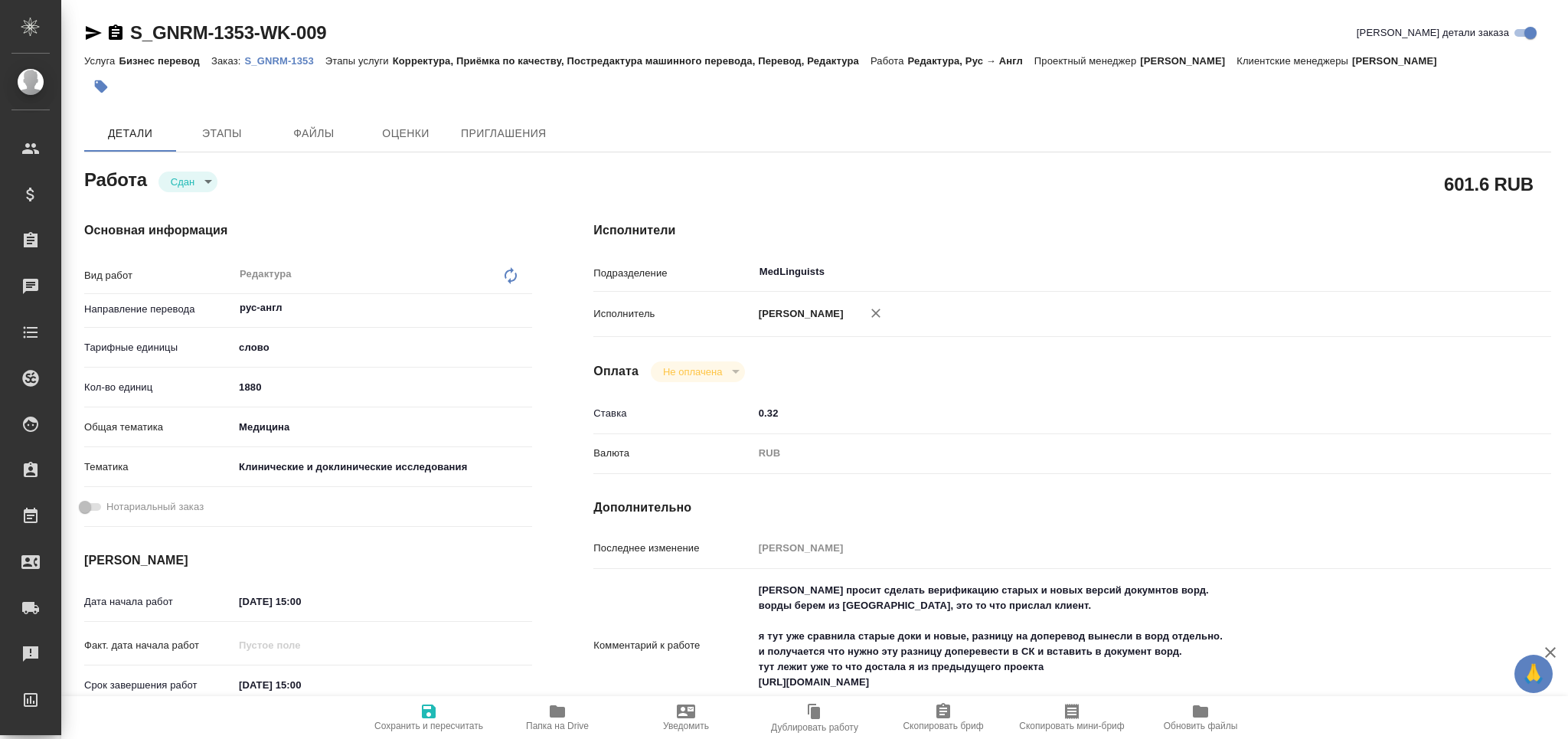
type textarea "x"
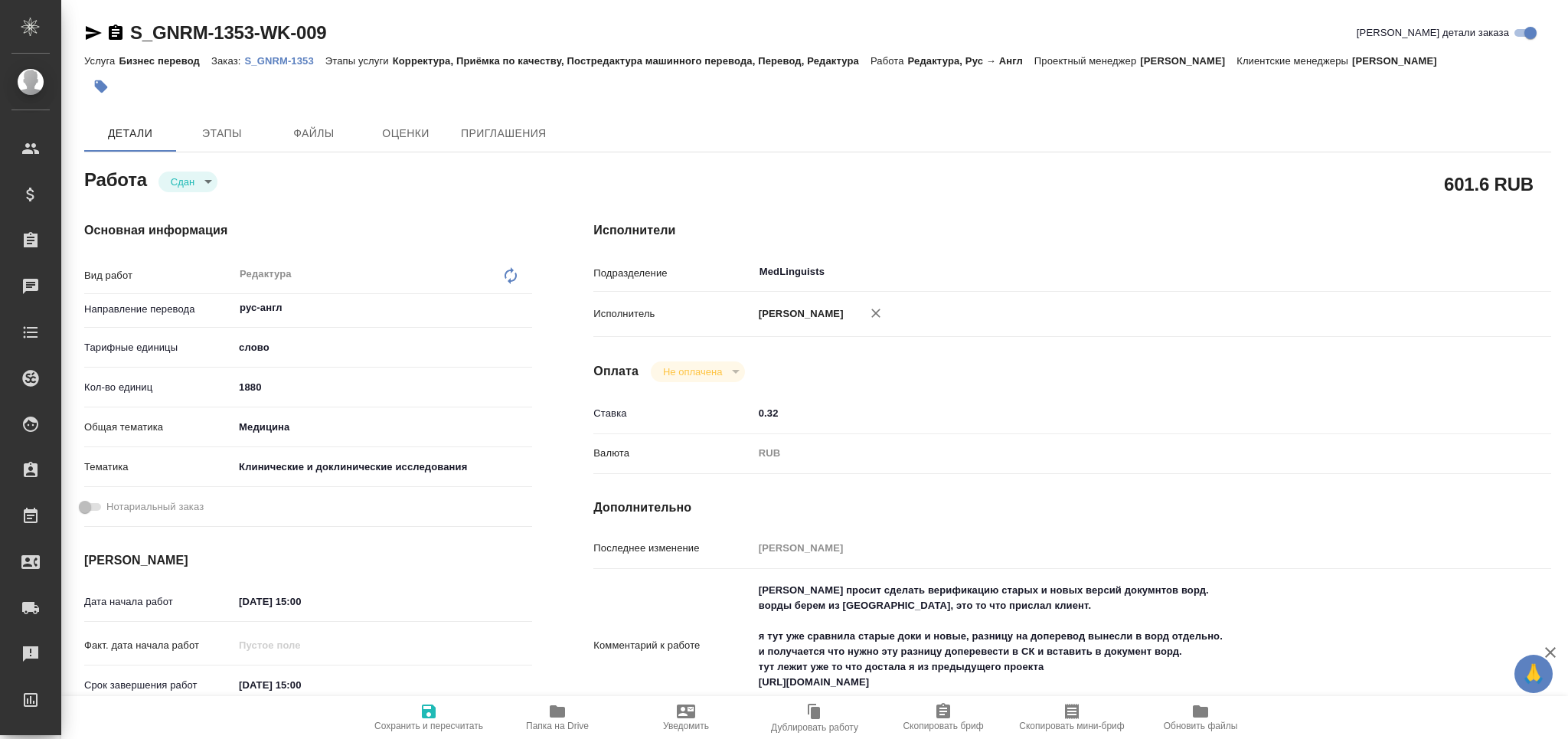
type textarea "x"
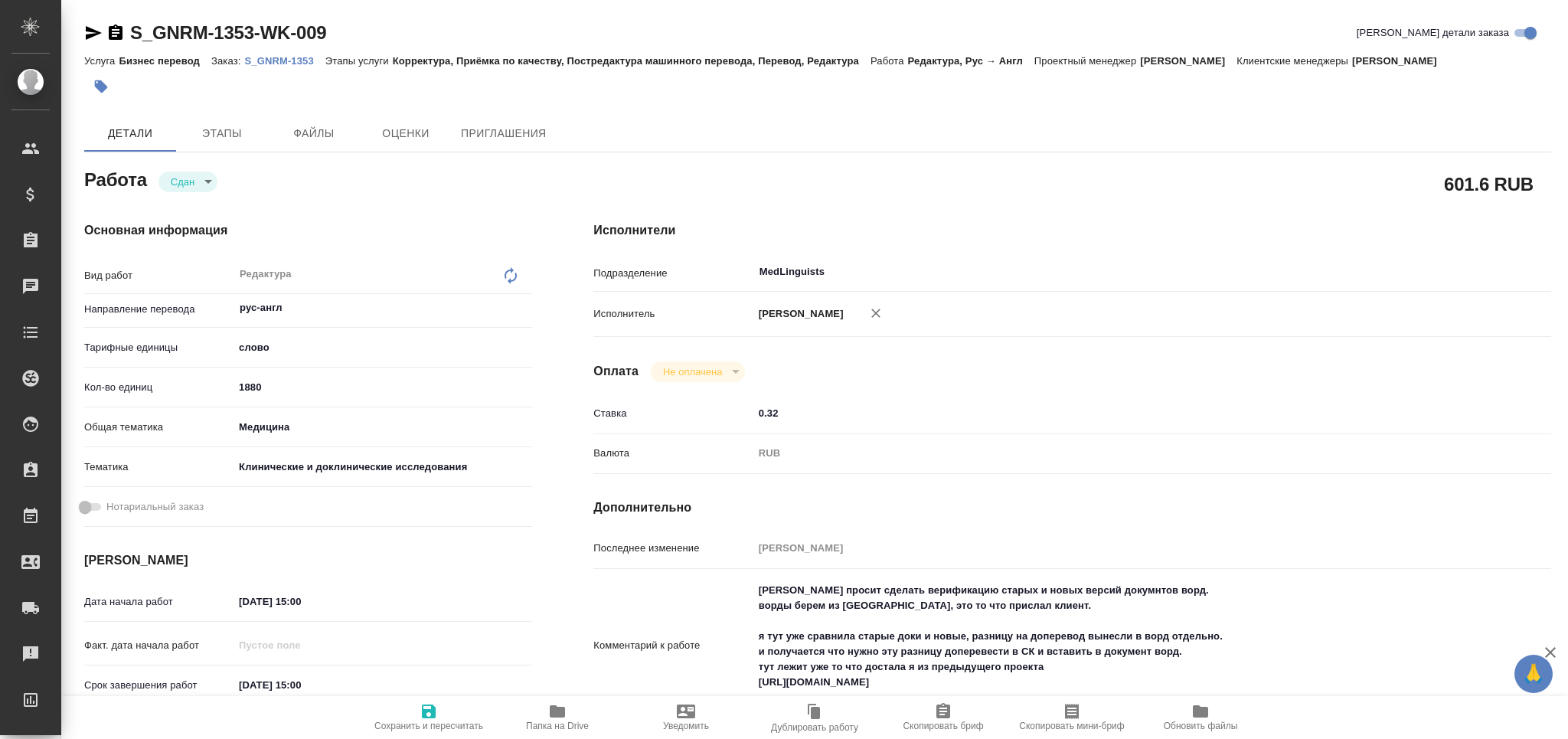
type textarea "x"
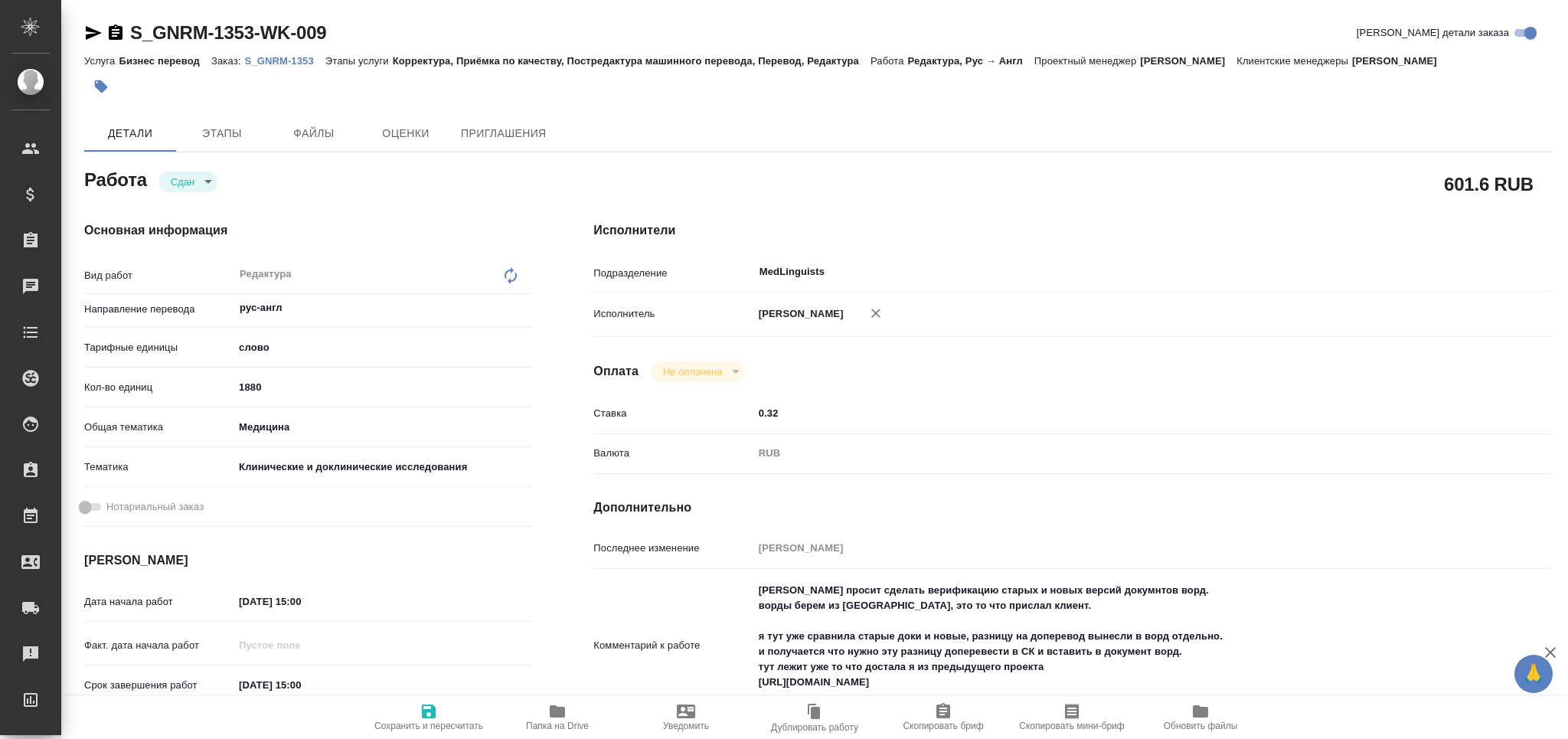
type textarea "x"
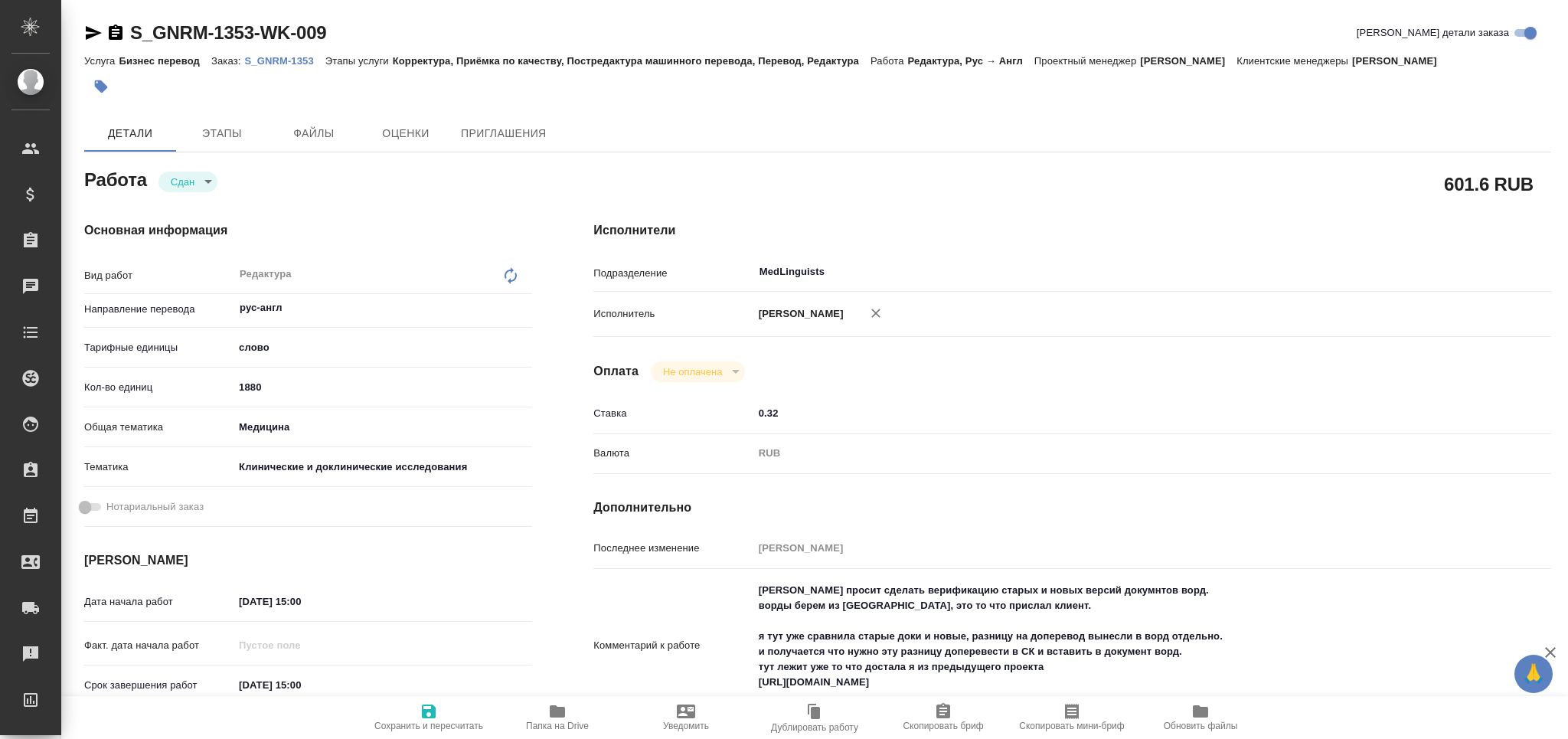
type textarea "x"
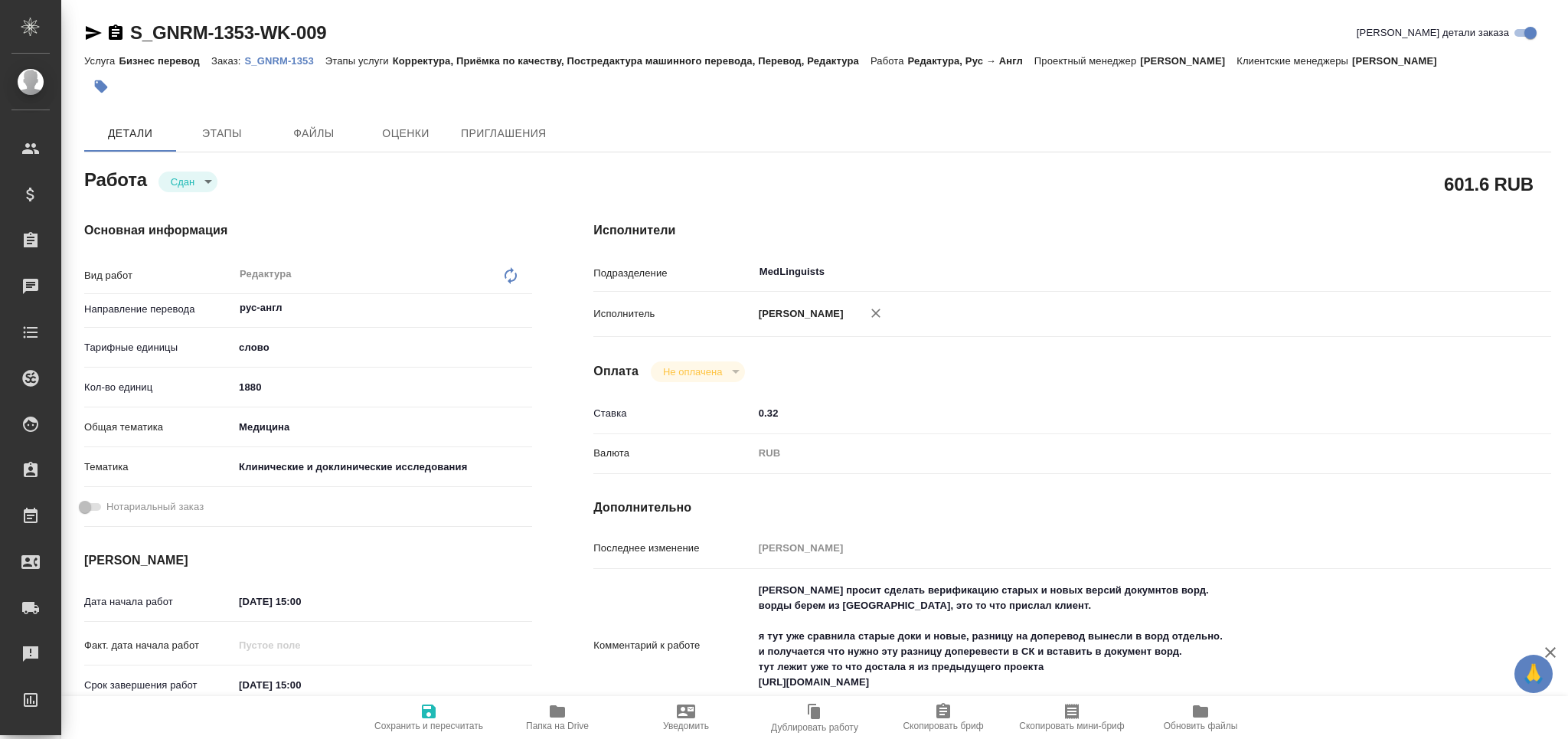
click at [560, 719] on icon "button" at bounding box center [557, 711] width 18 height 18
type textarea "x"
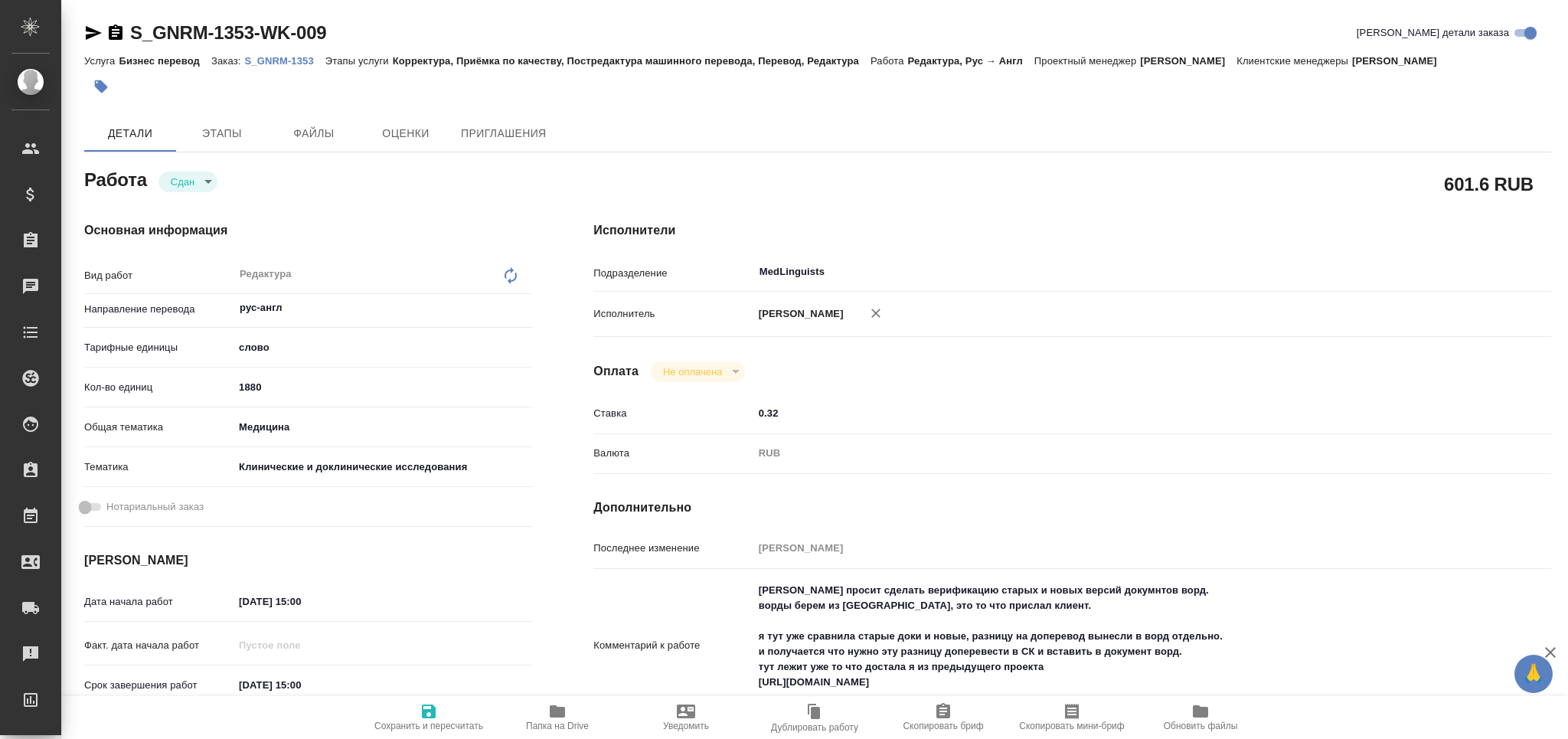
type textarea "x"
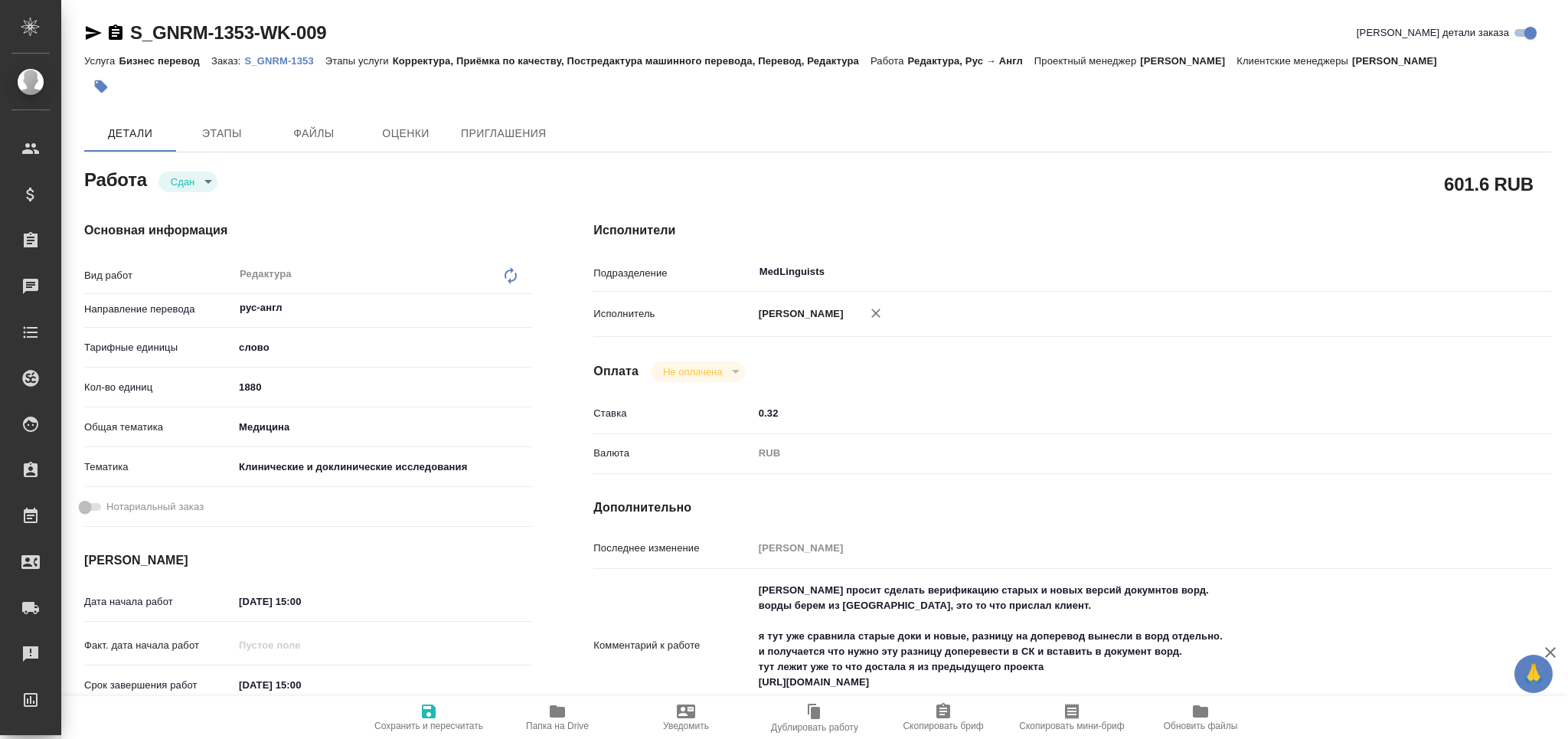
type textarea "x"
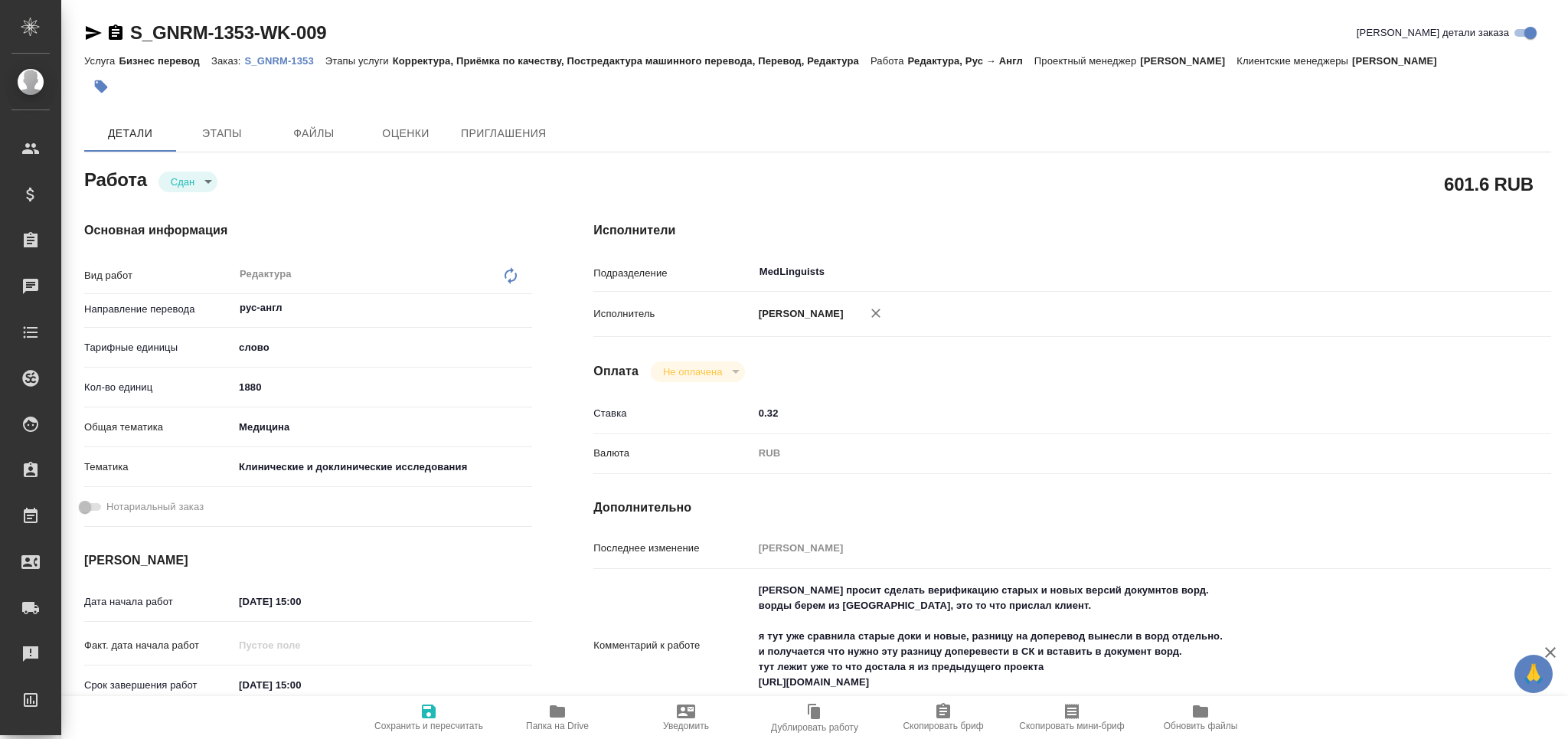
type textarea "x"
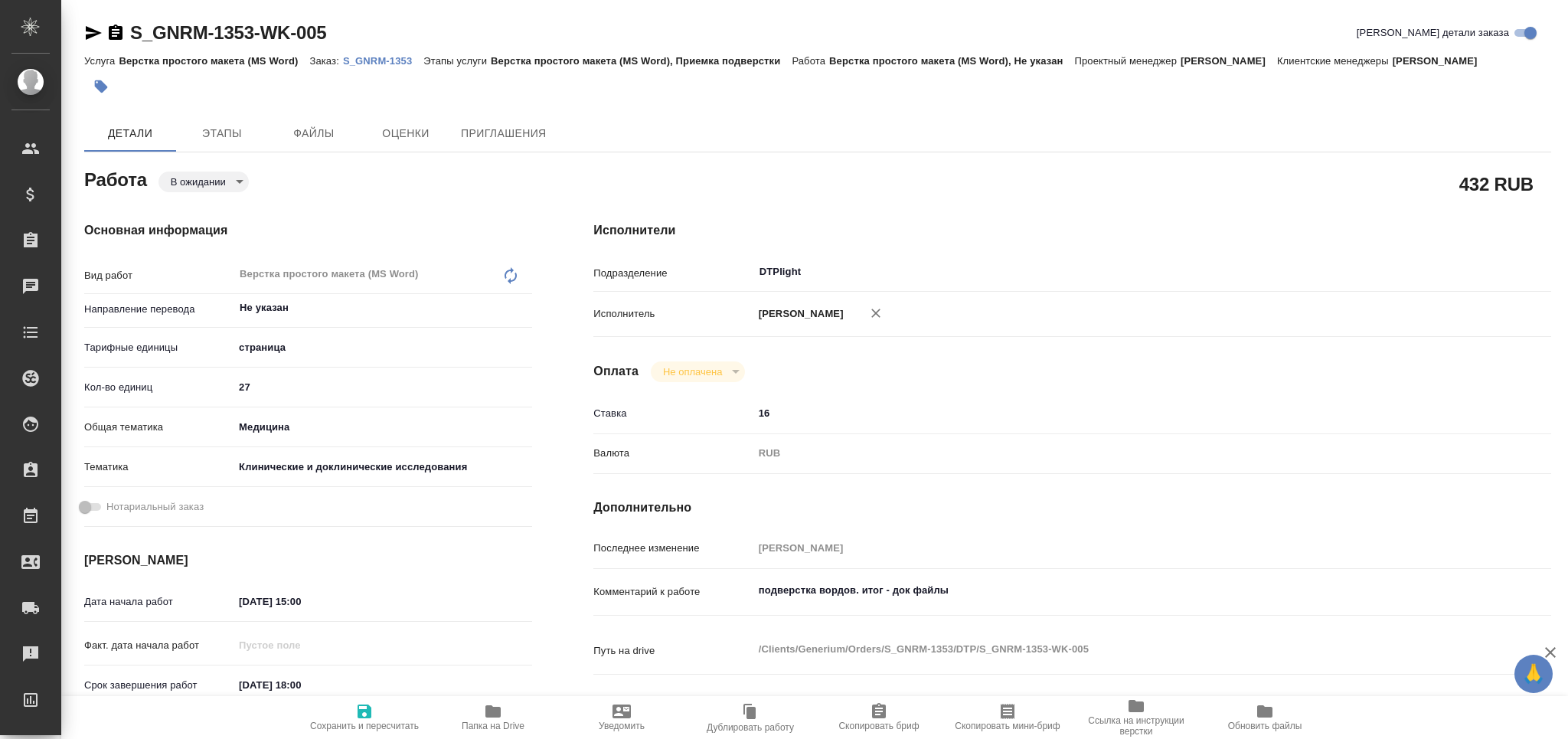
type textarea "x"
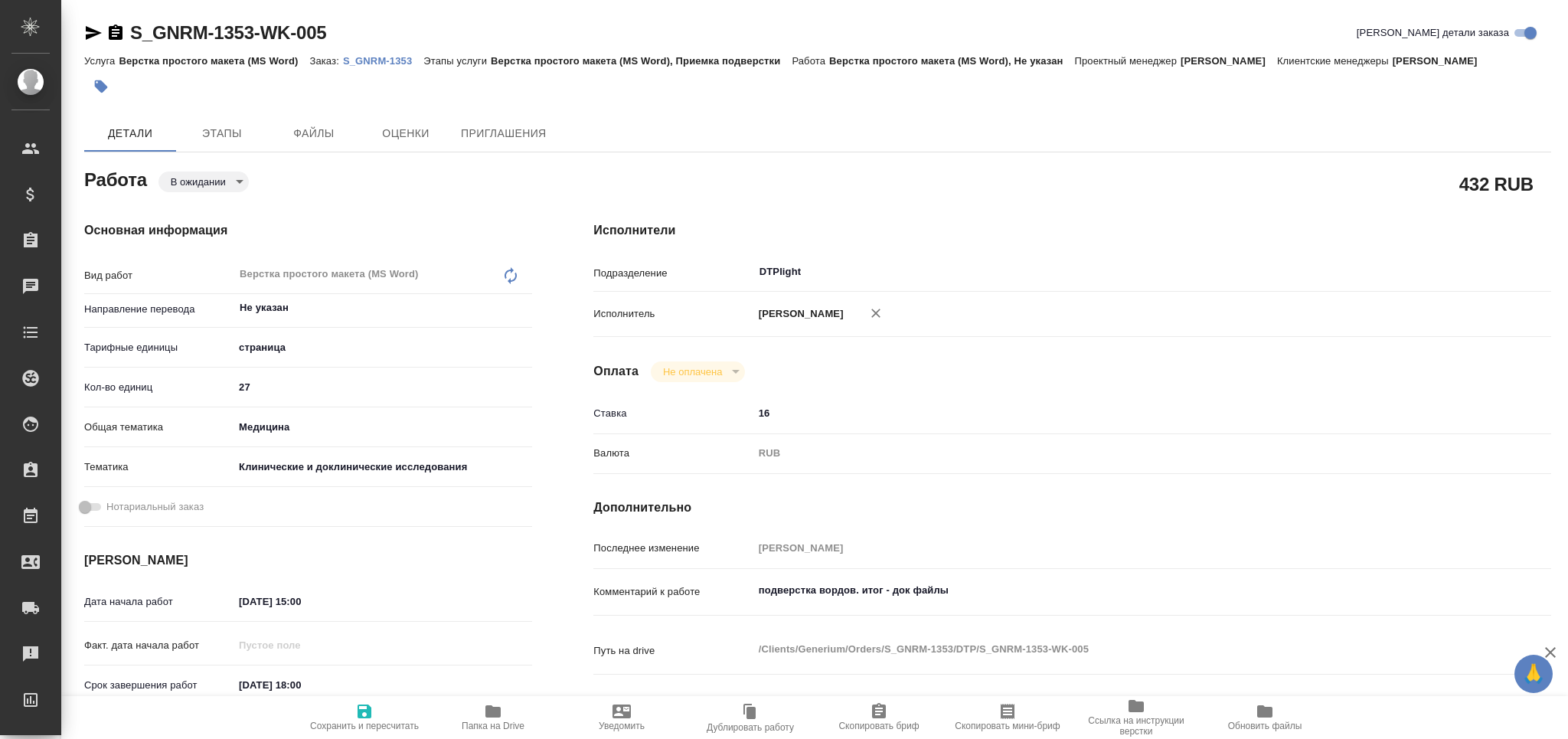
type textarea "x"
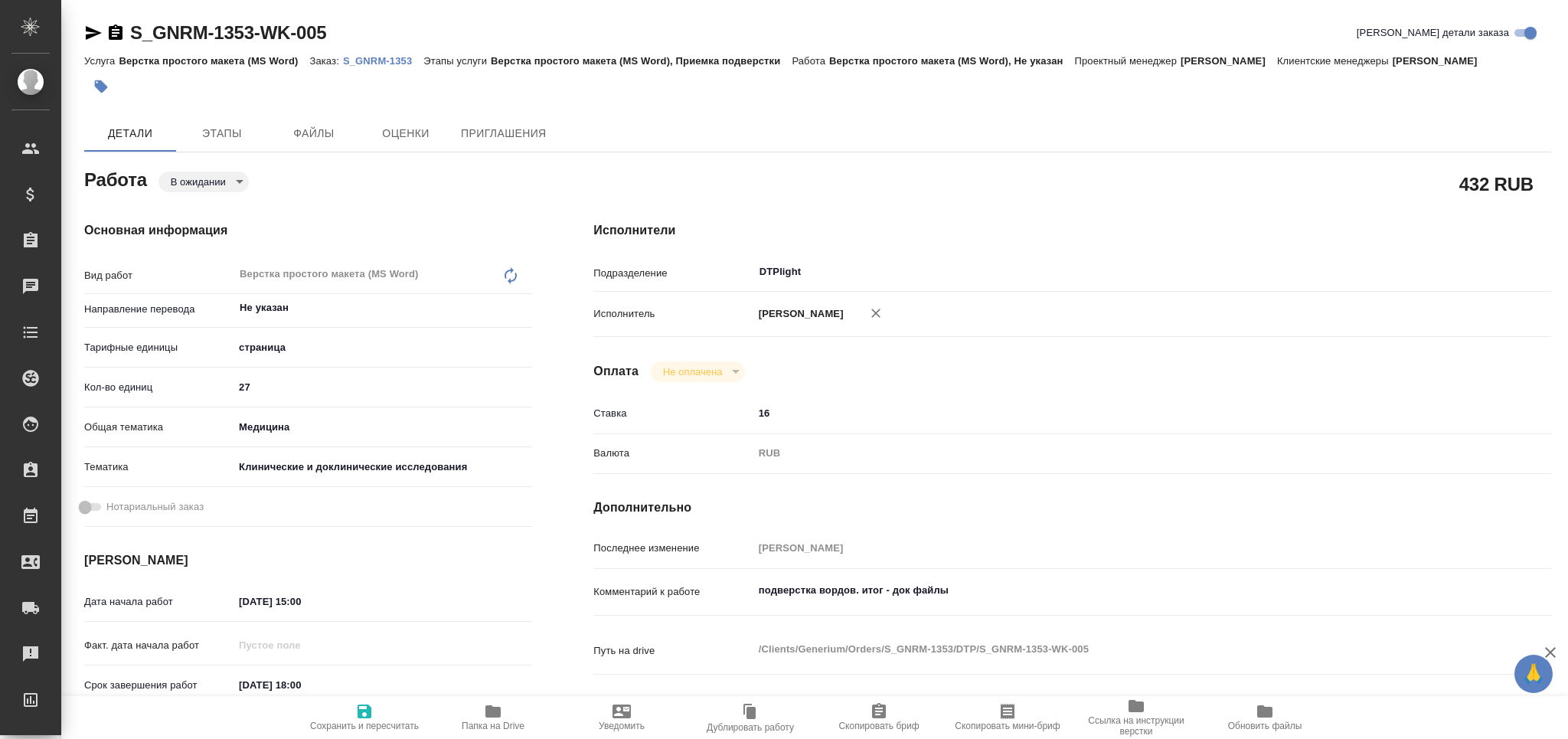
type textarea "x"
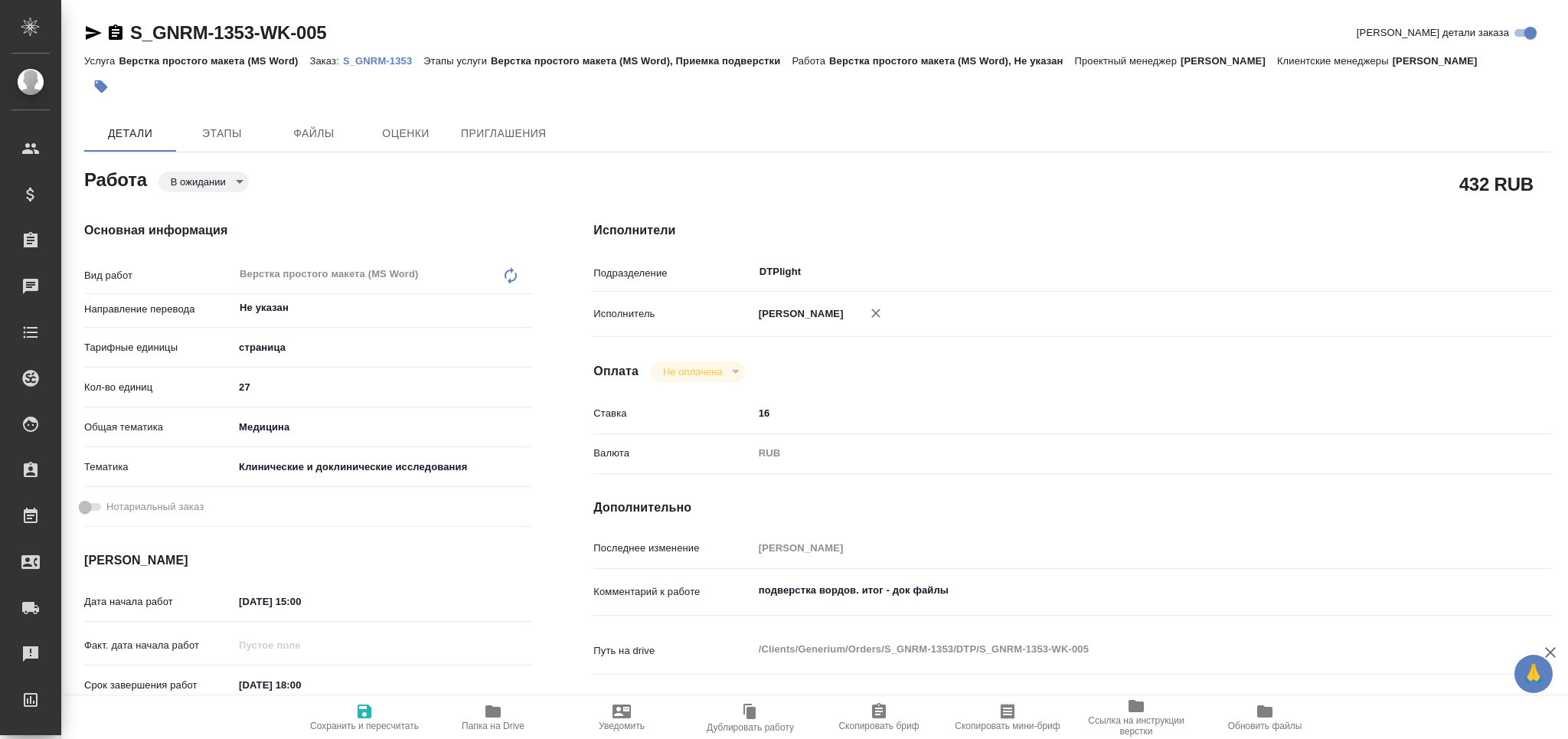
type textarea "x"
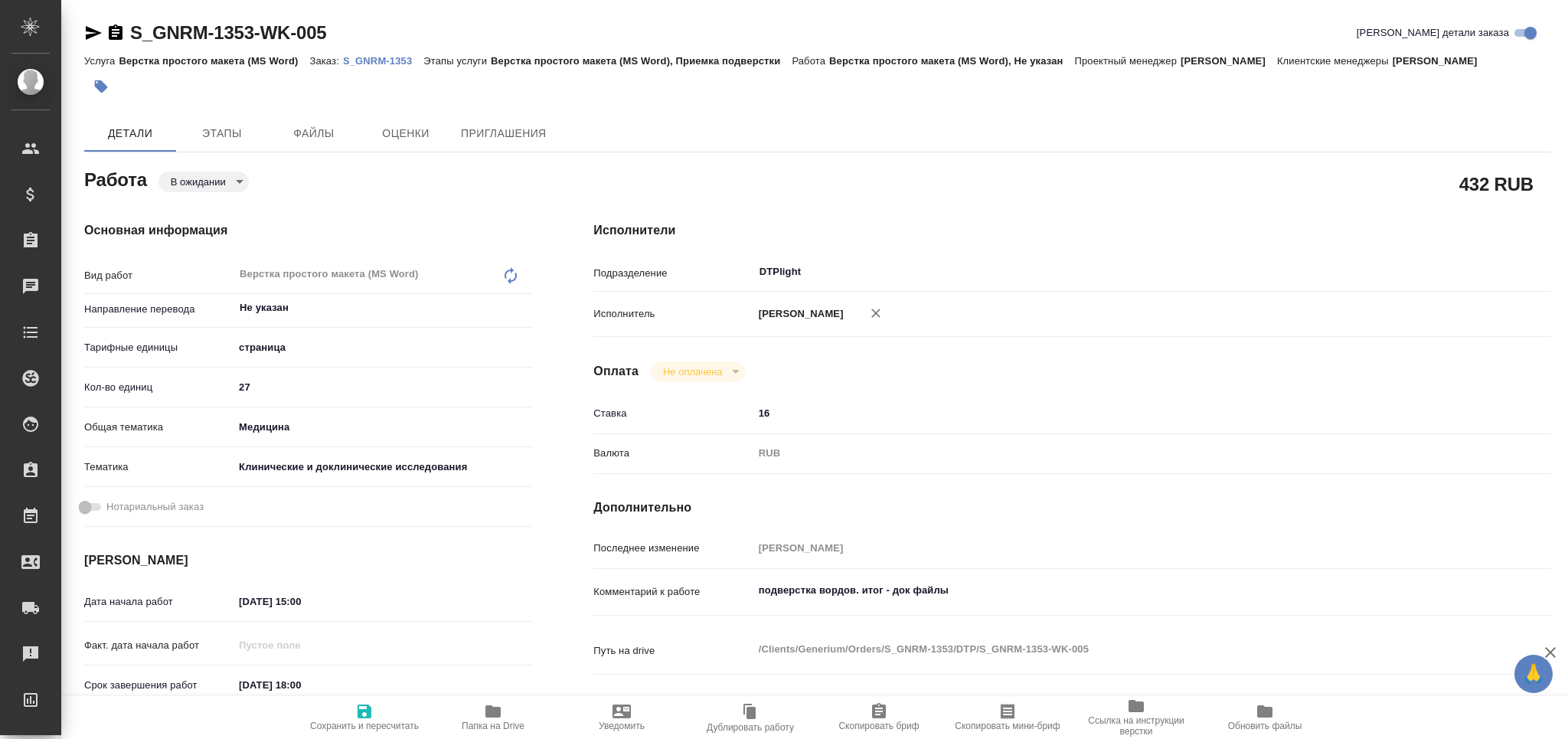
type textarea "x"
click at [990, 603] on textarea "подверстка вордов. итог - док файлы" at bounding box center [1112, 590] width 718 height 26
type textarea "x"
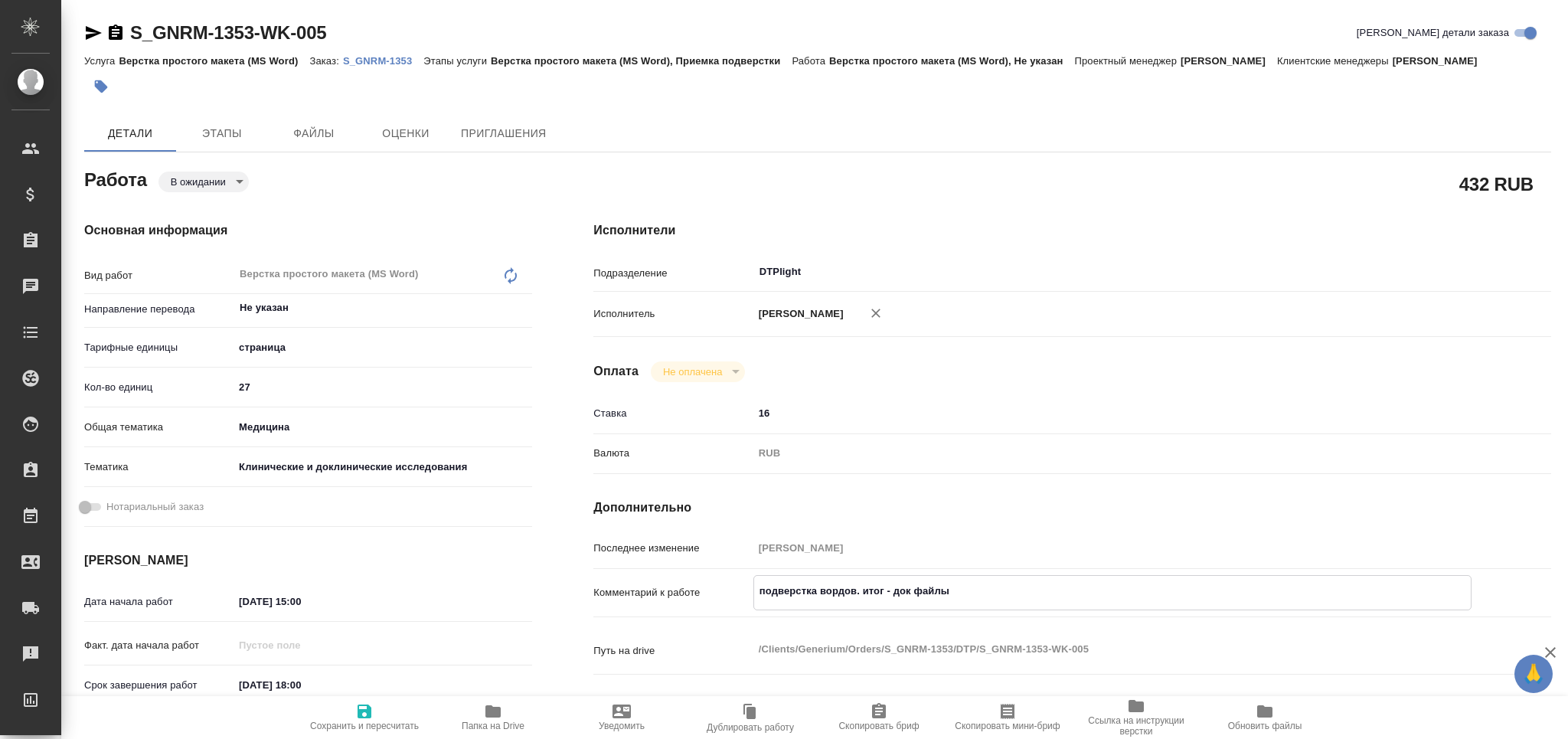
type textarea "x"
type textarea "подверстка вордов. итог - док файлы"
type textarea "x"
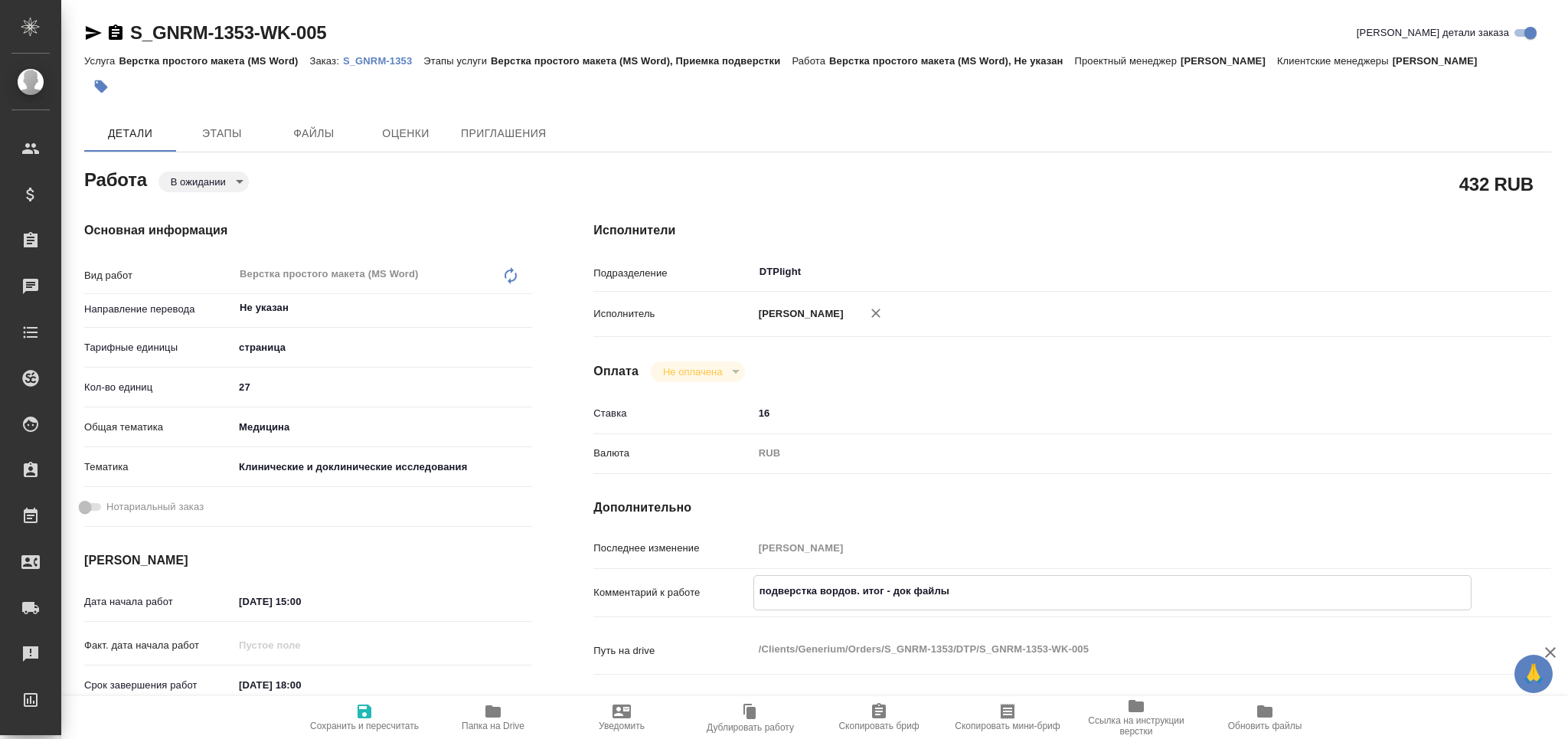
type textarea "x"
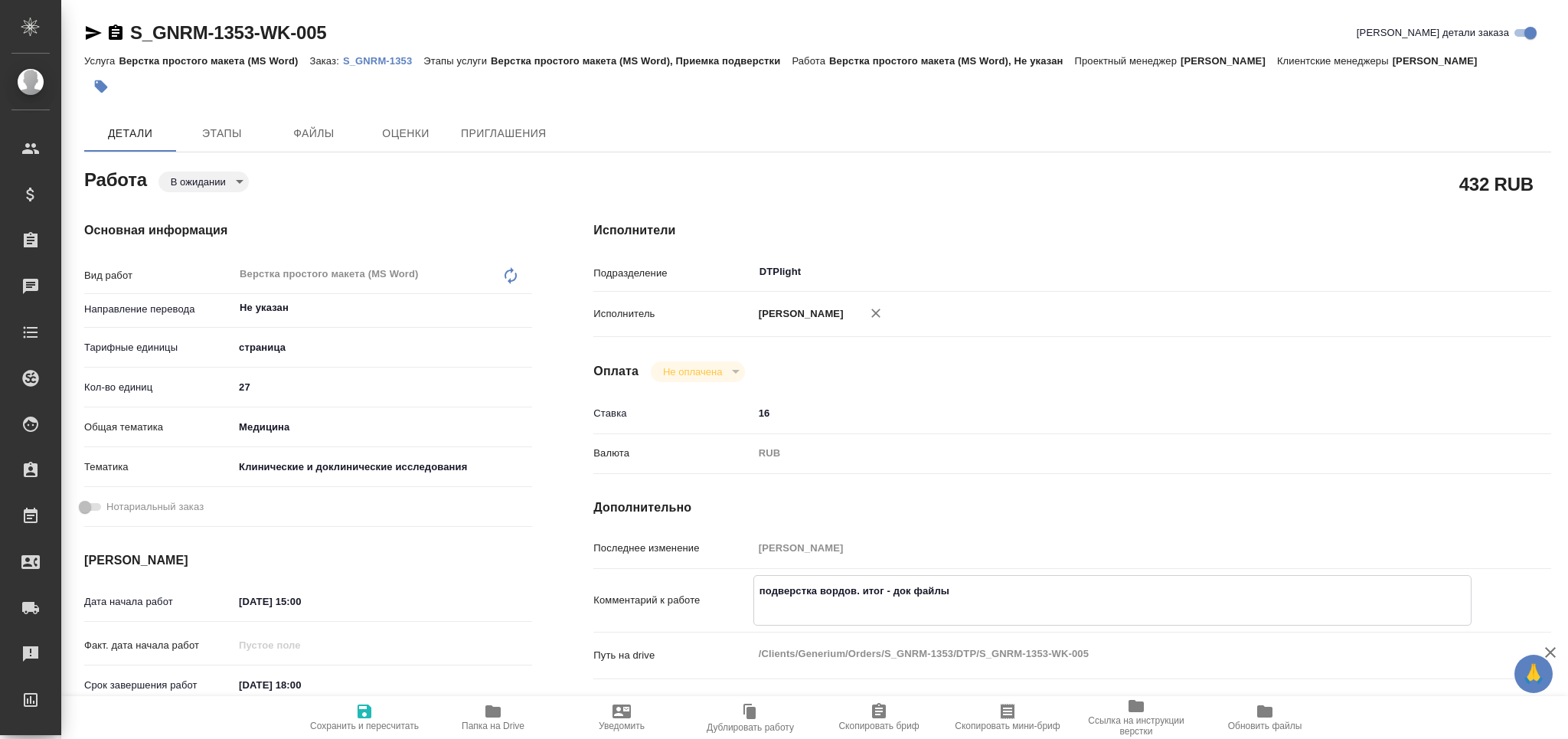
type textarea "x"
type textarea "подверстка вордов. итог - док файлы"
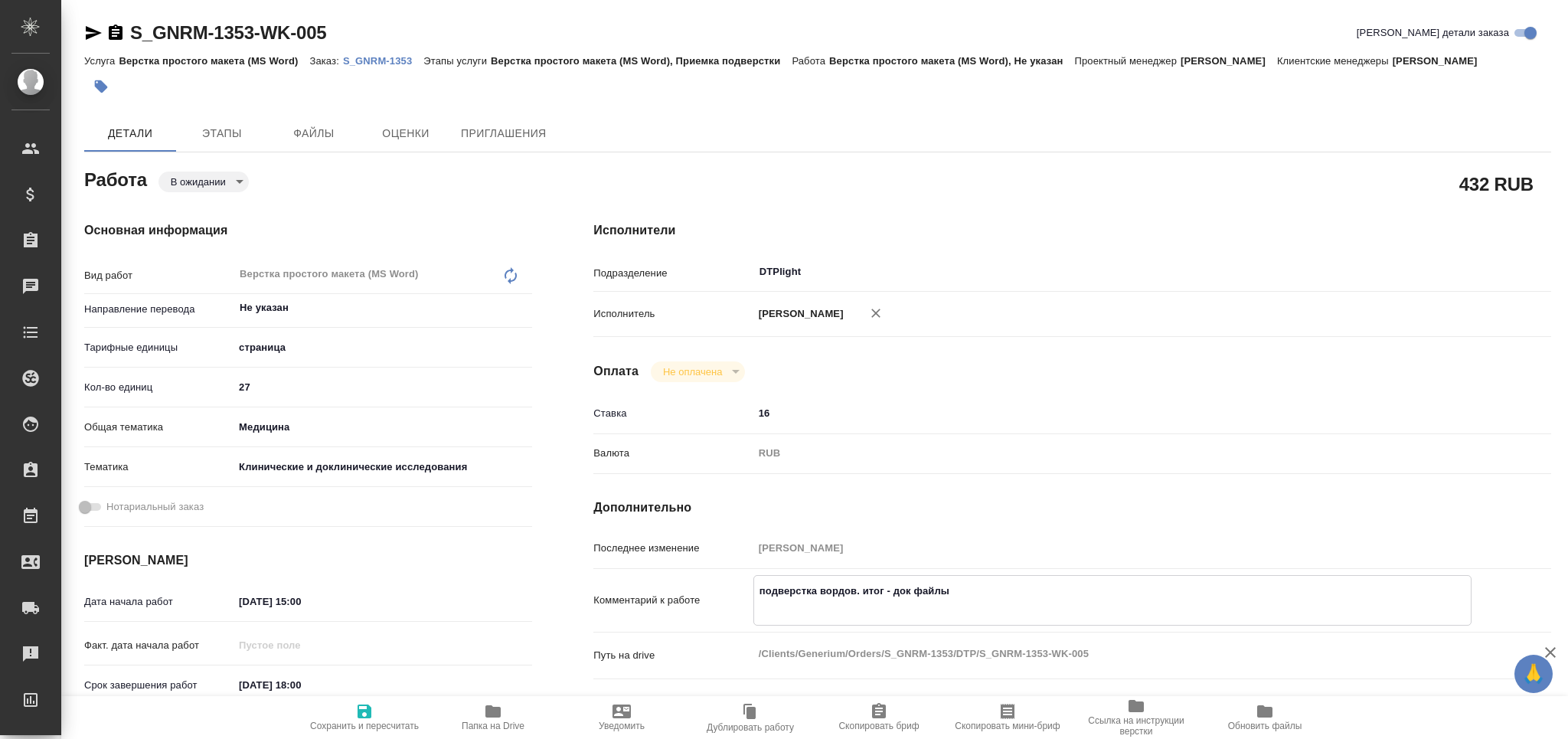
type textarea "x"
paste textarea "https://drive.awatera.com/apps/files/?dir=/Shares/Generium/Orders/S_GNRM-1353/E…"
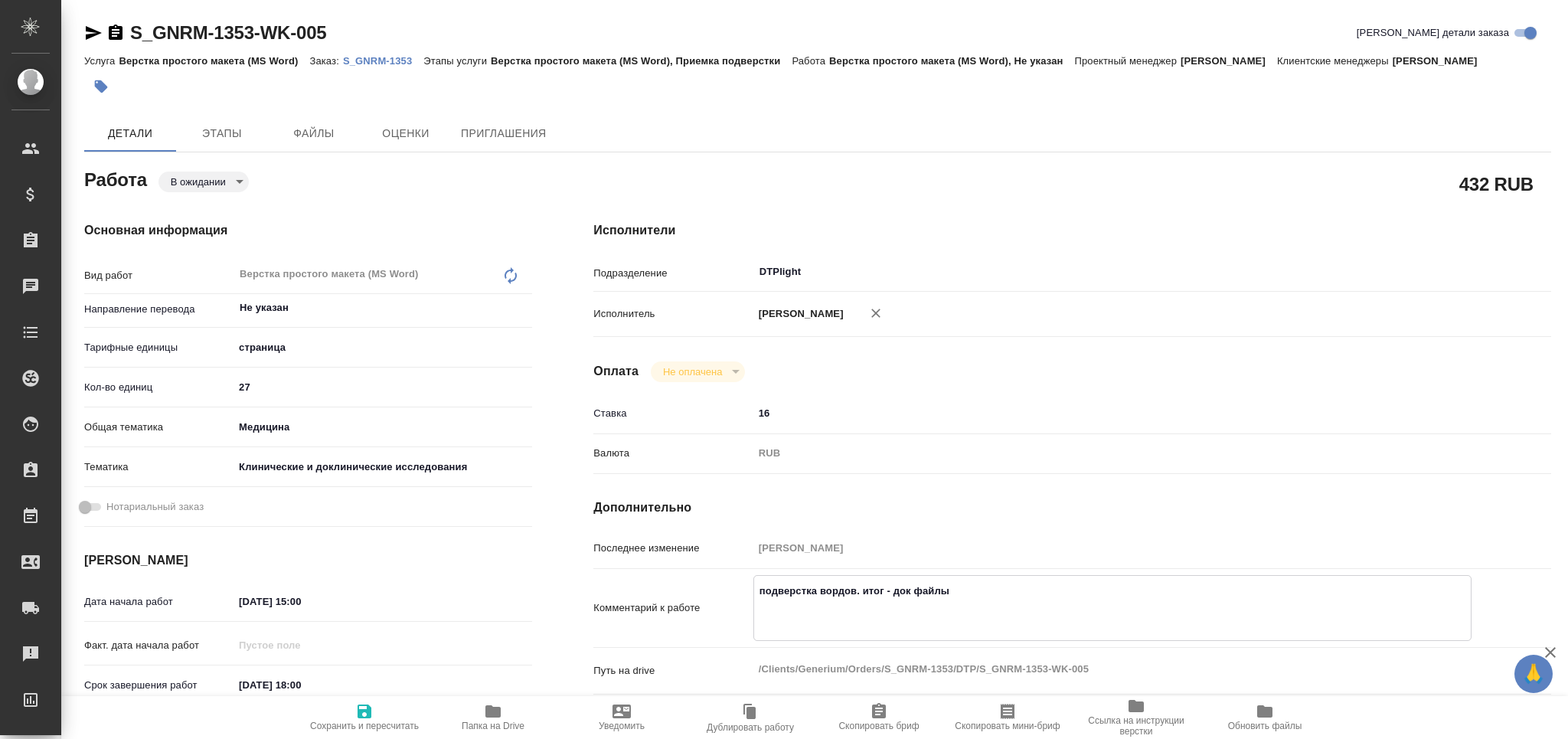
type textarea "x"
type textarea "подверстка вордов. итог - док файлы https://drive.awatera.com/apps/files/?dir=/…"
type textarea "x"
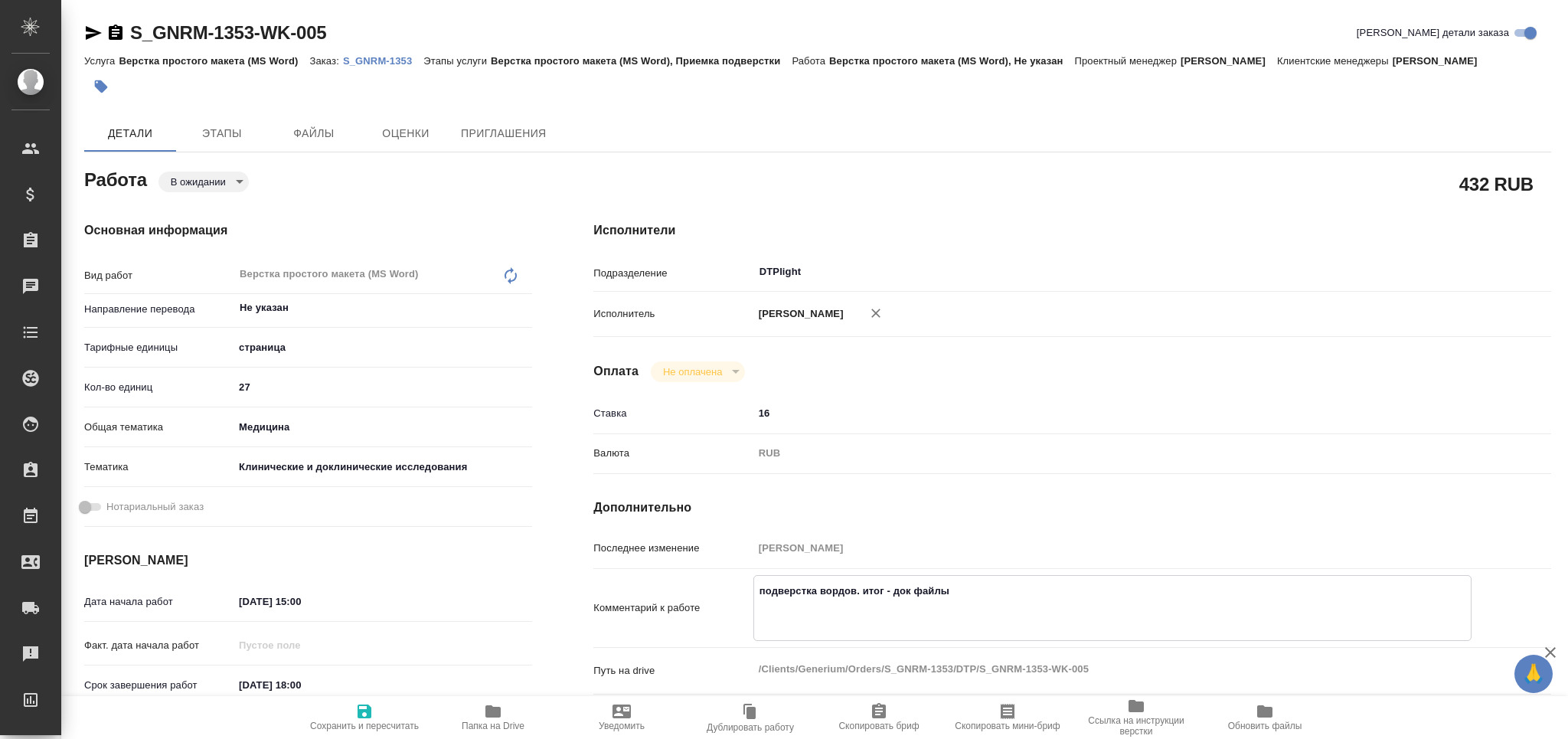
type textarea "x"
click at [804, 624] on textarea "подверстка вордов. итог - док файлы https://drive.awatera.com/apps/files/?dir=/…" at bounding box center [1112, 606] width 716 height 57
type textarea "x"
type textarea "подверстка вордов. итог - док файлы https://drive.awatera.com/apps/files/?dir=/…"
type textarea "x"
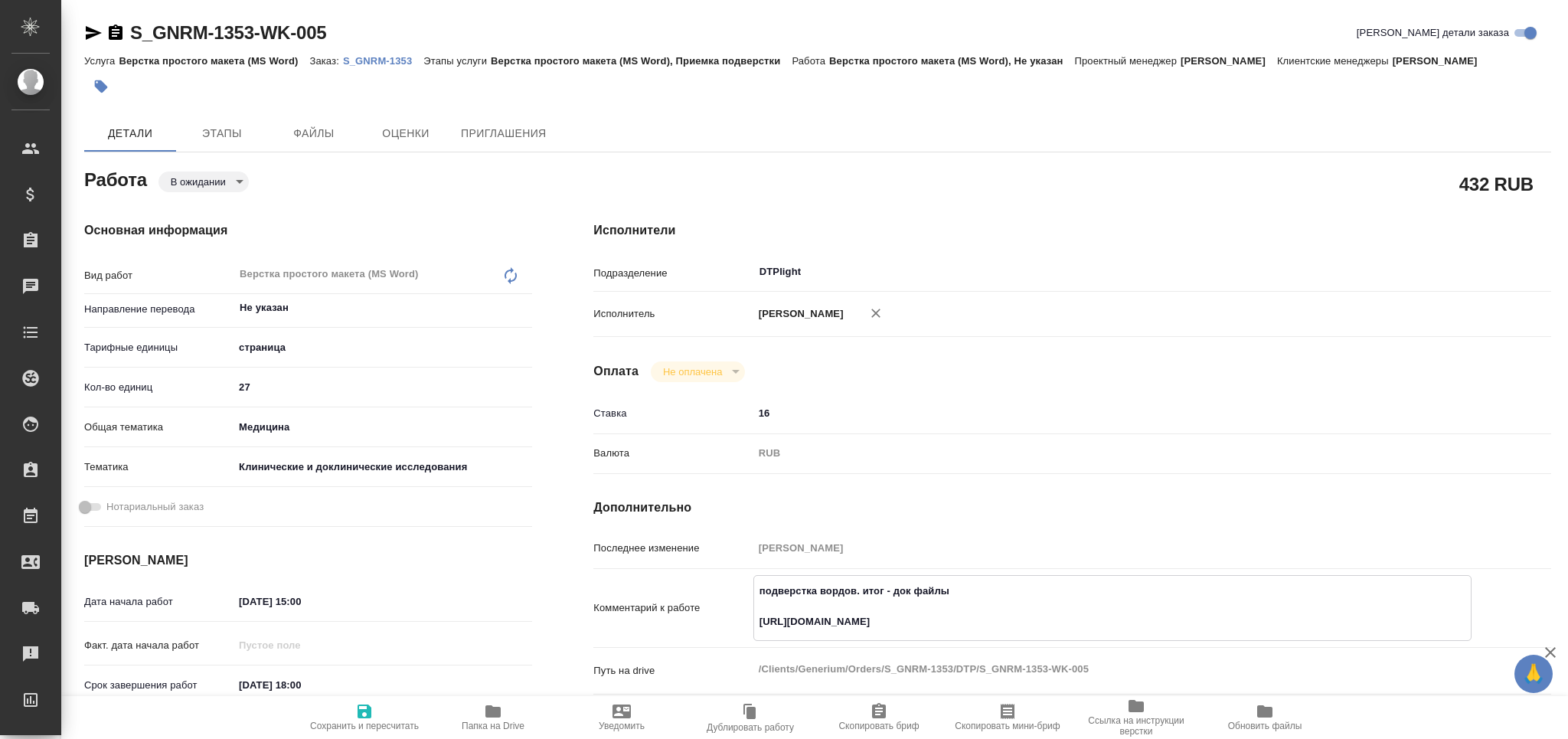
type textarea "x"
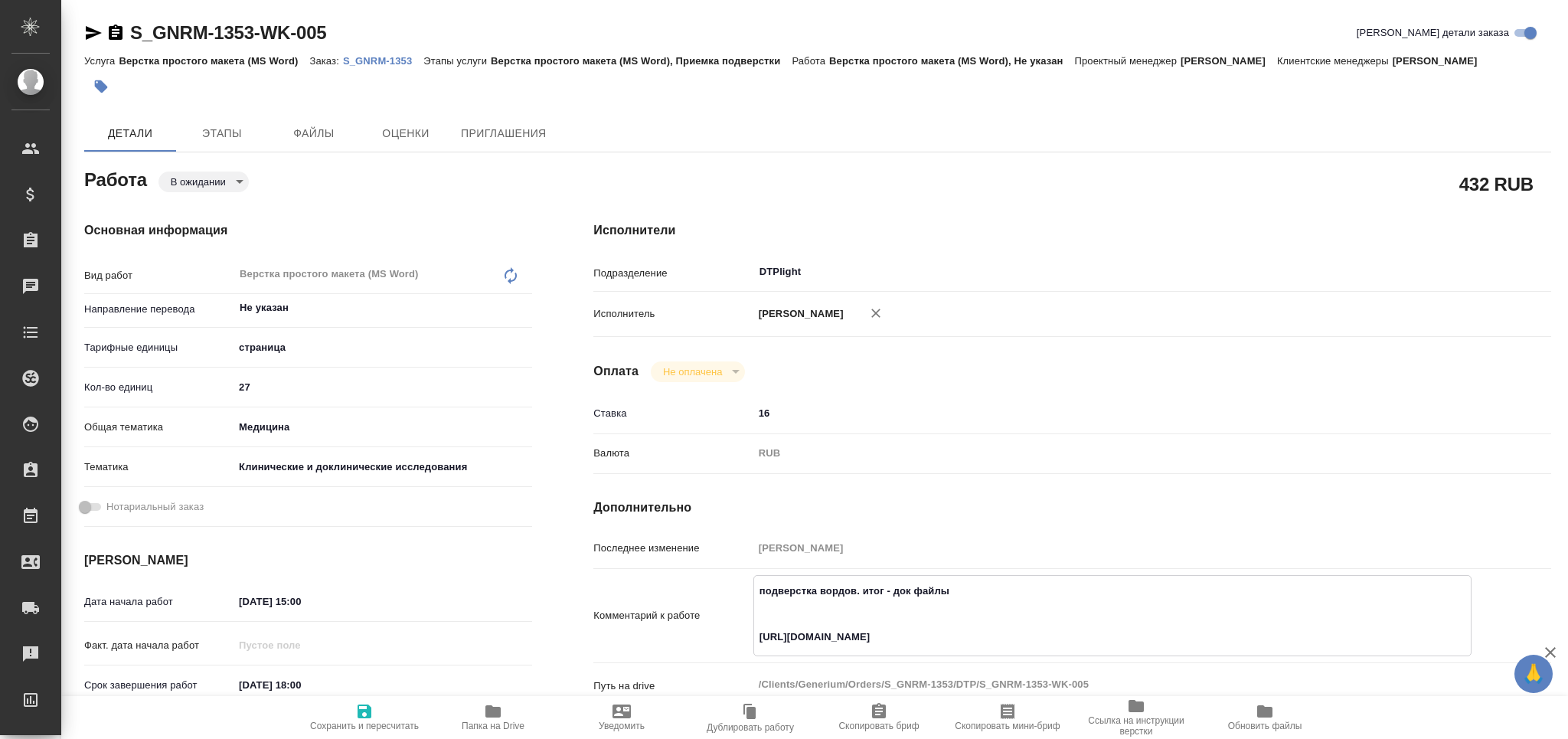
type textarea "x"
type textarea "подверстка вордов. итог - док файлы п https://drive.awatera.com/apps/files/?dir…"
type textarea "x"
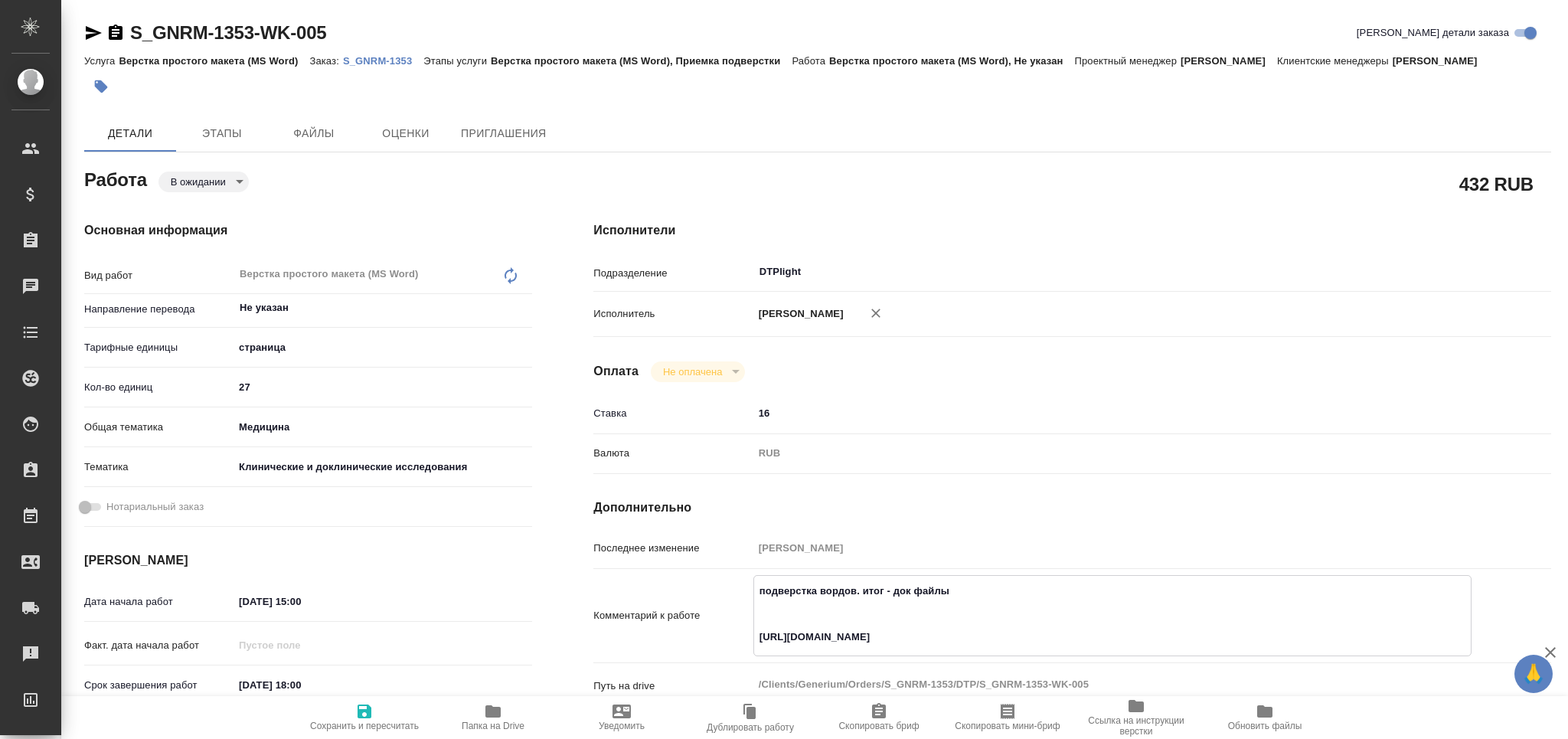
type textarea "x"
type textarea "подверстка вордов. итог - док файлы пе https://drive.awatera.com/apps/files/?di…"
type textarea "x"
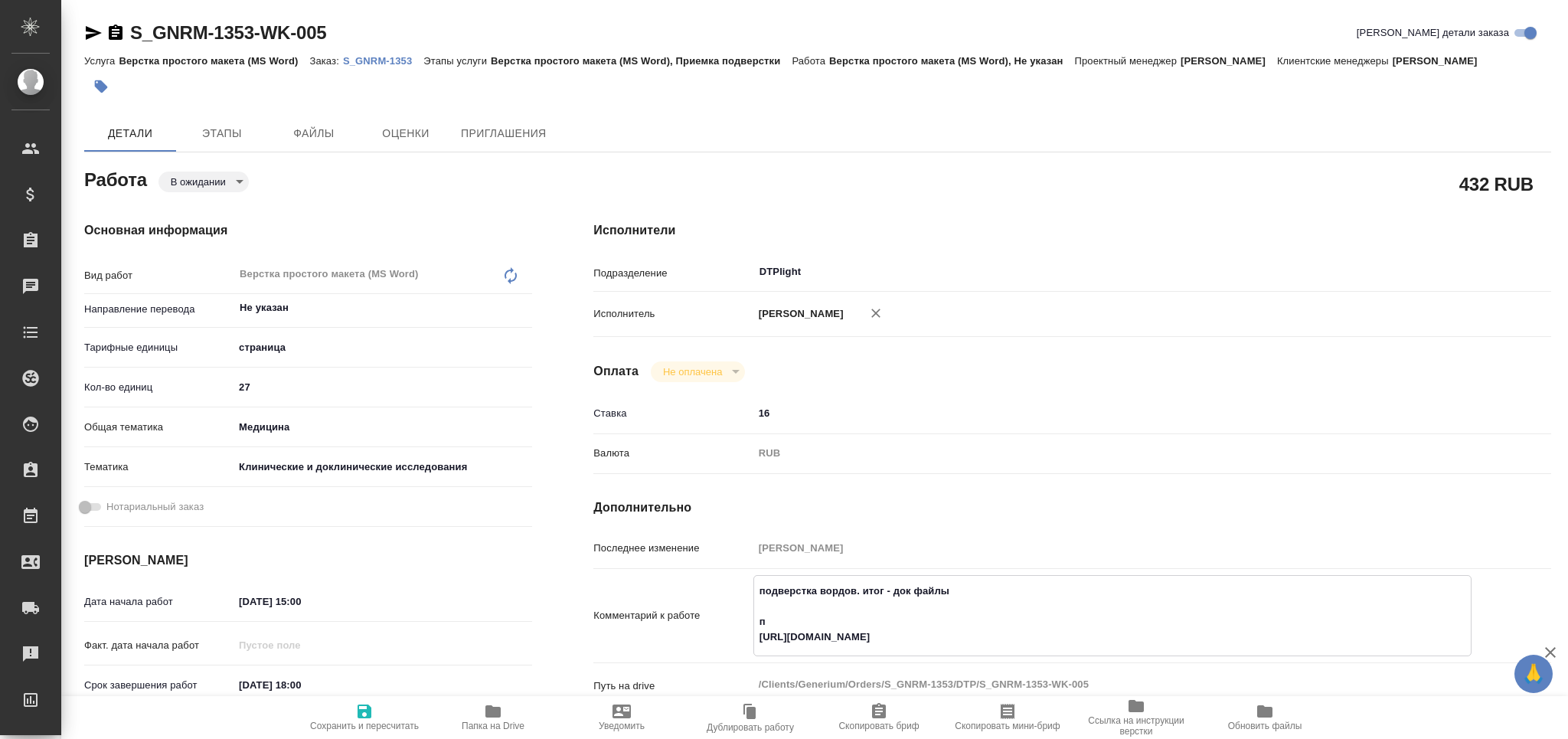
type textarea "x"
type textarea "подверстка вордов. итог - док файлы пер https://drive.awatera.com/apps/files/?d…"
type textarea "x"
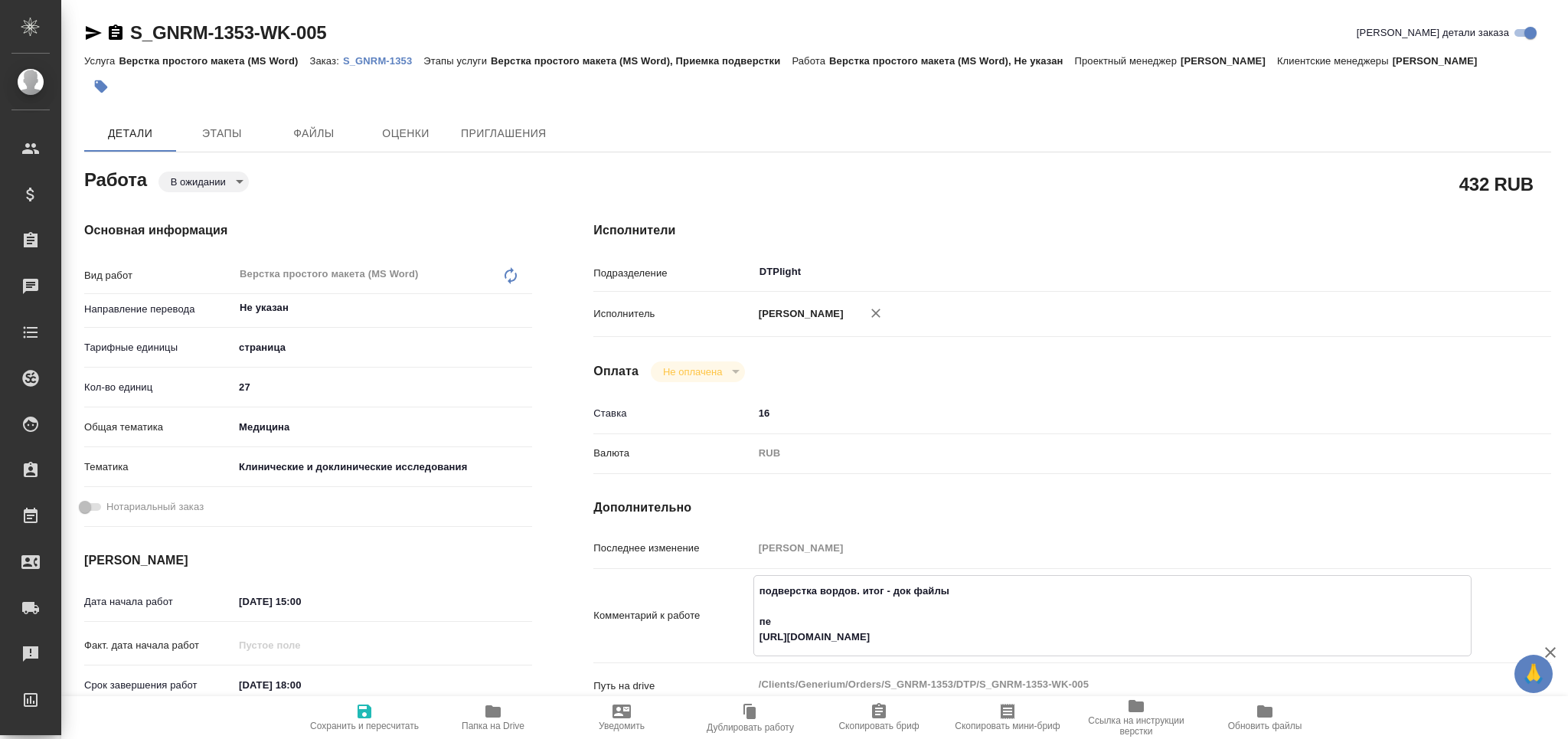
type textarea "x"
type textarea "подверстка вордов. итог - док файлы пере https://drive.awatera.com/apps/files/?…"
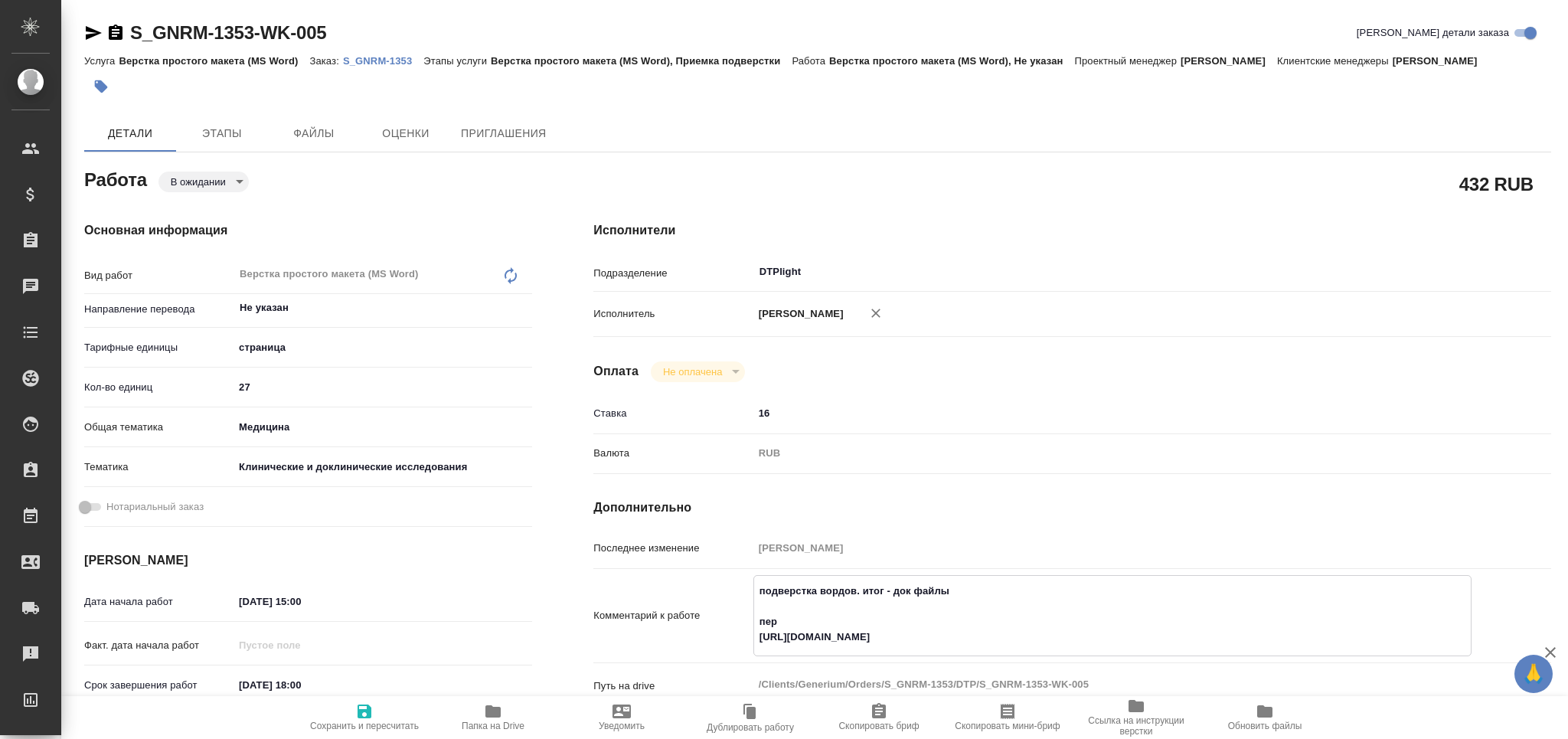
type textarea "x"
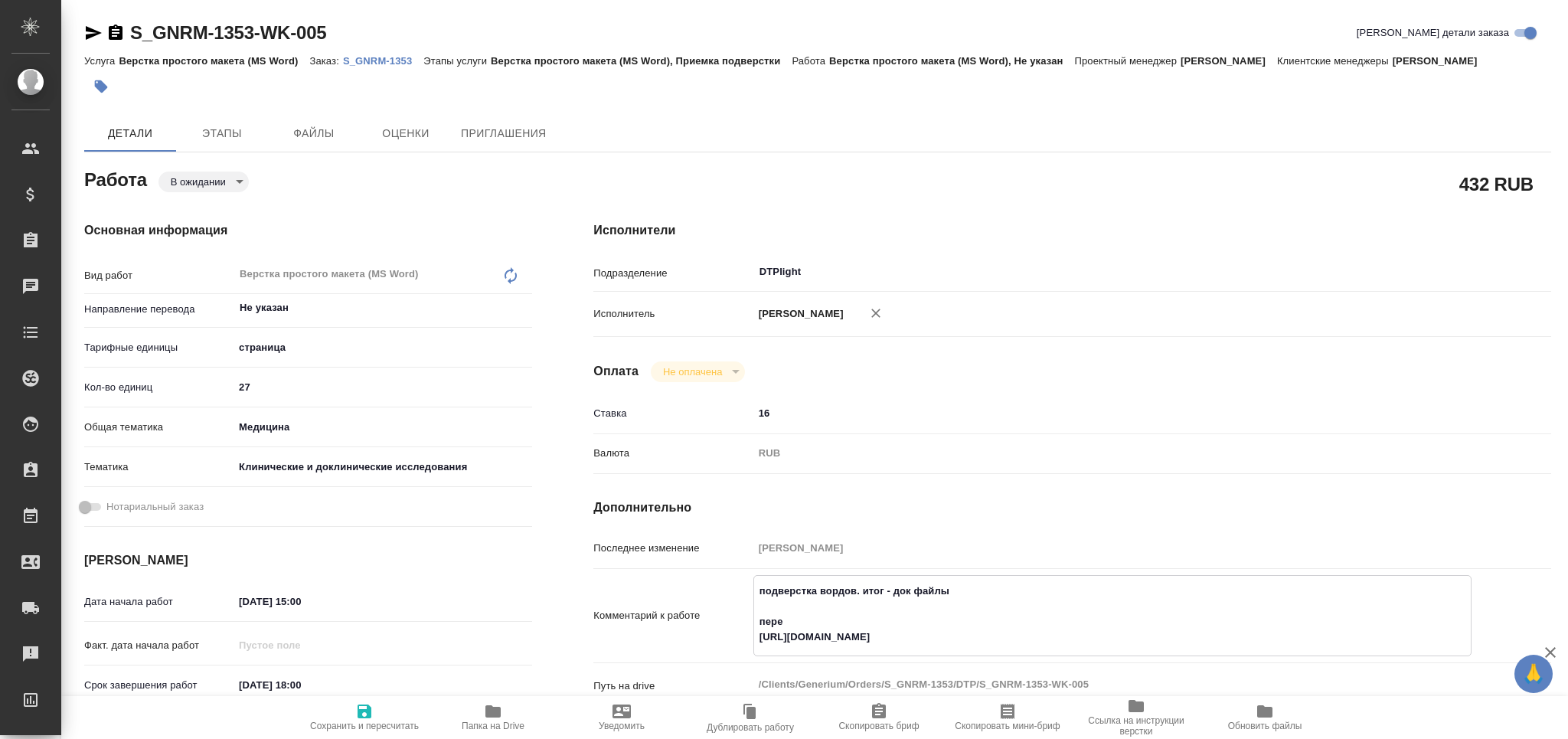
type textarea "подверстка вордов. итог - док файлы перев https://drive.awatera.com/apps/files/…"
type textarea "x"
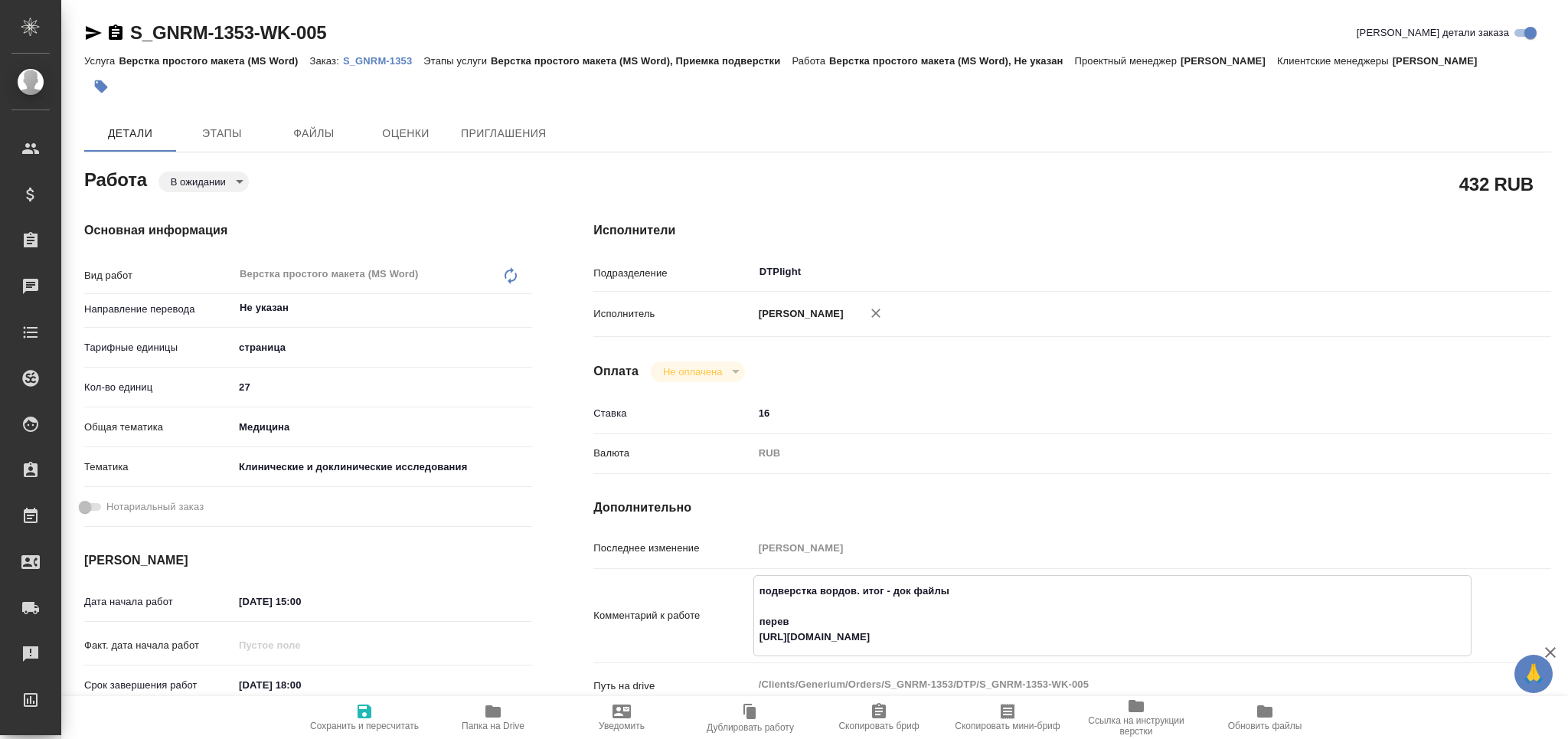
type textarea "x"
type textarea "подверстка вордов. итог - док файлы перево https://drive.awatera.com/apps/files…"
type textarea "x"
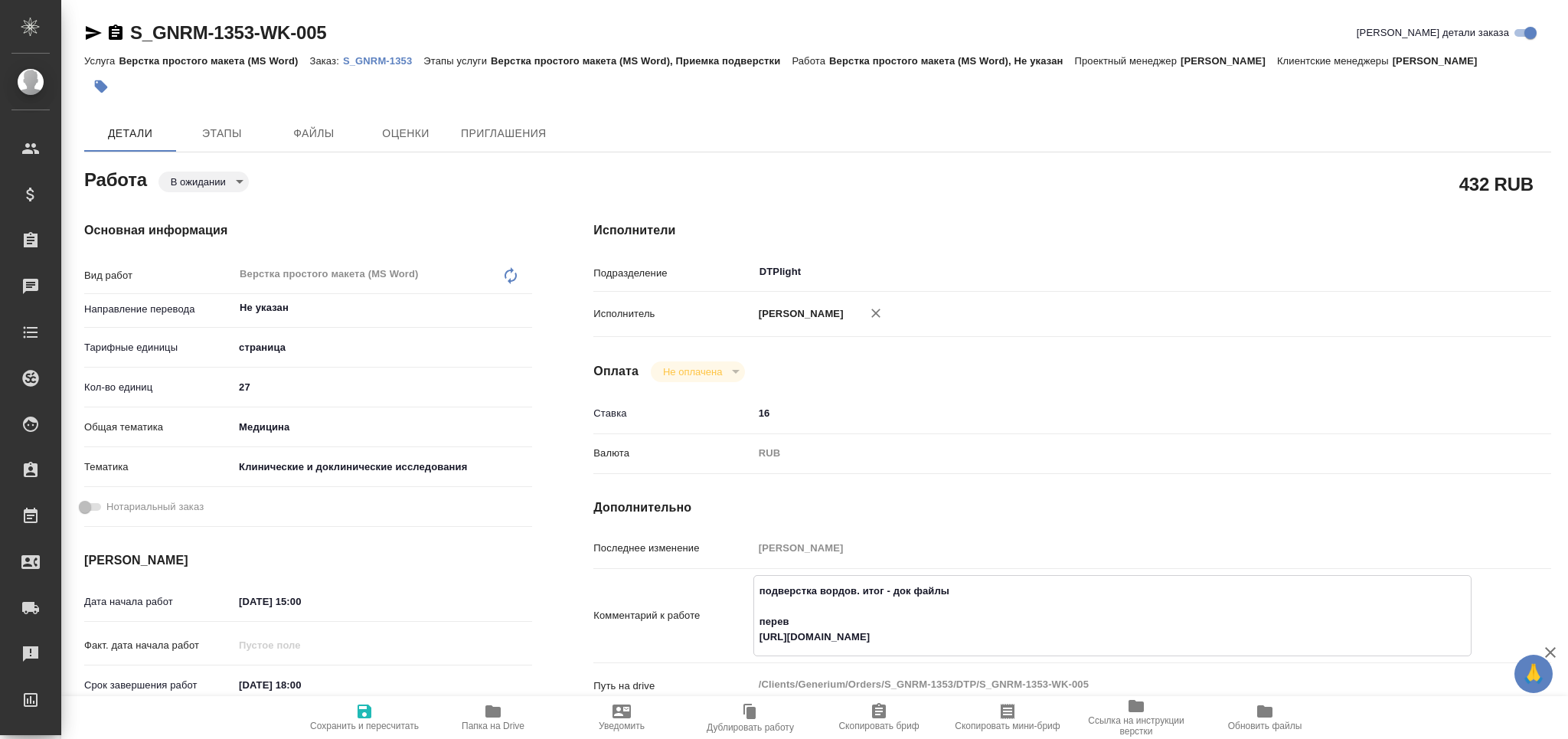
type textarea "x"
type textarea "подверстка вордов. итог - док файлы перевод https://drive.awatera.com/apps/file…"
type textarea "x"
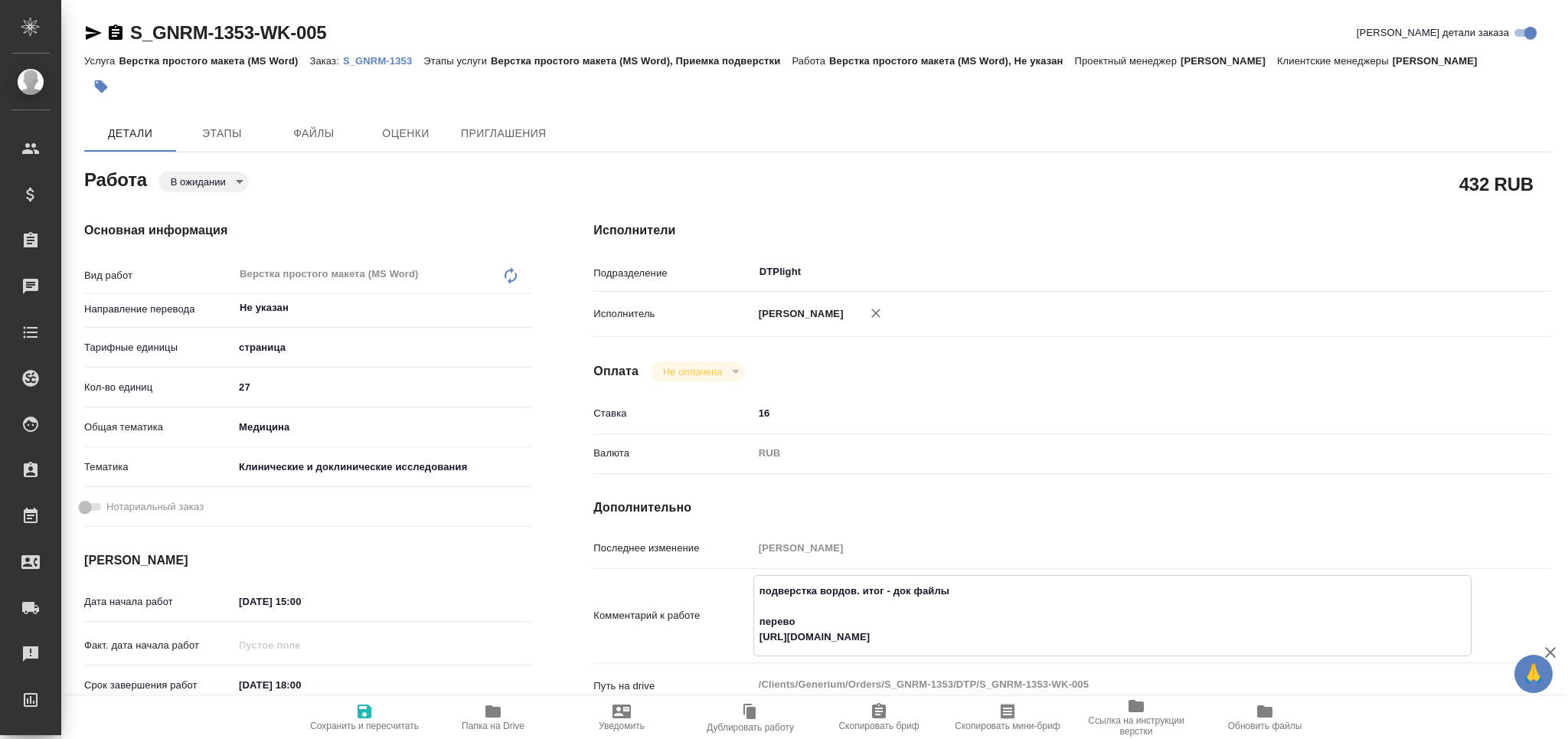
type textarea "x"
type textarea "подверстка вордов. итог - док файлы перевод: https://drive.awatera.com/apps/fil…"
type textarea "x"
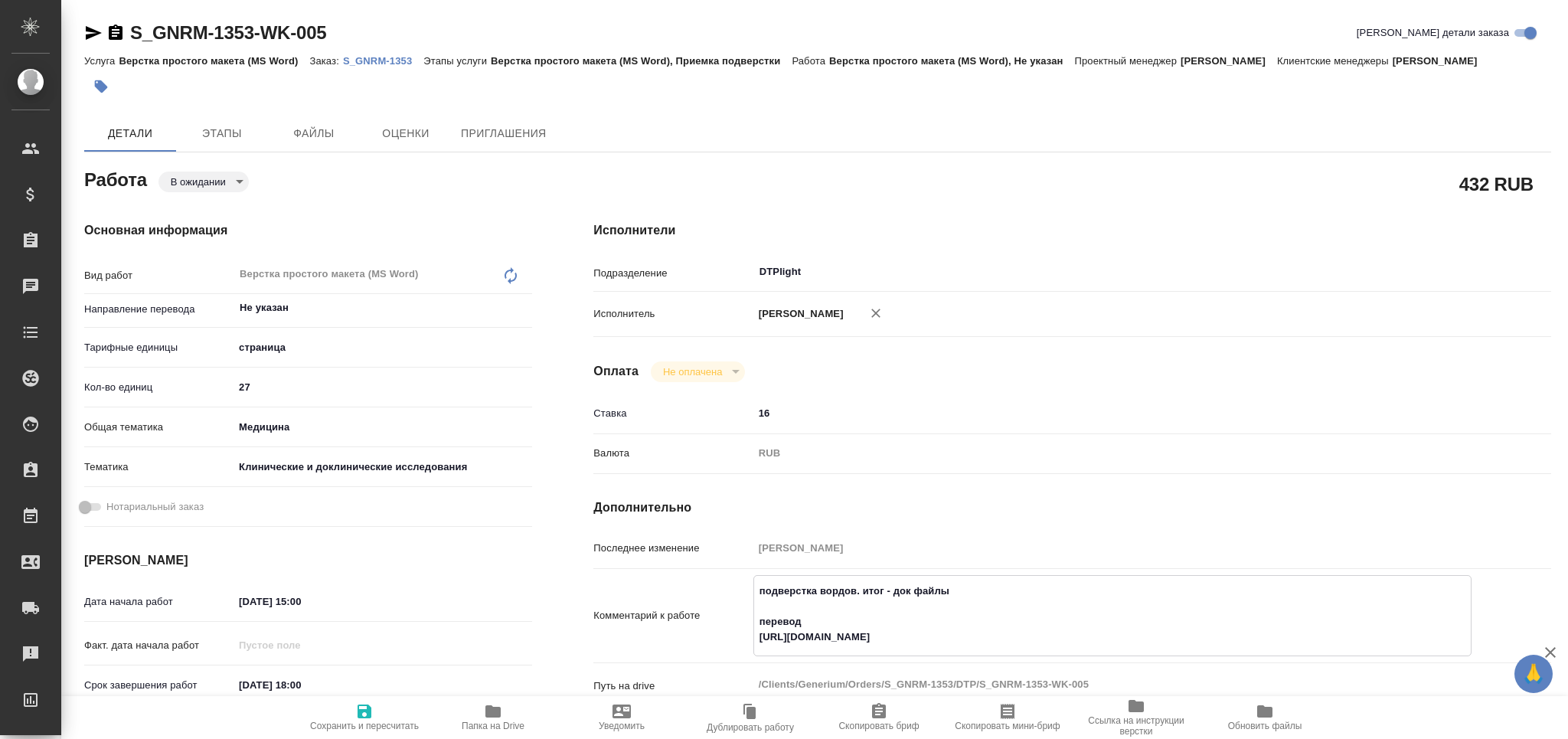
type textarea "x"
type textarea "подверстка вордов. итог - док файлы перевод: https://drive.awatera.com/apps/fil…"
type textarea "x"
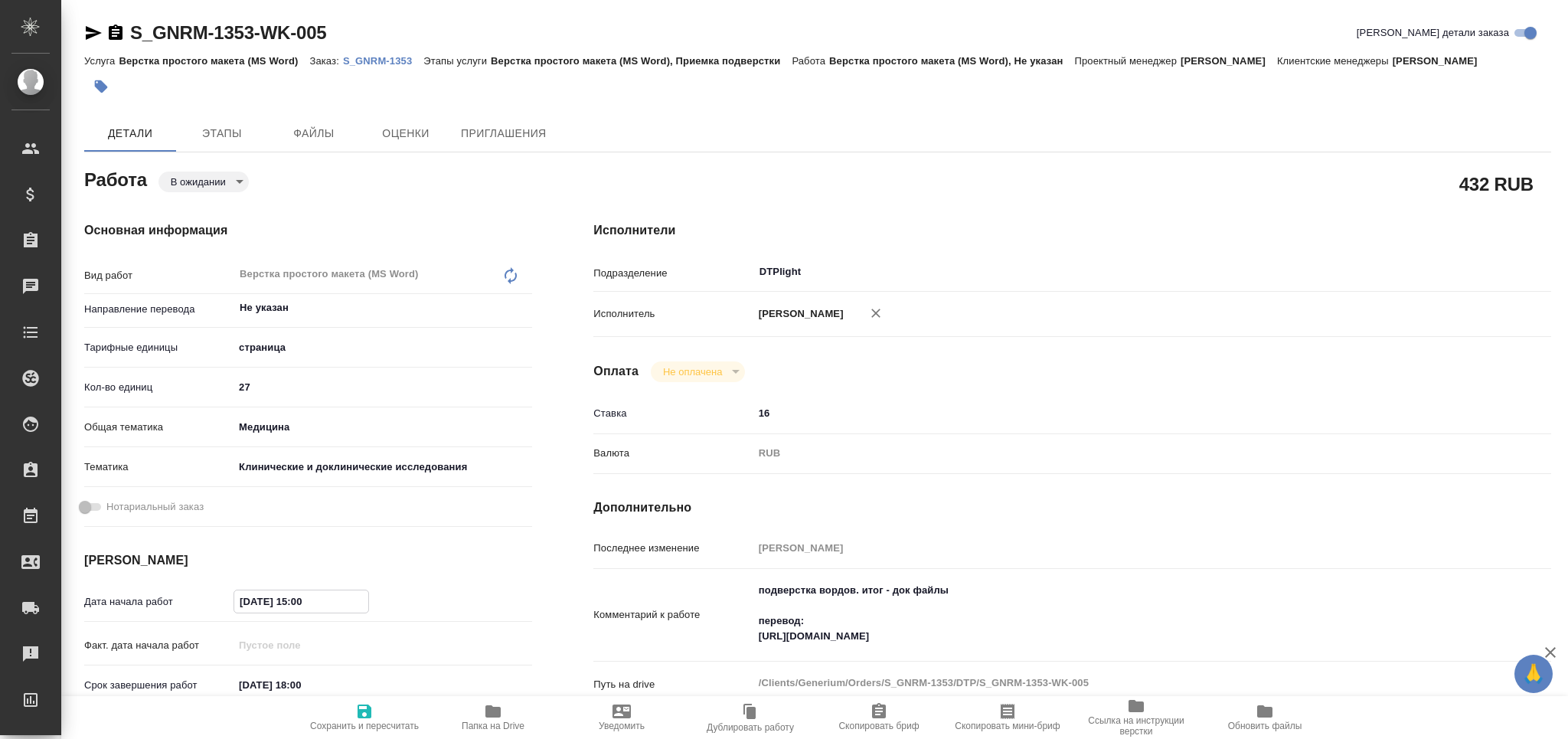
drag, startPoint x: 251, startPoint y: 597, endPoint x: 238, endPoint y: 598, distance: 13.0
click at [238, 598] on input "10.09.2025 15:00" at bounding box center [301, 601] width 134 height 23
type textarea "x"
type input "00.92.0251 50:0_"
type textarea "x"
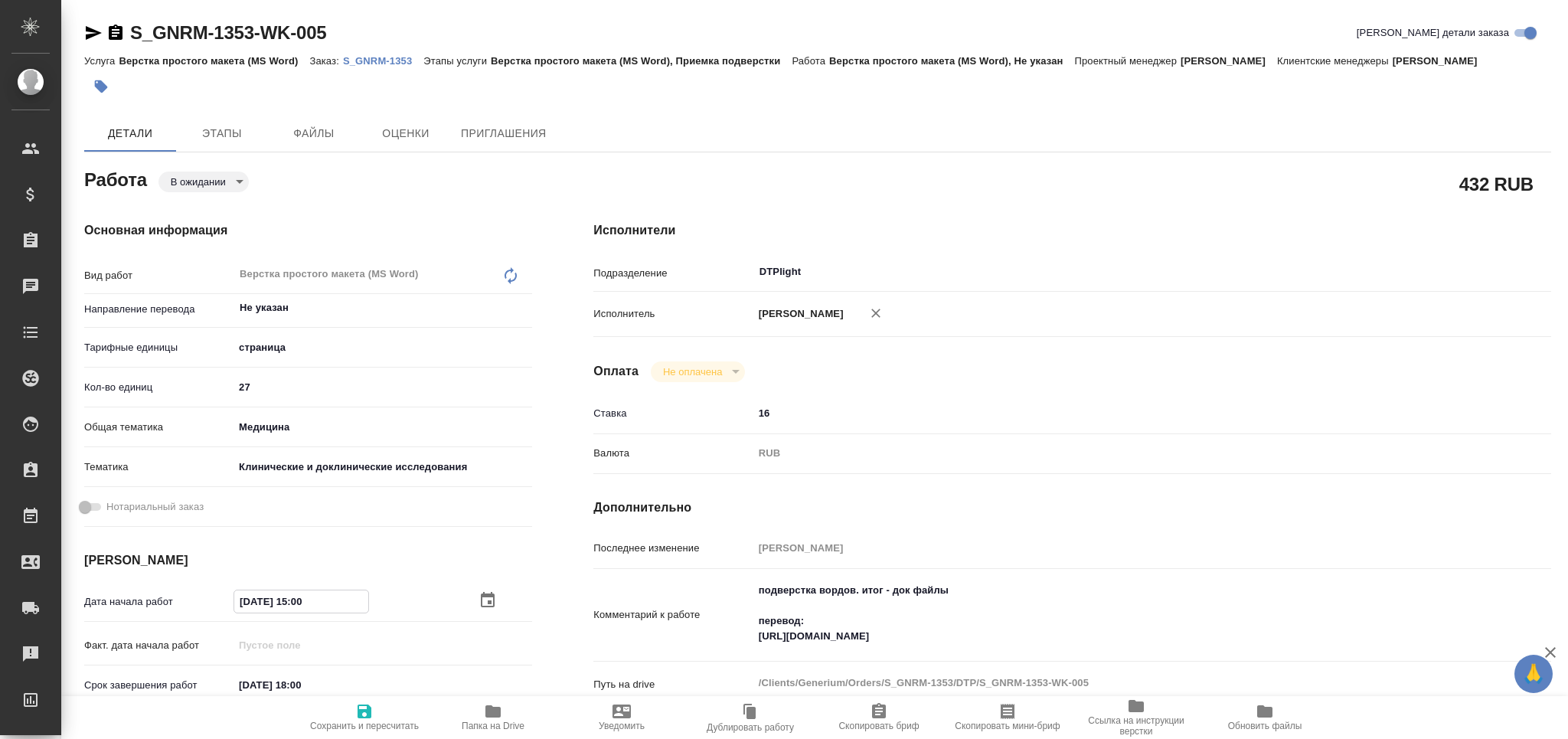
type textarea "x"
type input "09.09.2025 15:00"
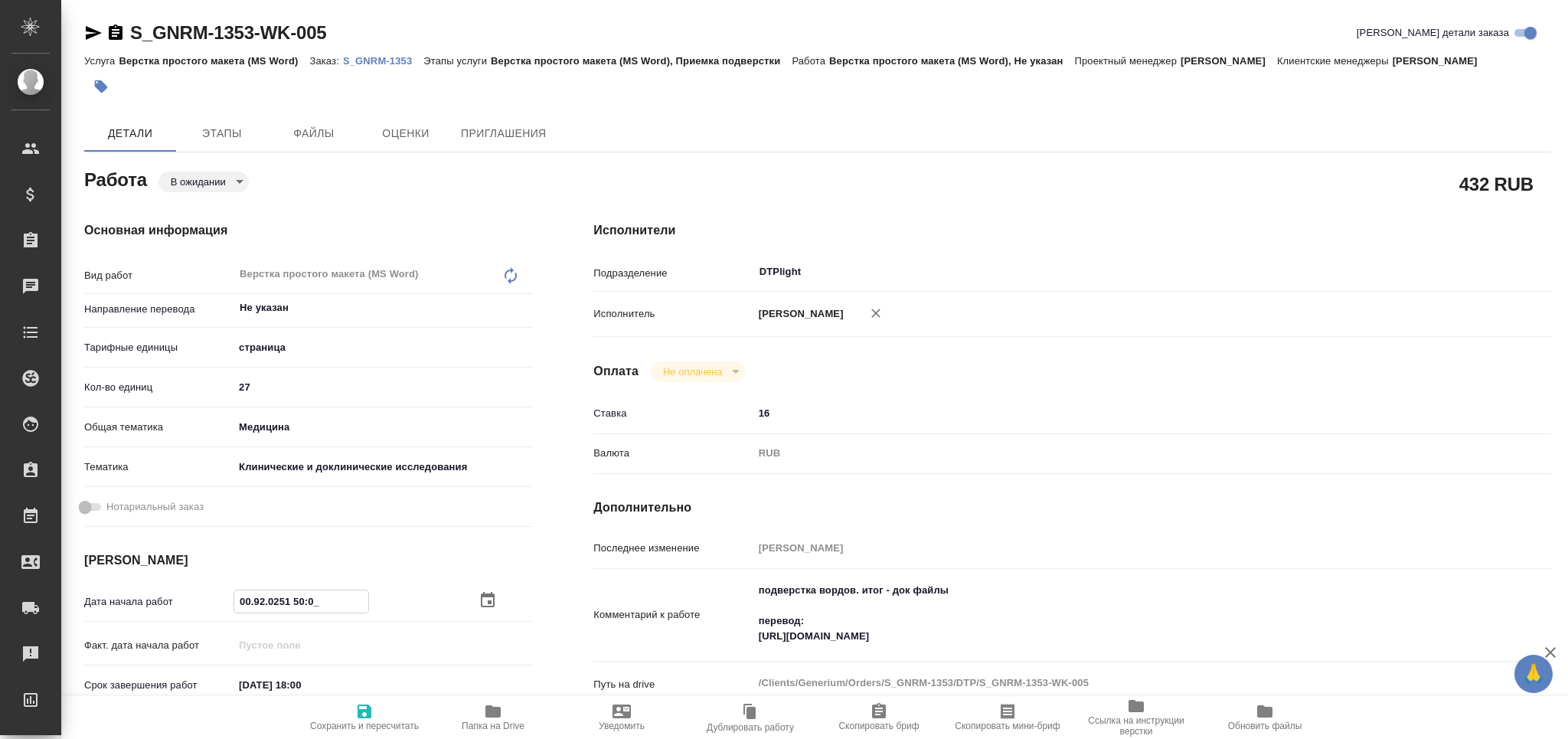
type textarea "x"
drag, startPoint x: 306, startPoint y: 605, endPoint x: 291, endPoint y: 606, distance: 15.0
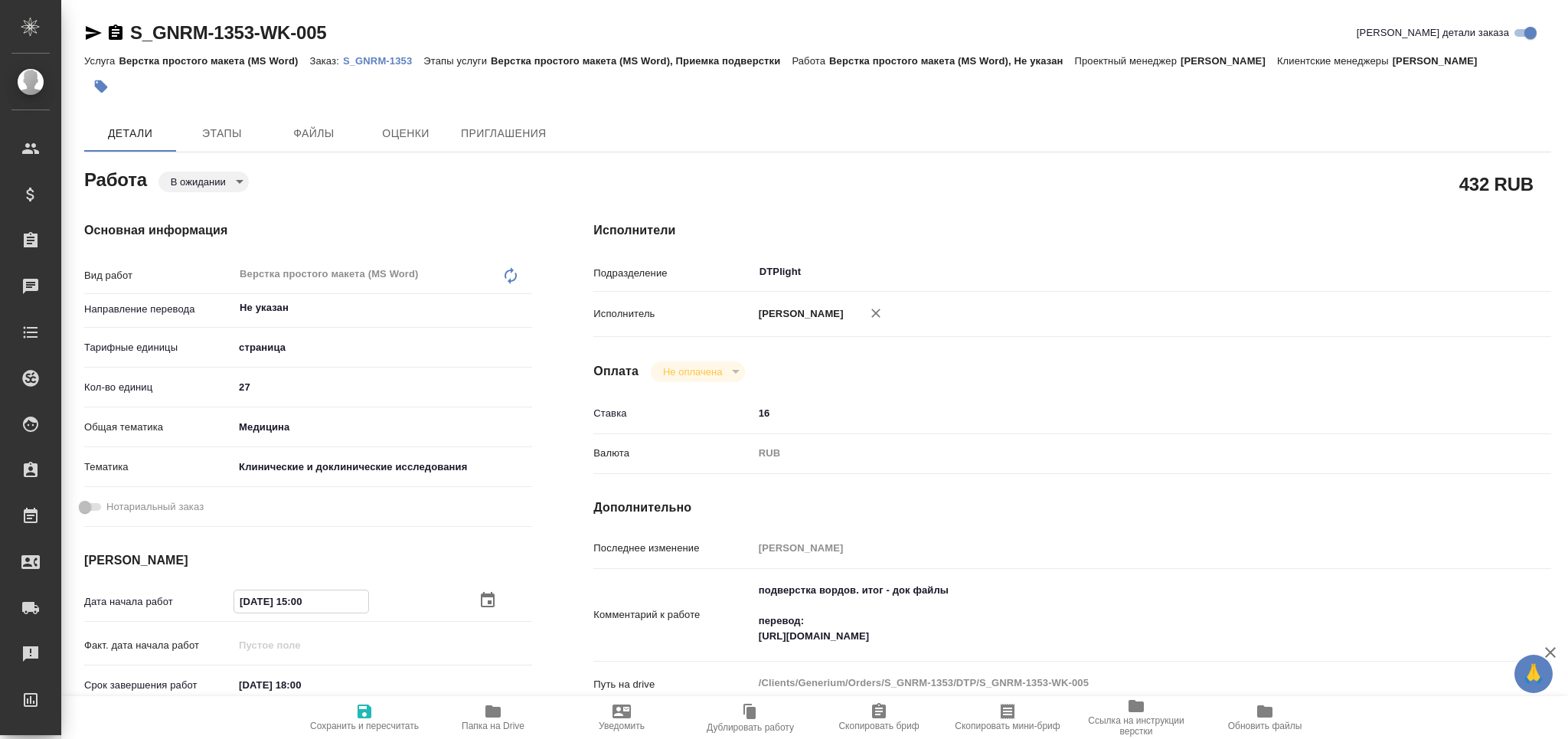
click at [291, 606] on input "09.09.2025 15:00" at bounding box center [301, 601] width 134 height 23
type textarea "x"
type input "09.09.2025 00:0_"
type textarea "x"
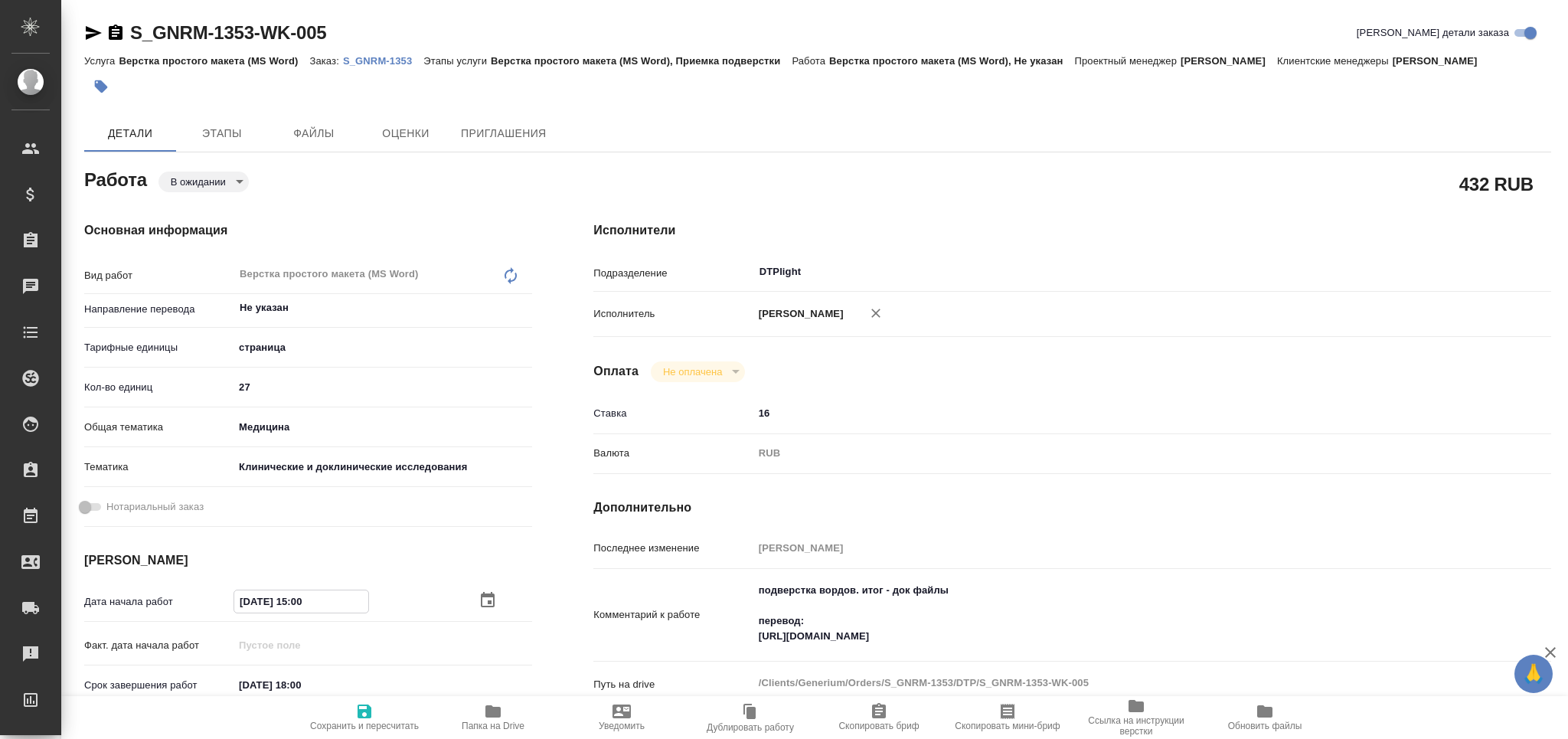
type textarea "x"
type input "09.09.2025 09:00"
type textarea "x"
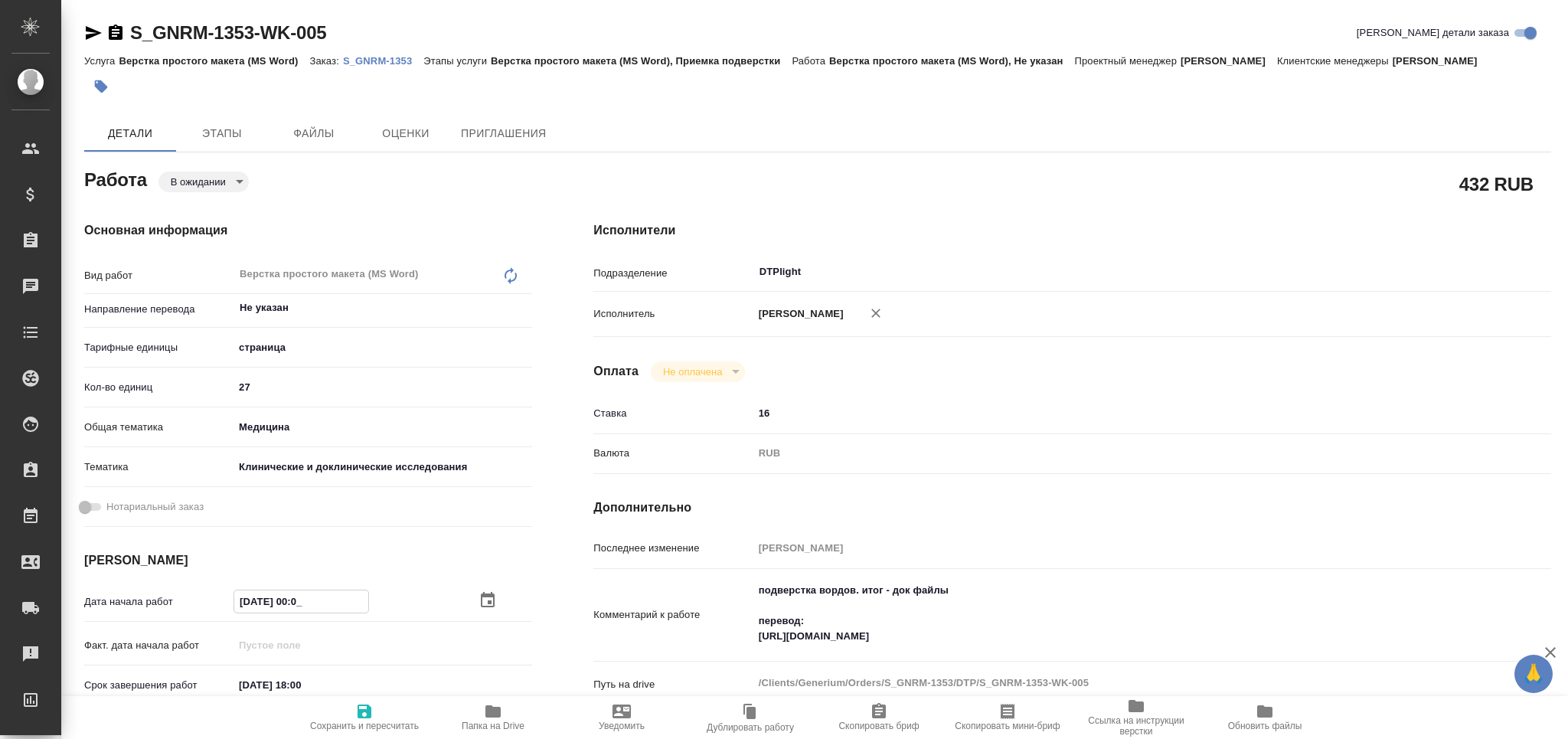
type textarea "x"
type input "09.09.2025 09:00"
click at [370, 724] on span "Сохранить и пересчитать" at bounding box center [364, 725] width 109 height 11
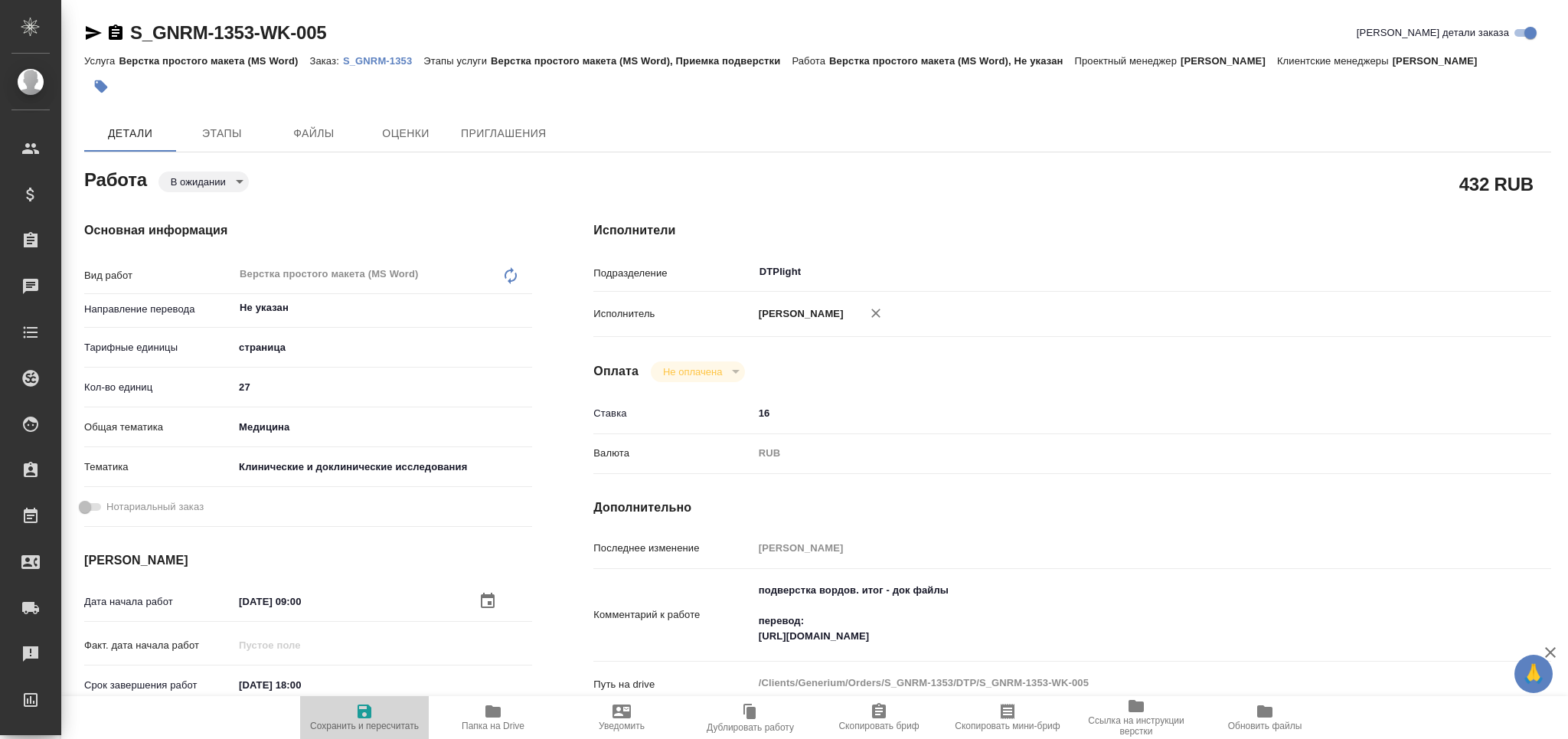
type textarea "x"
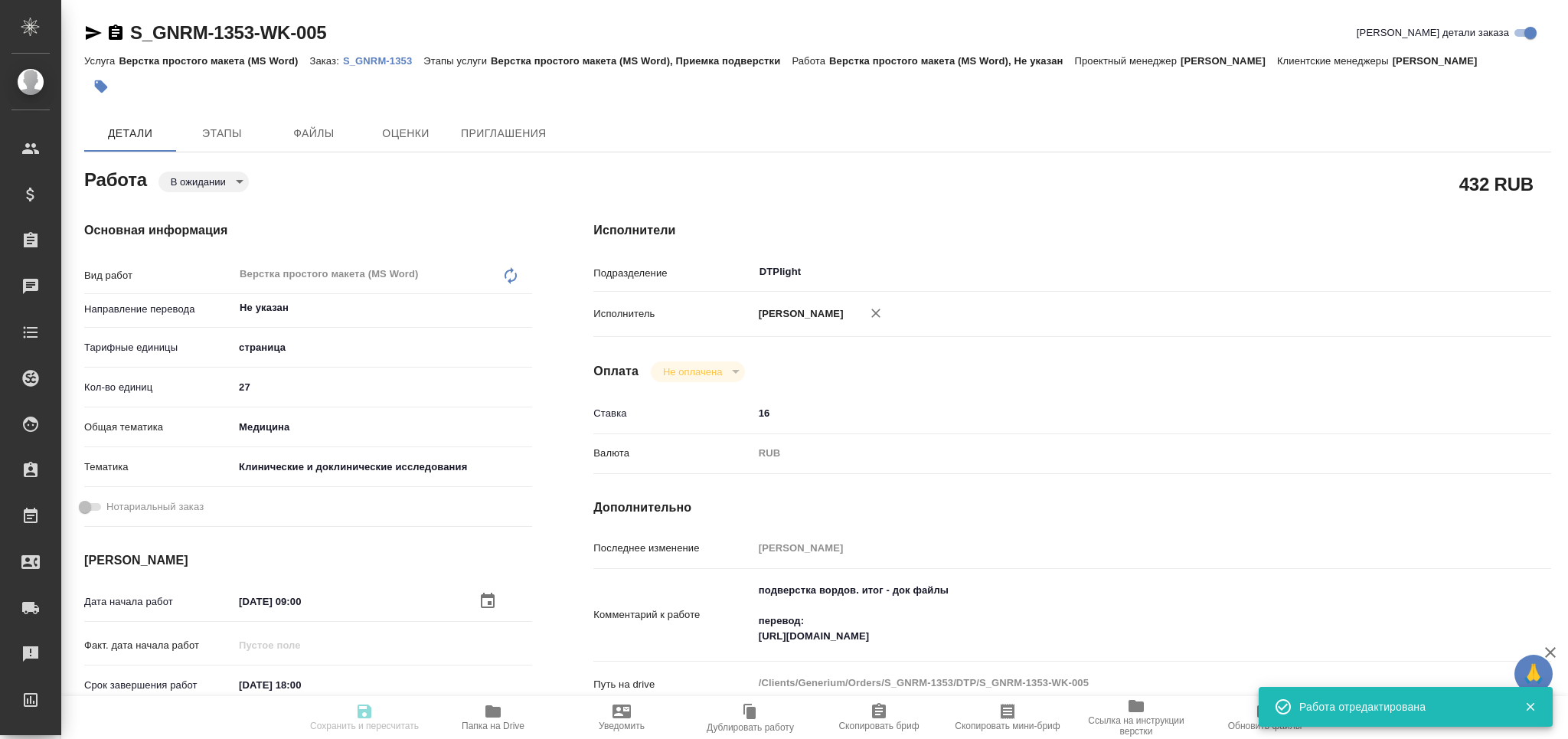
type textarea "x"
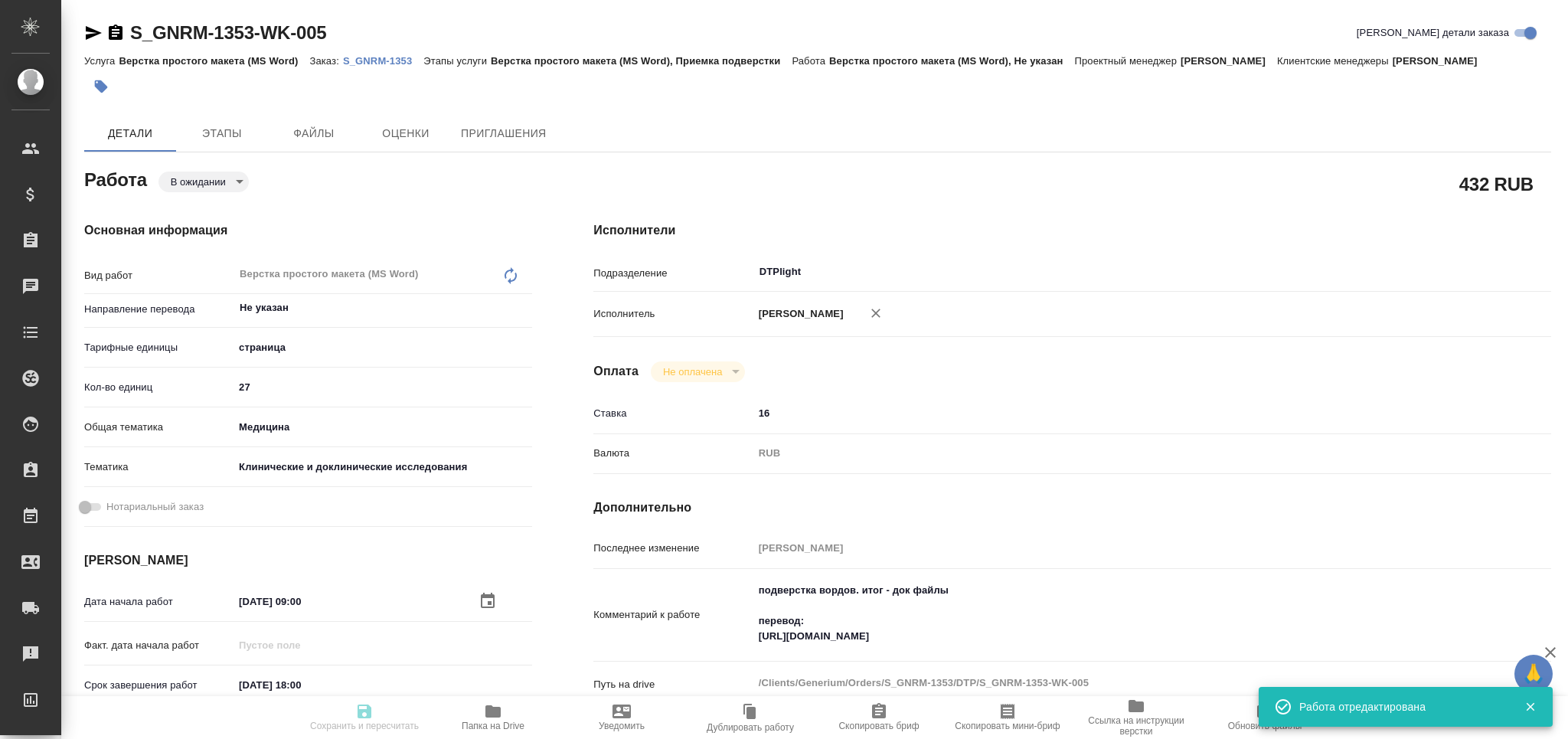
type input "pending"
type textarea "Верстка простого макета (MS Word)"
type textarea "x"
type input "Не указан"
type input "5a8b1489cc6b4906c91bfdb2"
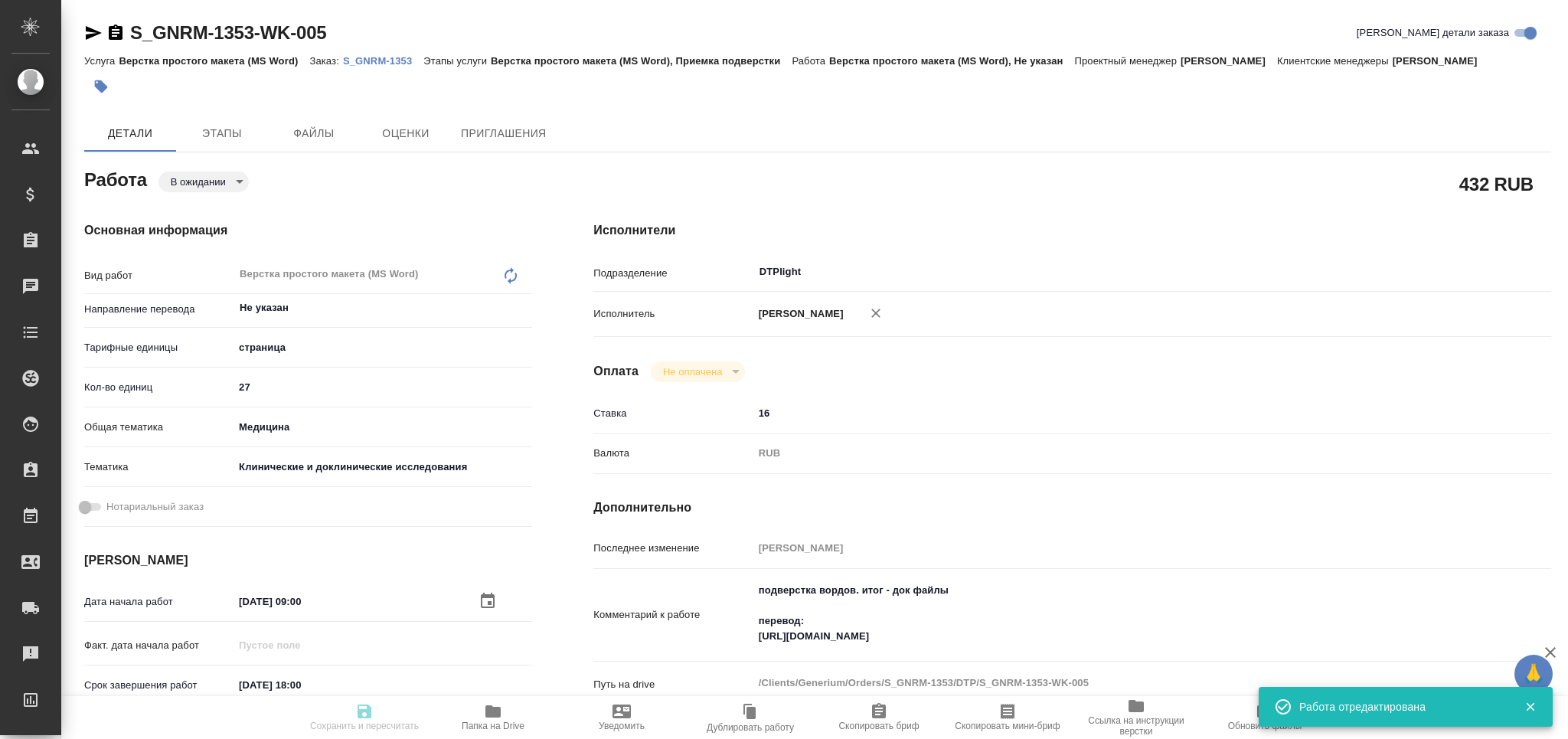
type input "27"
type input "med"
type input "5a8b8b956a9677013d343d9e"
type input "09.09.2025 09:00"
type input "10.09.2025 18:00"
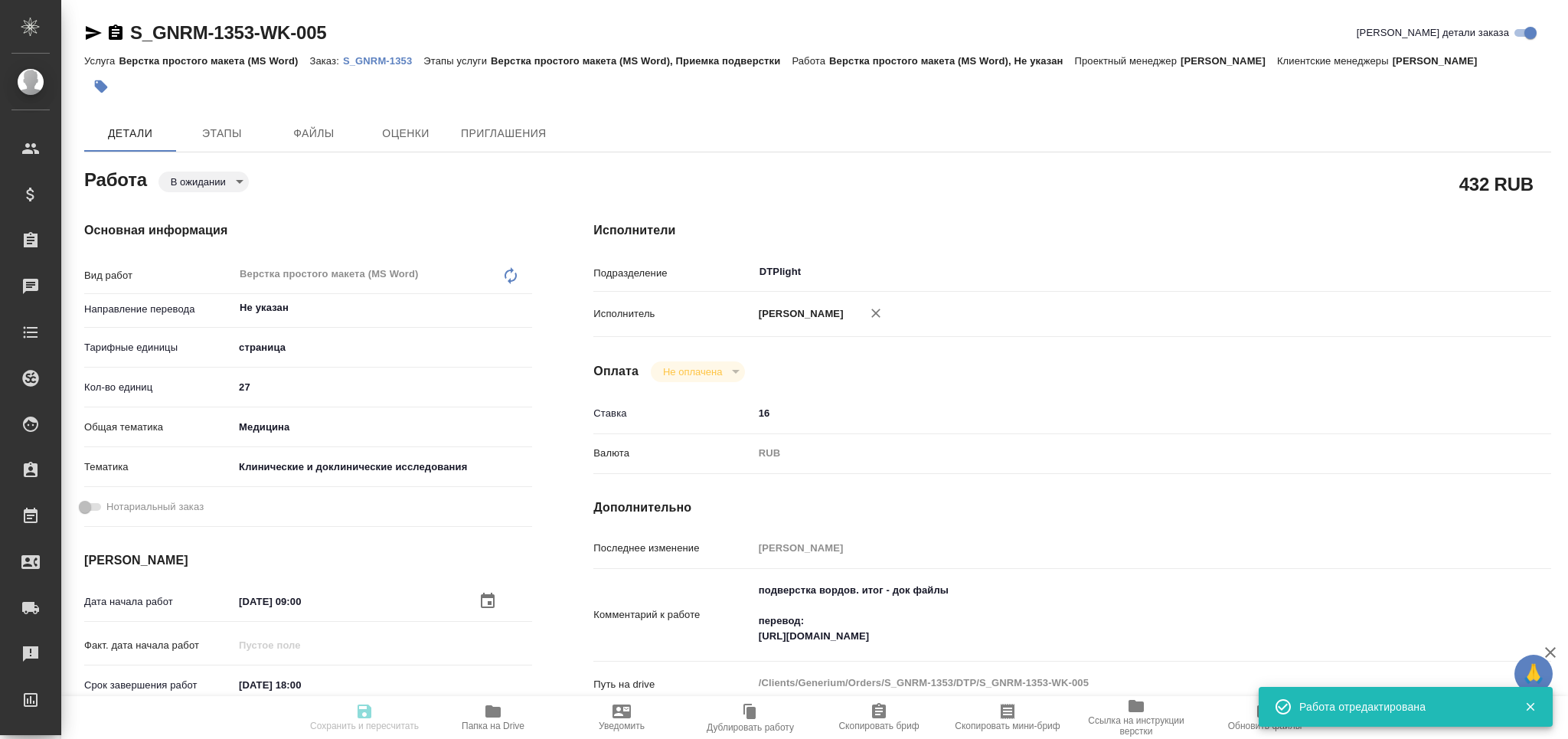
type input "10.09.2025 18:00"
type input "DTPlight"
type input "notPayed"
type input "16"
type input "RUB"
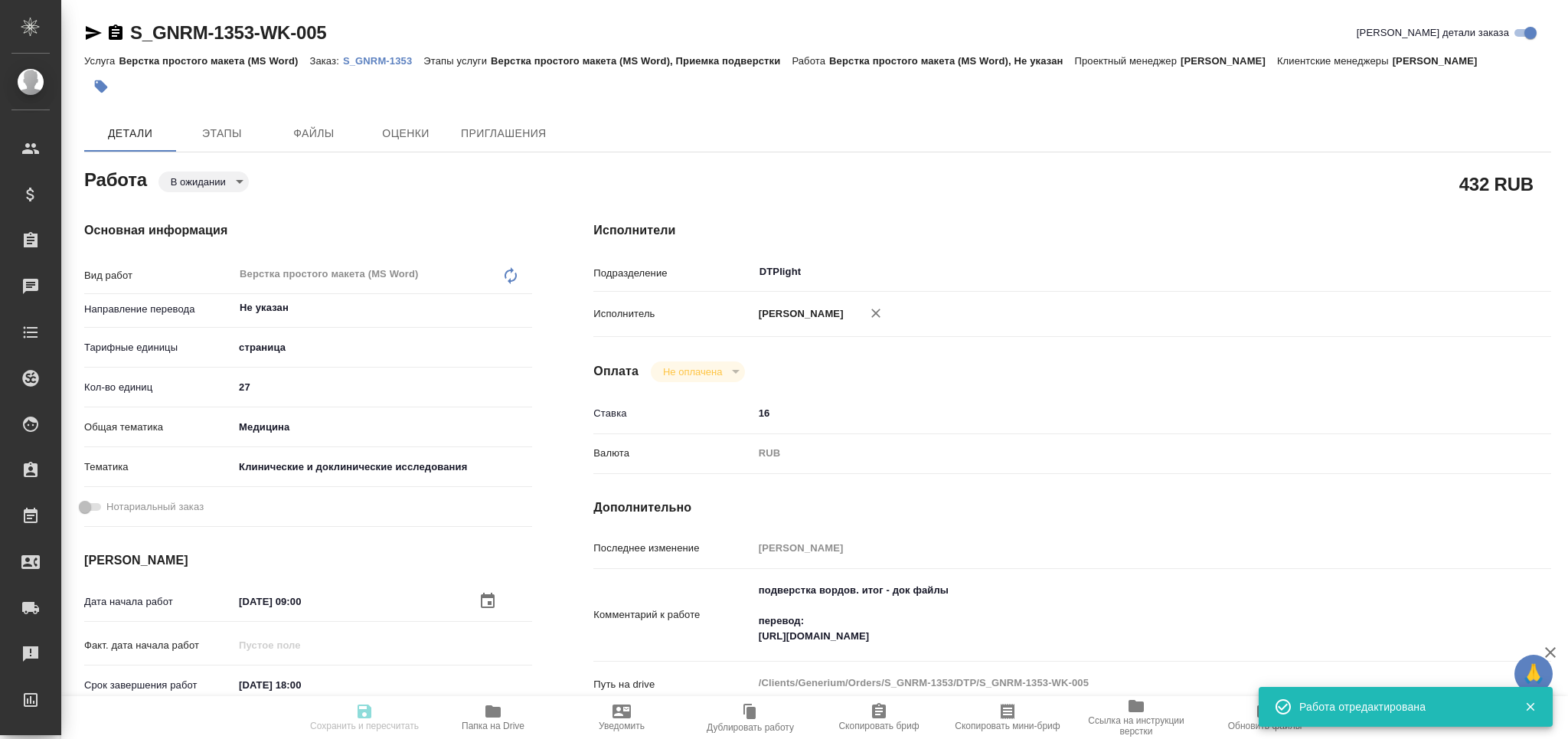
type input "Оксютович Ирина"
type textarea "подверстка вордов. итог - док файлы перевод: https://drive.awatera.com/apps/fil…"
type textarea "x"
type textarea "/Clients/Generium/Orders/S_GNRM-1353/DTP/S_GNRM-1353-WK-005"
type textarea "x"
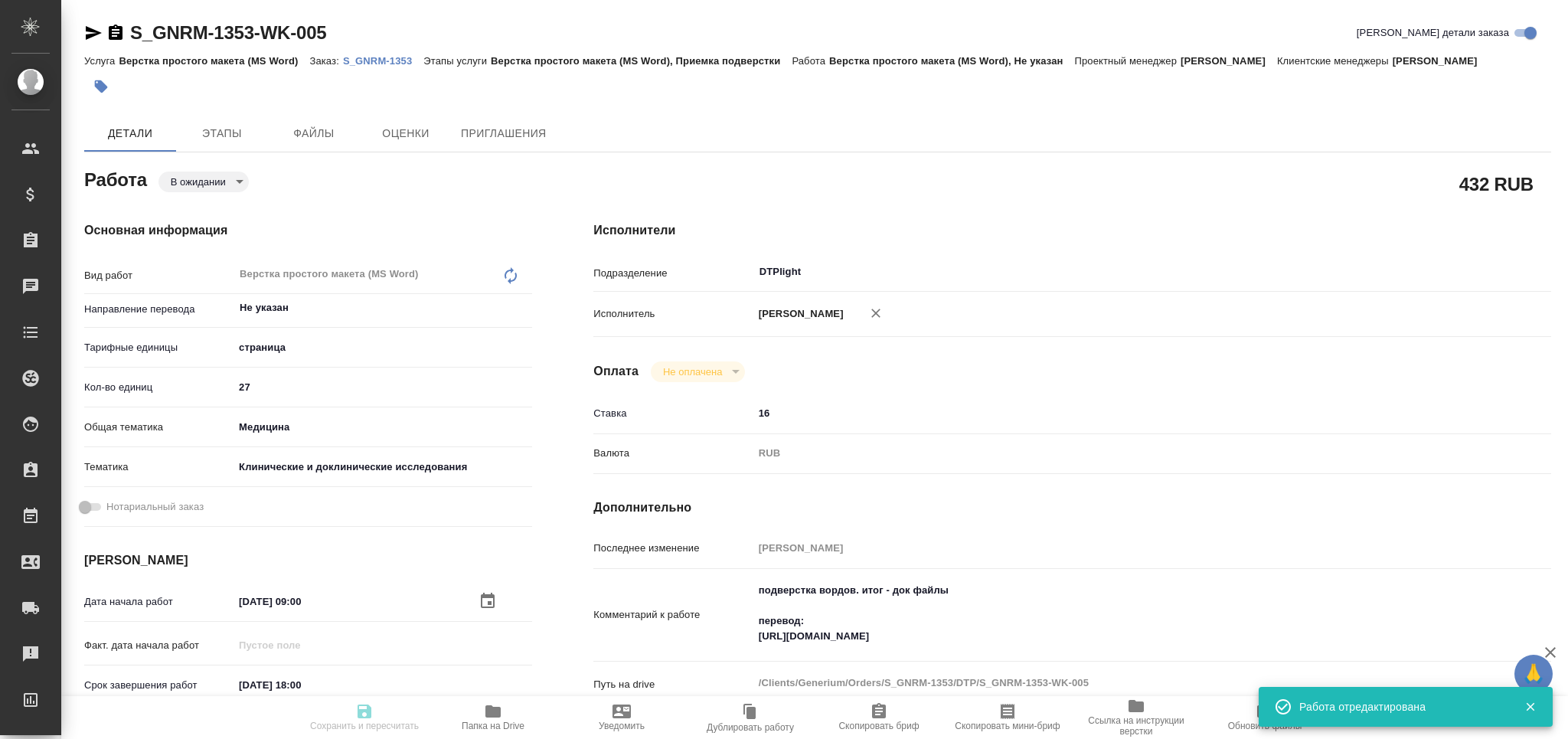
type input "S_GNRM-1353"
type input "Верстка простого макета (MS Word)"
type input "Верстка простого макета (MS Word), Приемка подверстки"
type input "[PERSON_NAME]"
type input "Петрова Валерия, Оксютович Ирина"
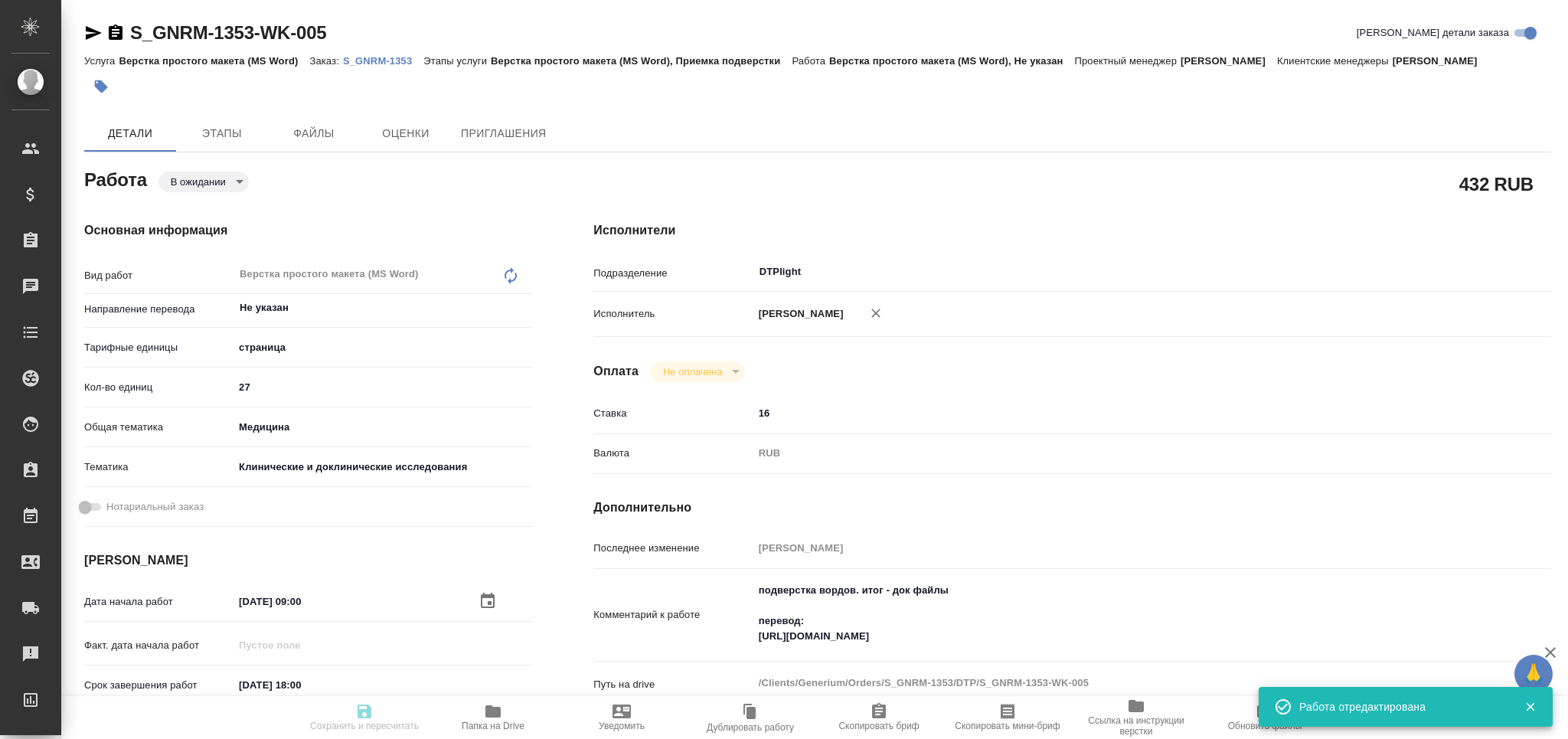
type input "/Clients/Generium/Orders/S_GNRM-1353"
type textarea "x"
type textarea "Рассчитайте, пожалуйста, верификацию перевода файлов word относительно ранее ва…"
type textarea "x"
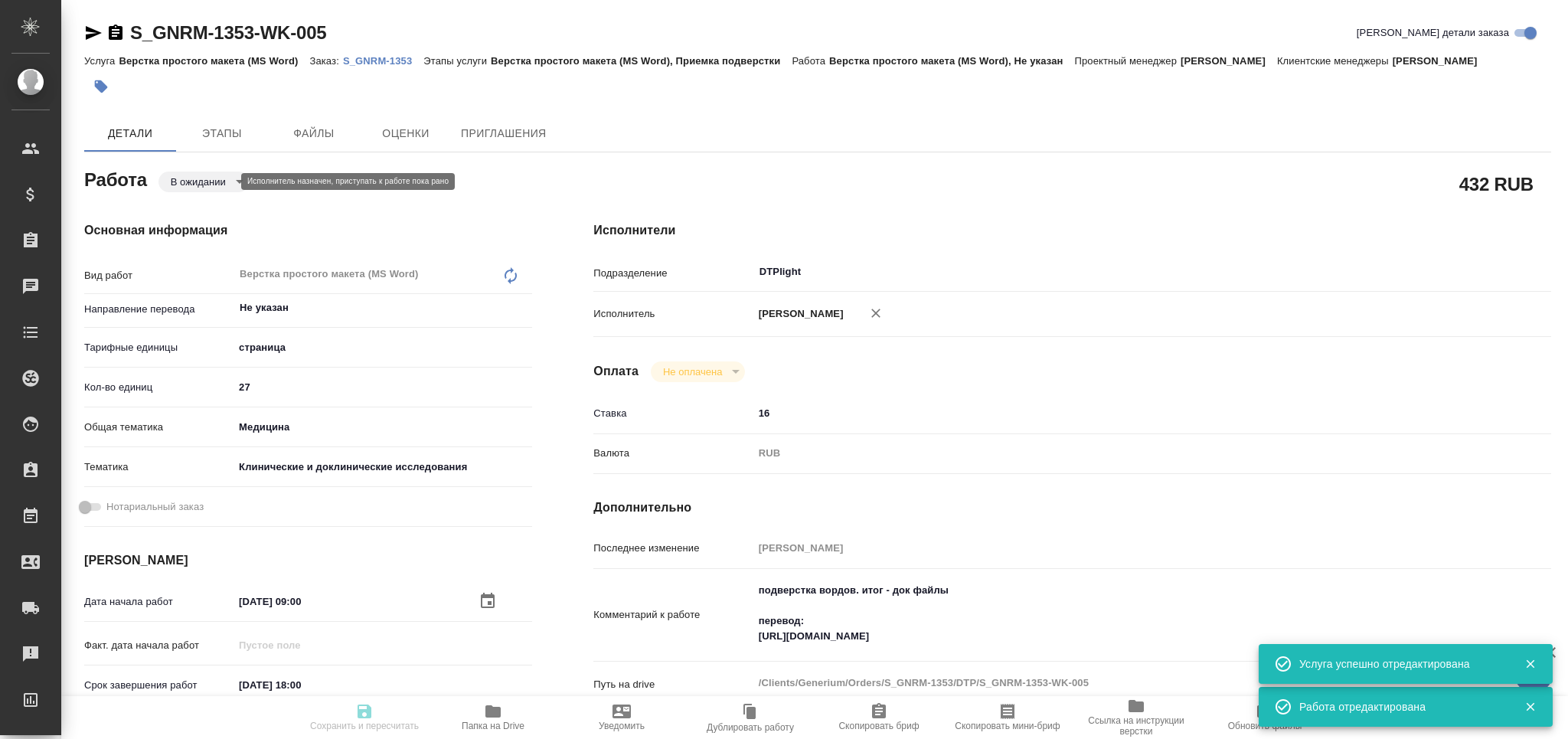
type textarea "x"
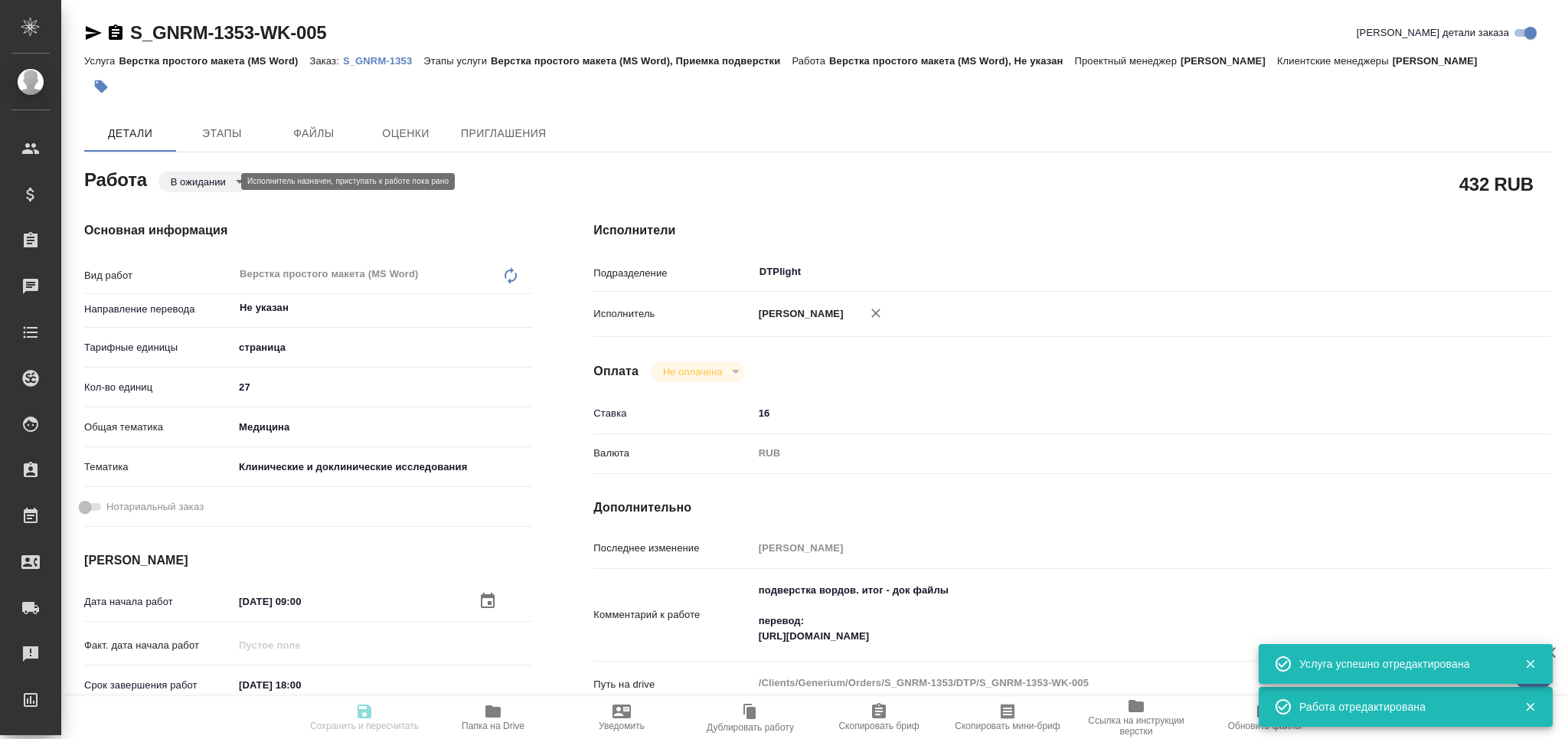
type textarea "x"
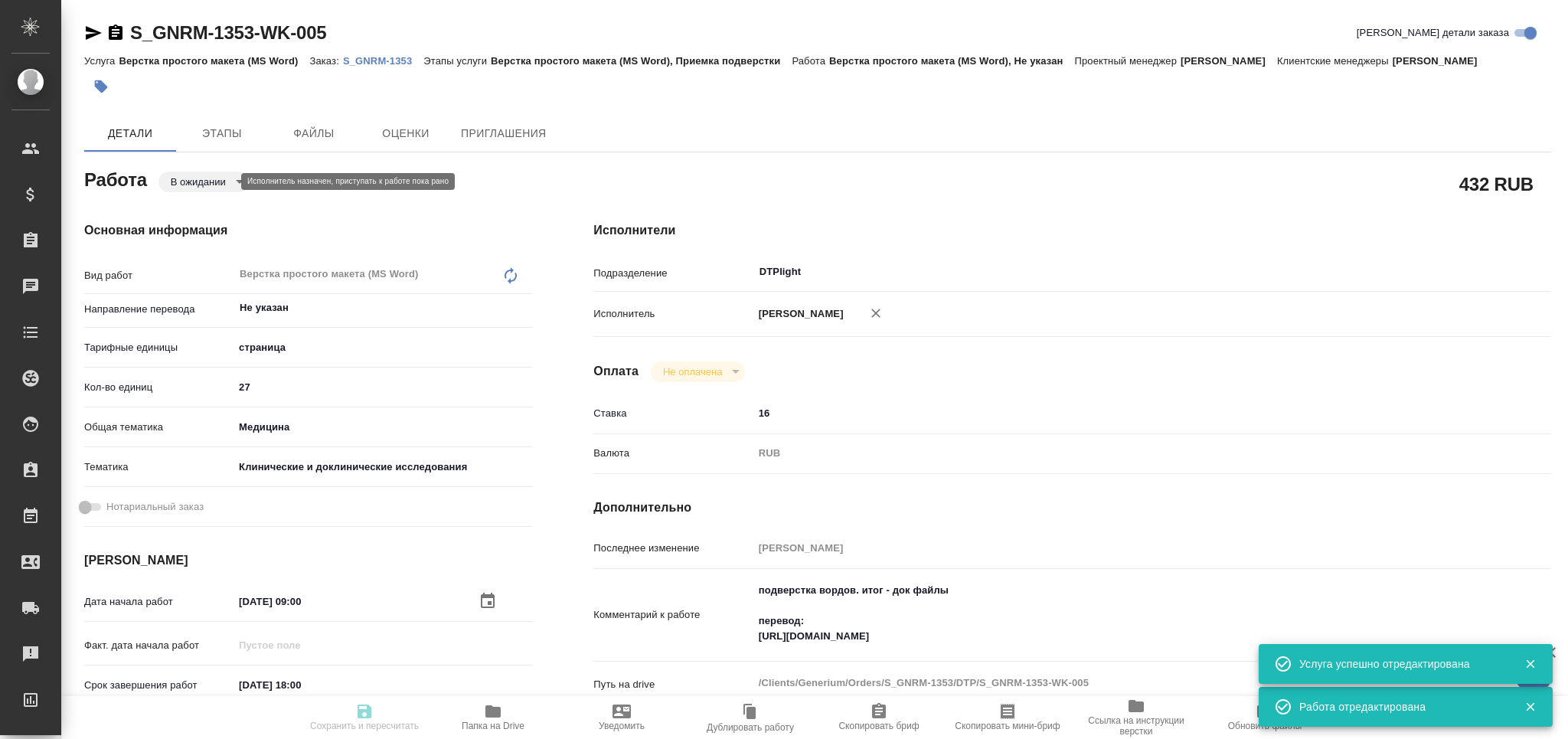
type textarea "x"
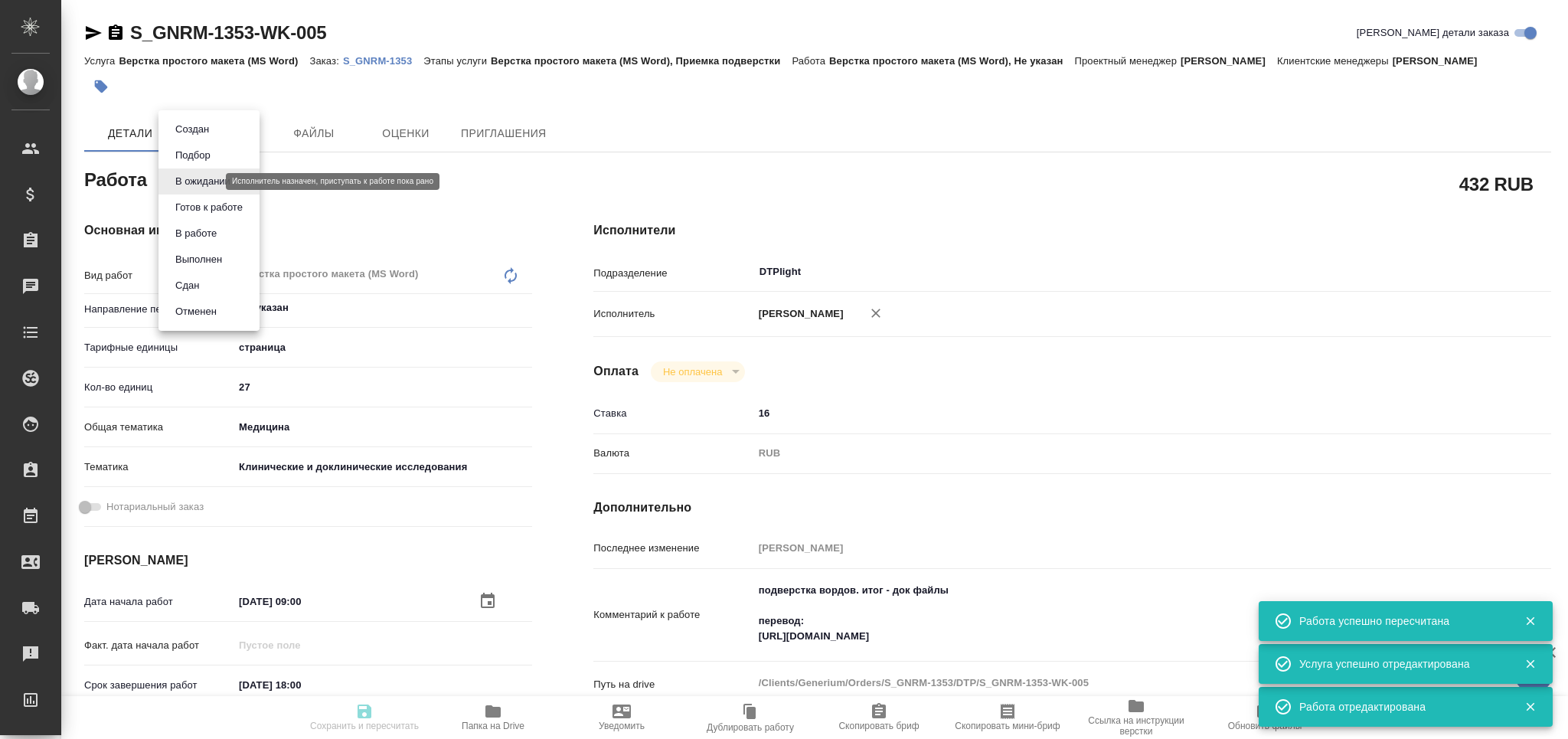
click at [212, 180] on body "🙏 .cls-1 fill:#fff; AWATERA Grabko Mariya Клиенты Спецификации Заказы 0 Чаты To…" at bounding box center [784, 370] width 1568 height 739
type input "pending"
type textarea "Верстка простого макета (MS Word)"
type textarea "x"
type input "Не указан"
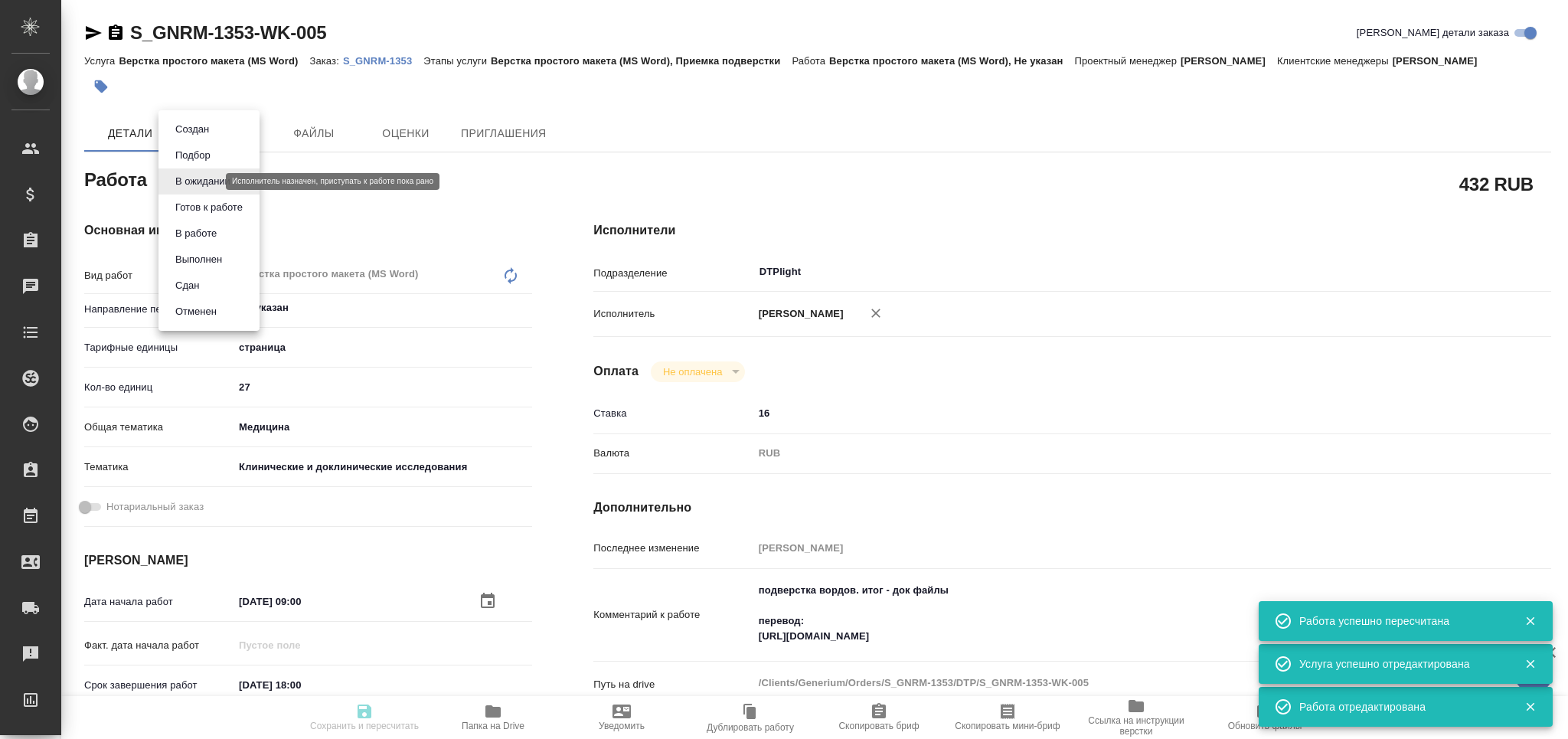
type input "5a8b1489cc6b4906c91bfdb2"
type input "27"
type input "med"
type input "5a8b8b956a9677013d343d9e"
type input "09.09.2025 09:00"
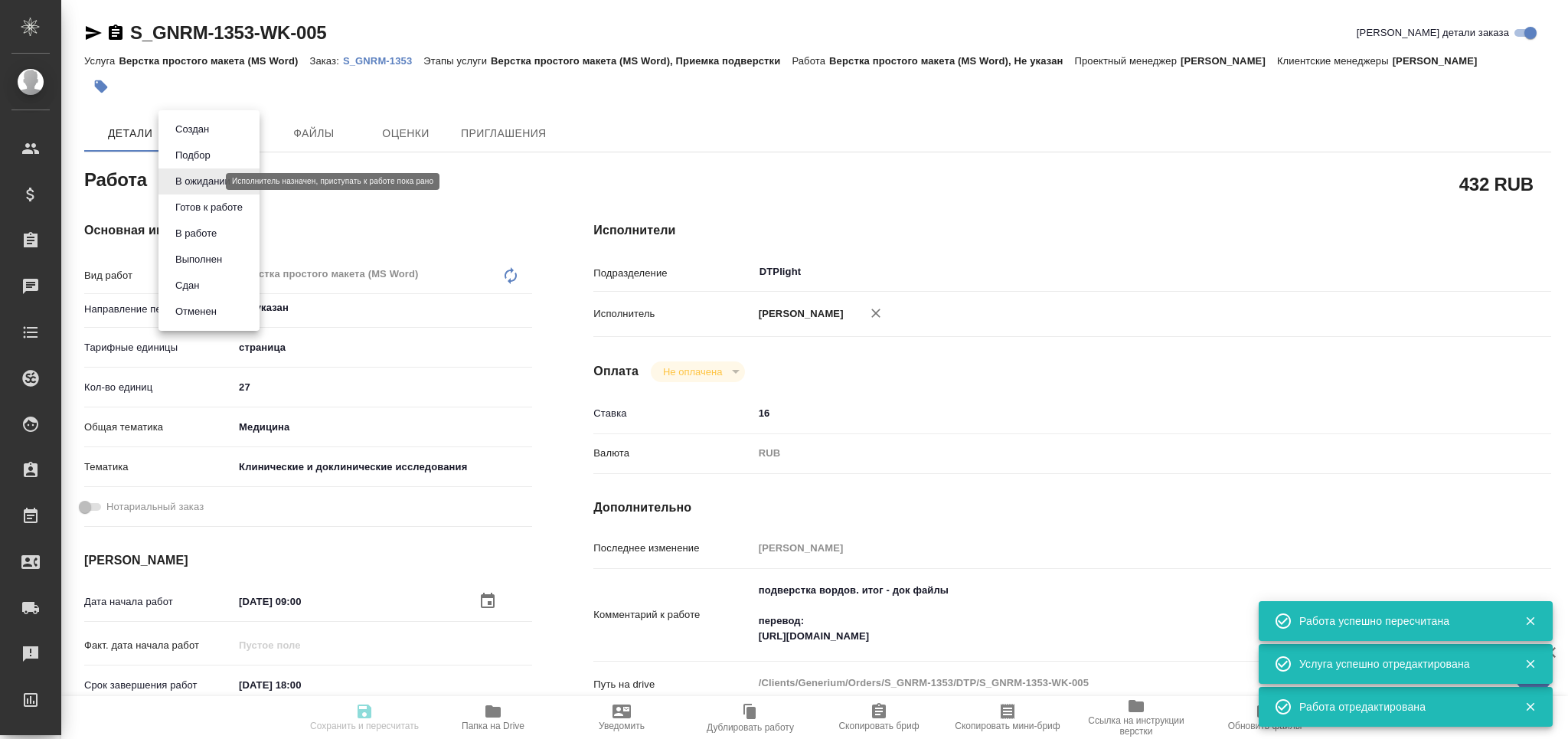
type input "10.09.2025 18:00"
type input "DTPlight"
type input "notPayed"
type input "16"
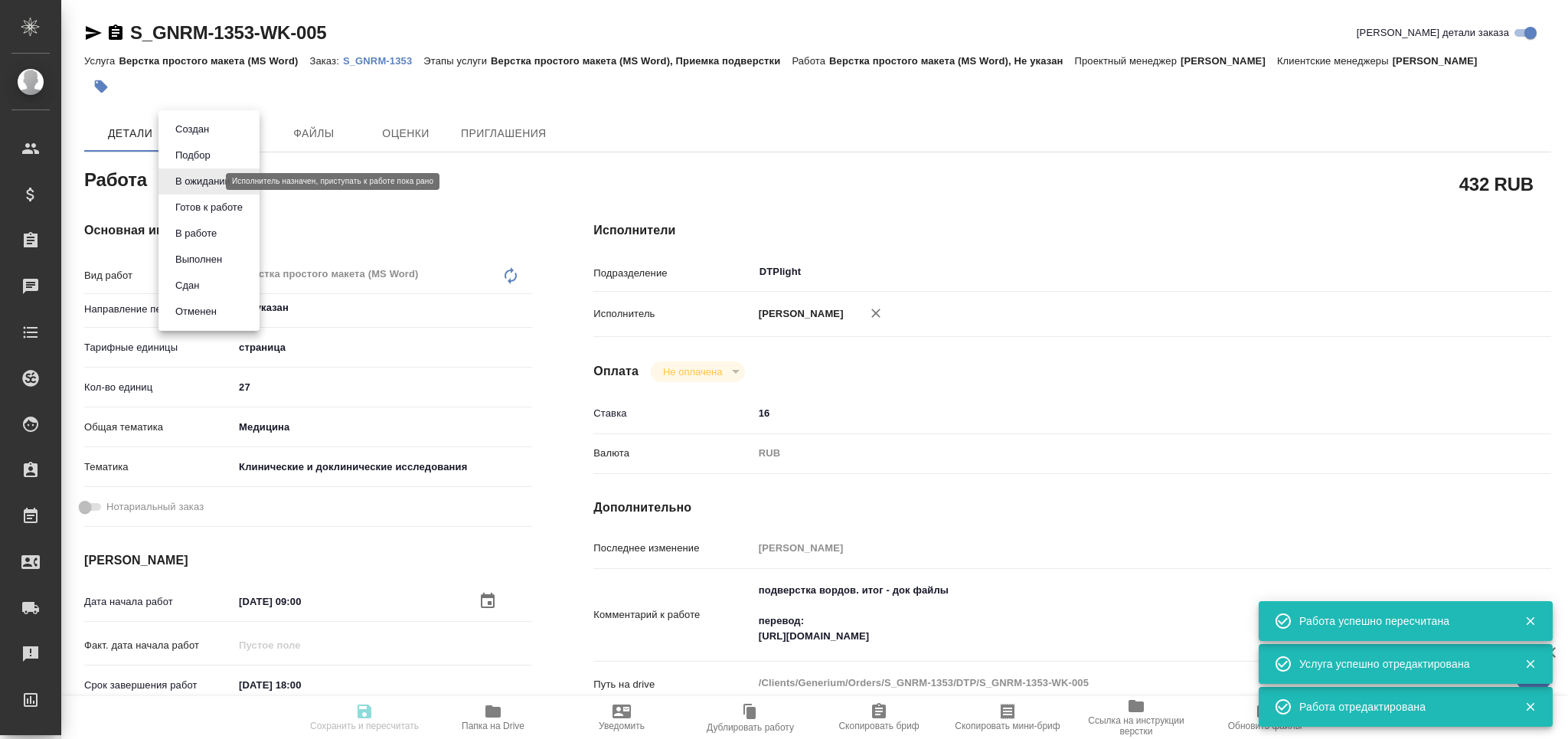
type input "RUB"
type input "Оксютович Ирина"
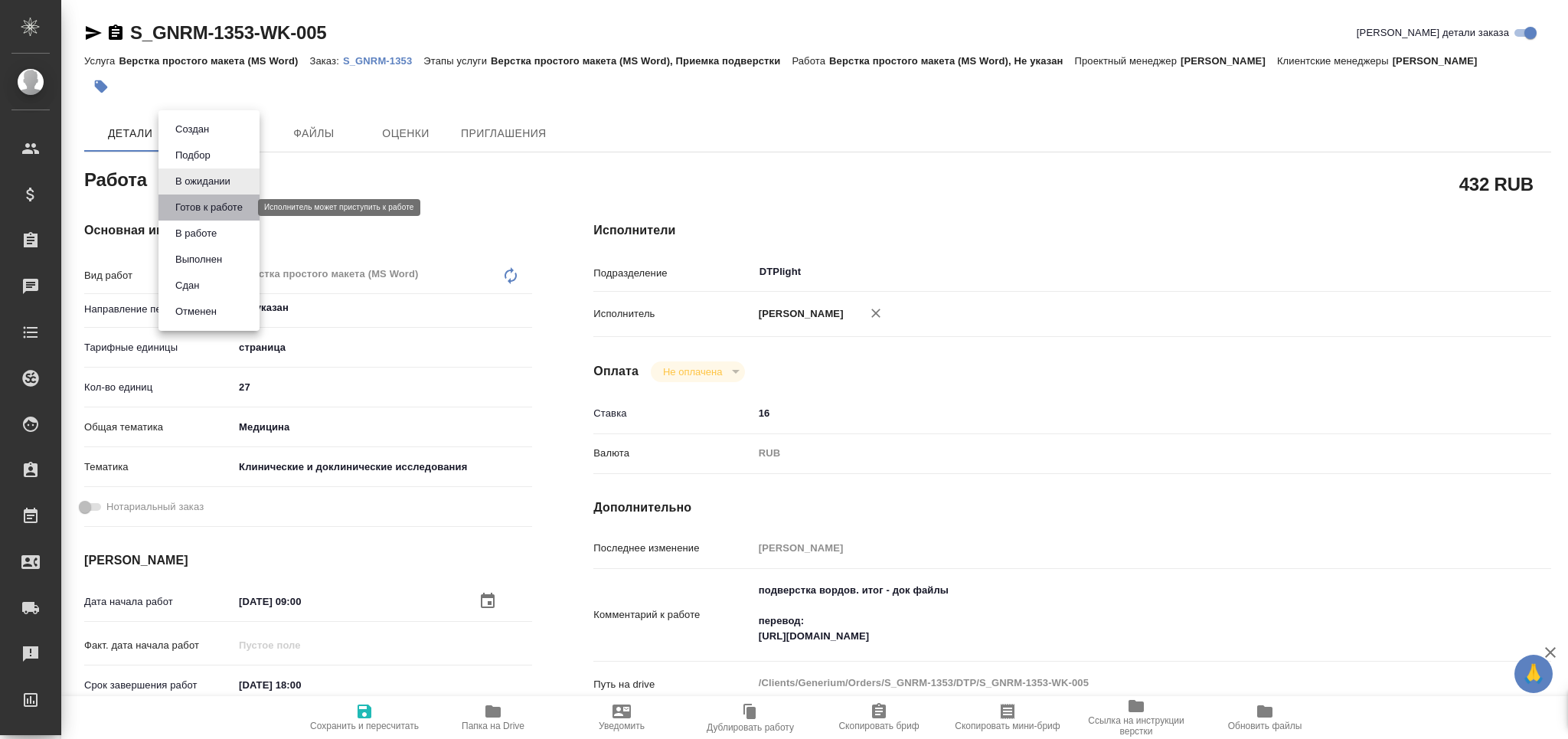
click at [201, 205] on button "Готов к работе" at bounding box center [208, 207] width 77 height 17
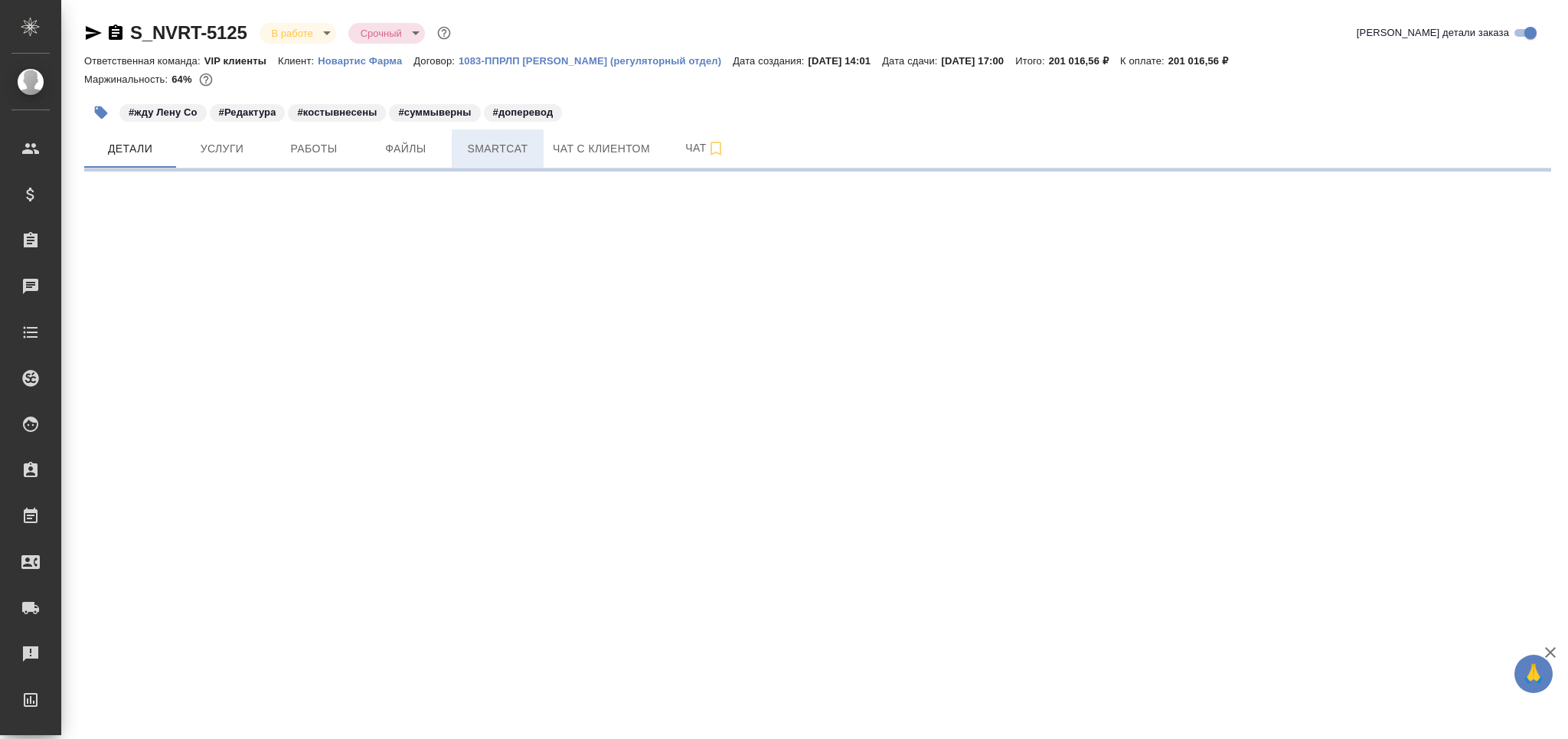
select select "RU"
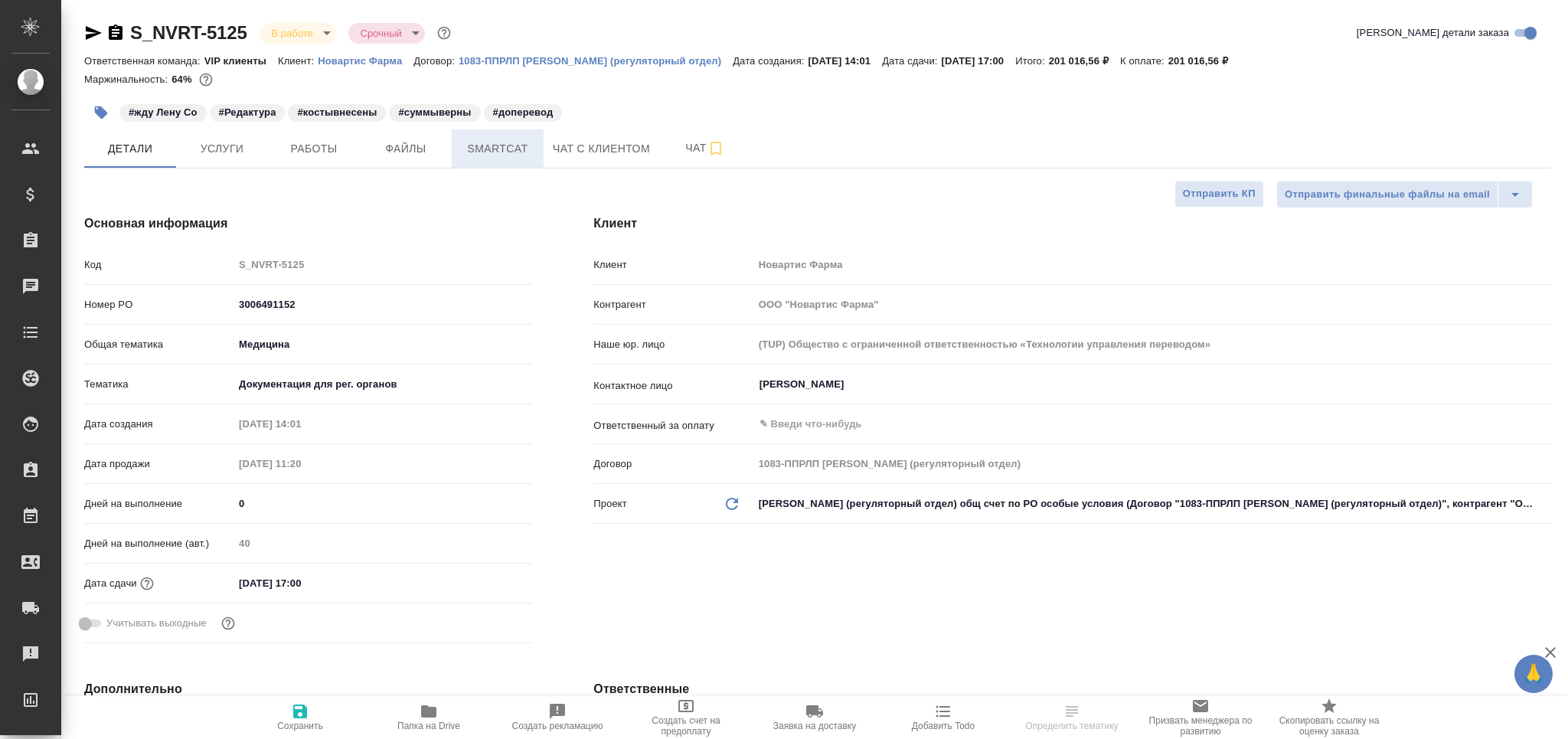
type textarea "x"
click at [495, 145] on span "Smartcat" at bounding box center [497, 149] width 74 height 19
type textarea "x"
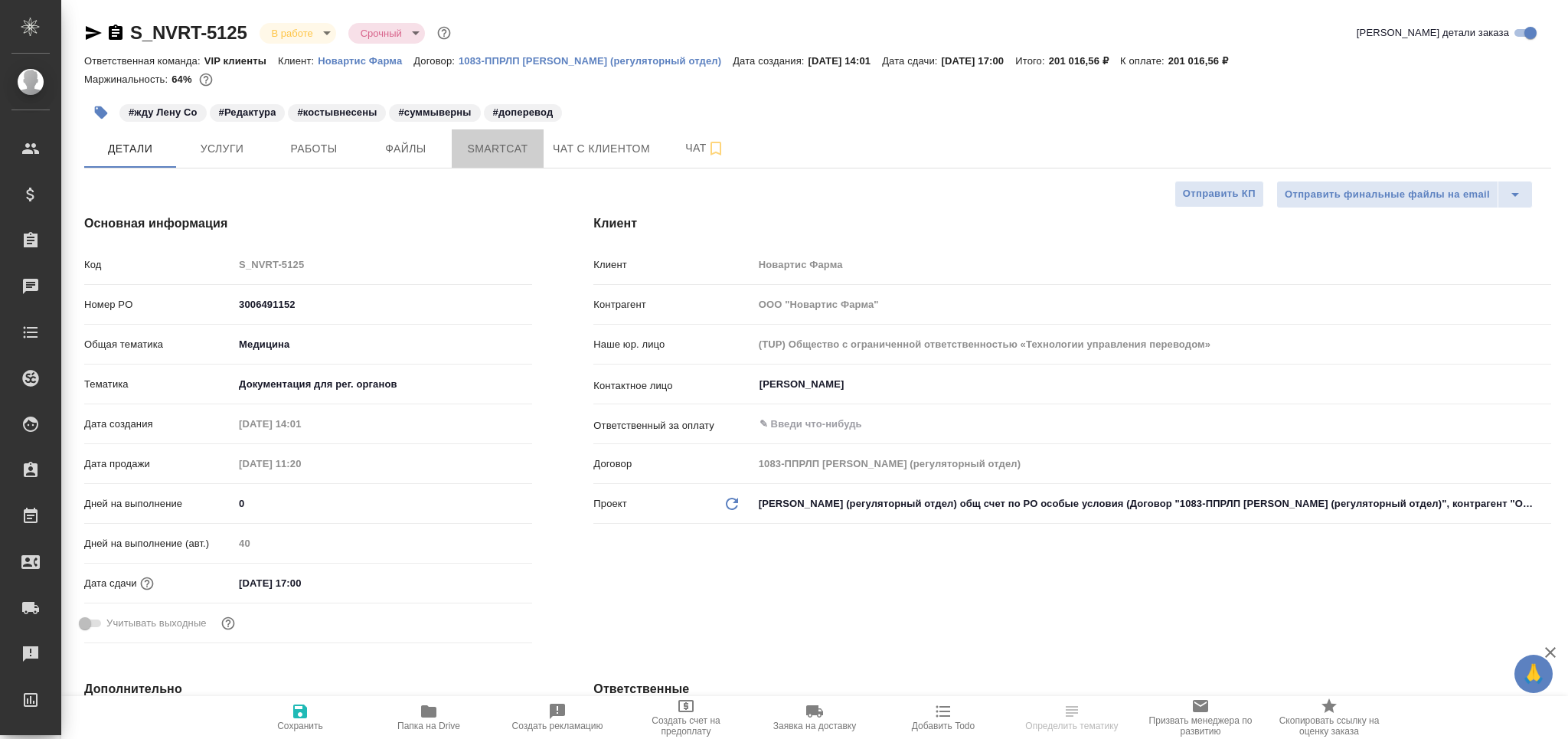
type textarea "x"
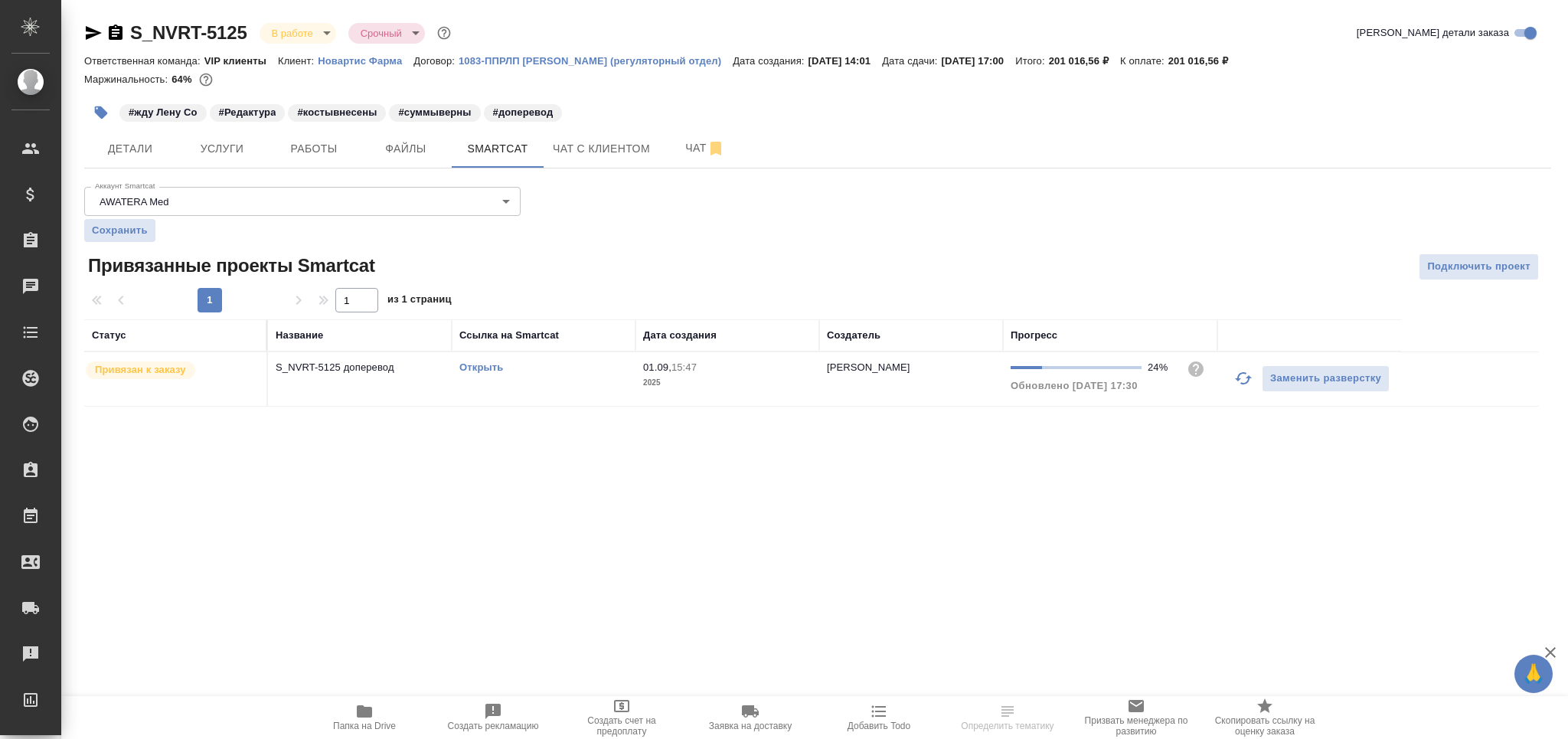
click at [1244, 388] on button "button" at bounding box center [1243, 378] width 37 height 37
